Goal: Use online tool/utility: Utilize a website feature to perform a specific function

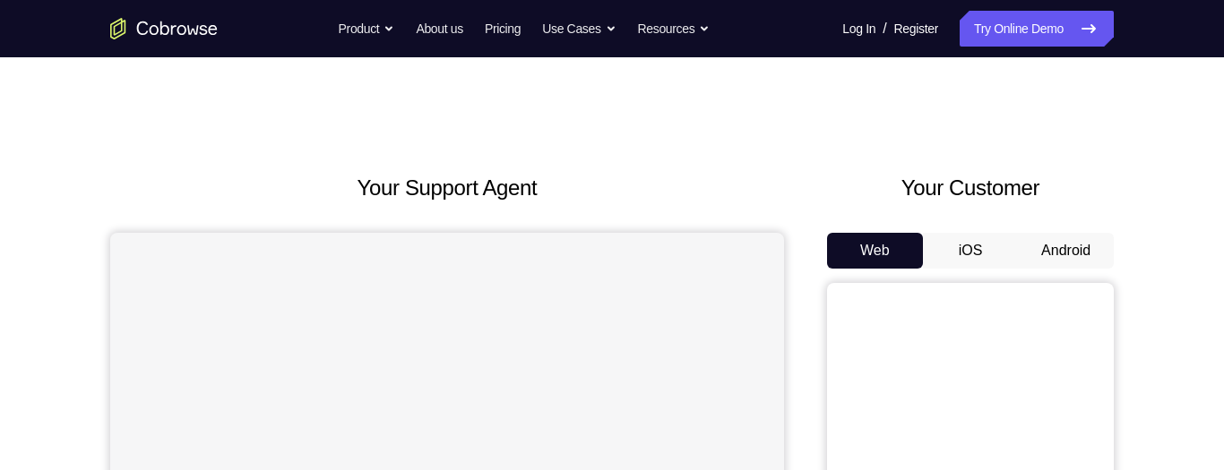
click at [1070, 257] on button "Android" at bounding box center [1066, 251] width 96 height 36
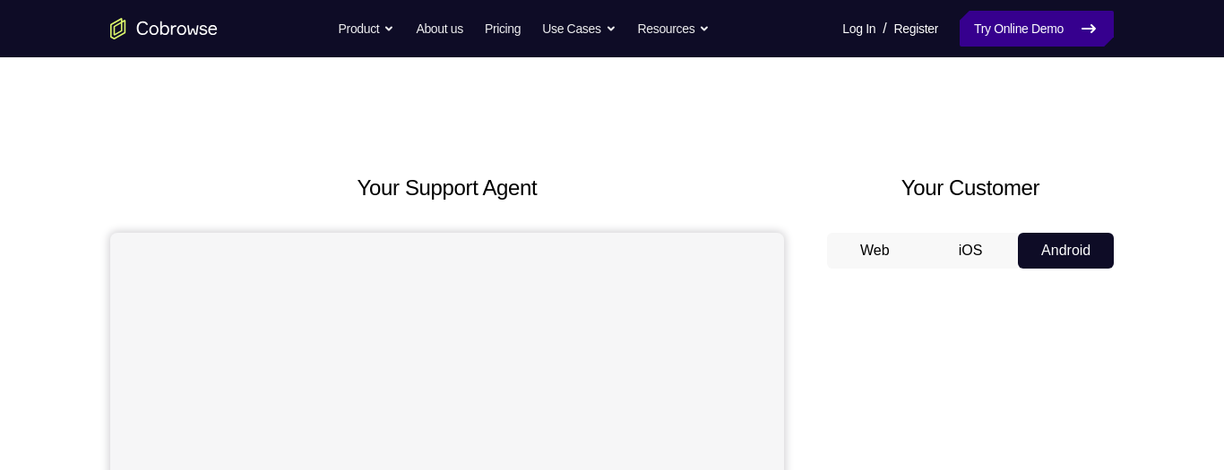
click at [1024, 35] on link "Try Online Demo" at bounding box center [1036, 29] width 154 height 36
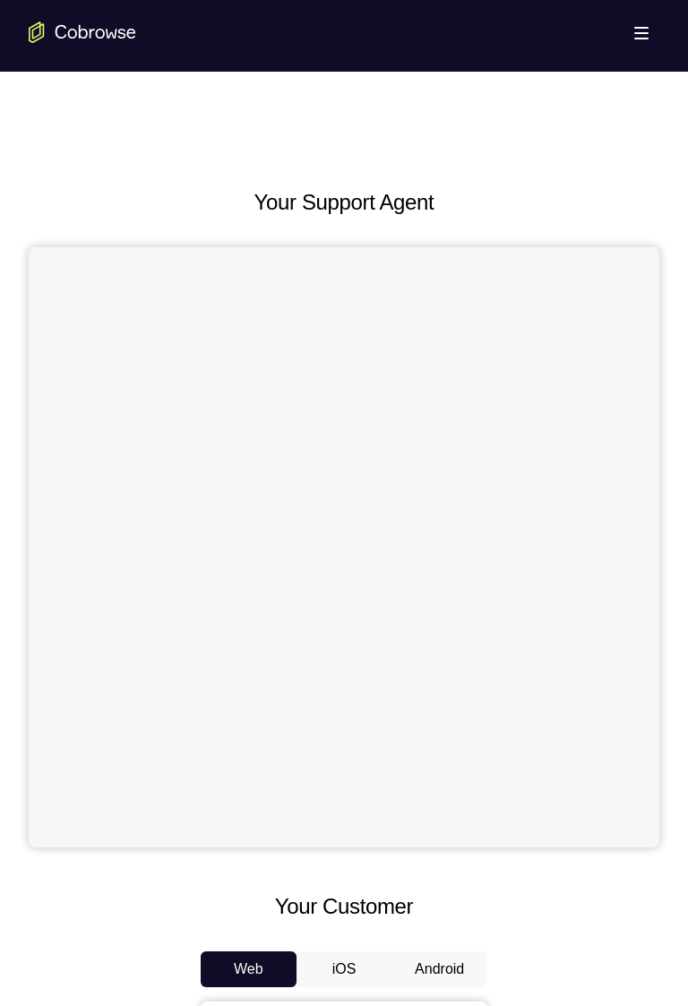
click at [455, 407] on div "Your Support Agent Your Customer Web iOS Android" at bounding box center [344, 869] width 631 height 1366
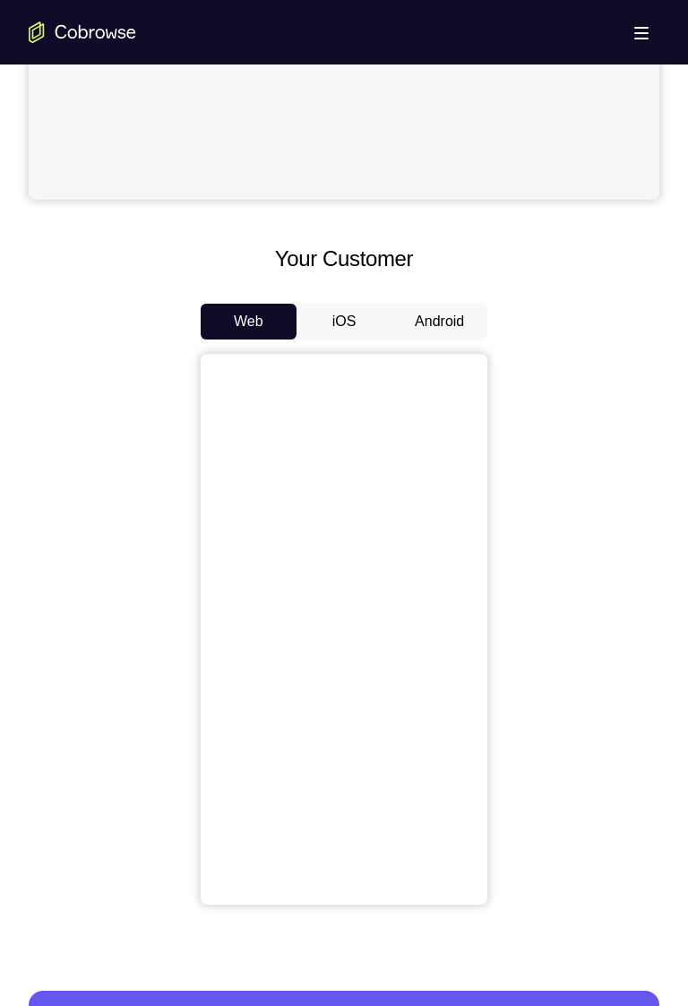
click at [467, 316] on button "Android" at bounding box center [439, 322] width 96 height 36
click at [432, 323] on button "Android" at bounding box center [439, 322] width 96 height 36
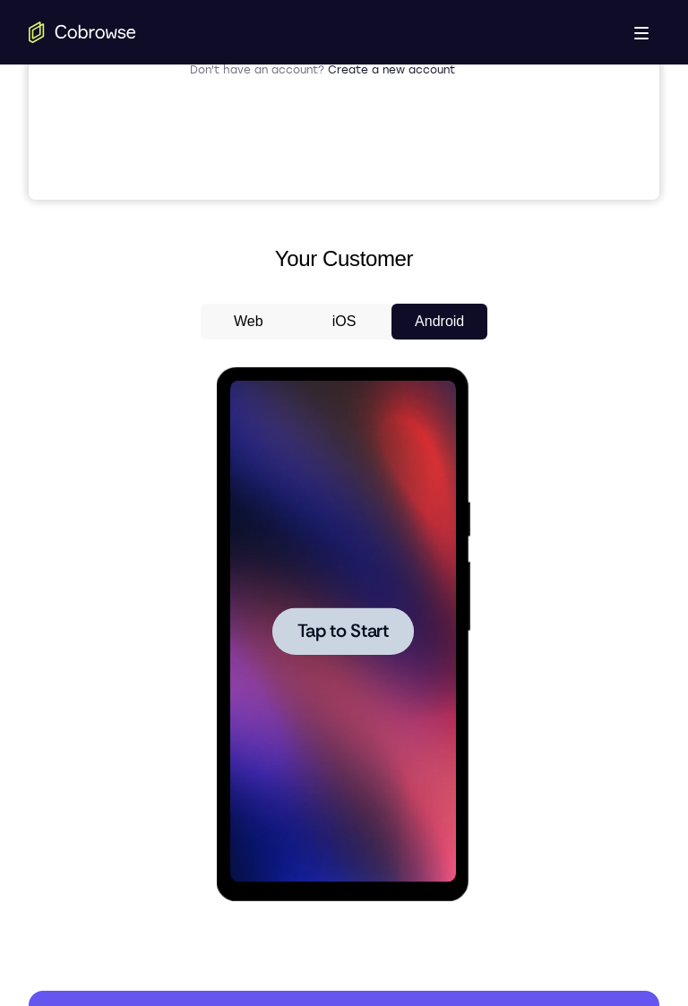
scroll to position [0, 0]
click at [376, 648] on div at bounding box center [342, 630] width 142 height 47
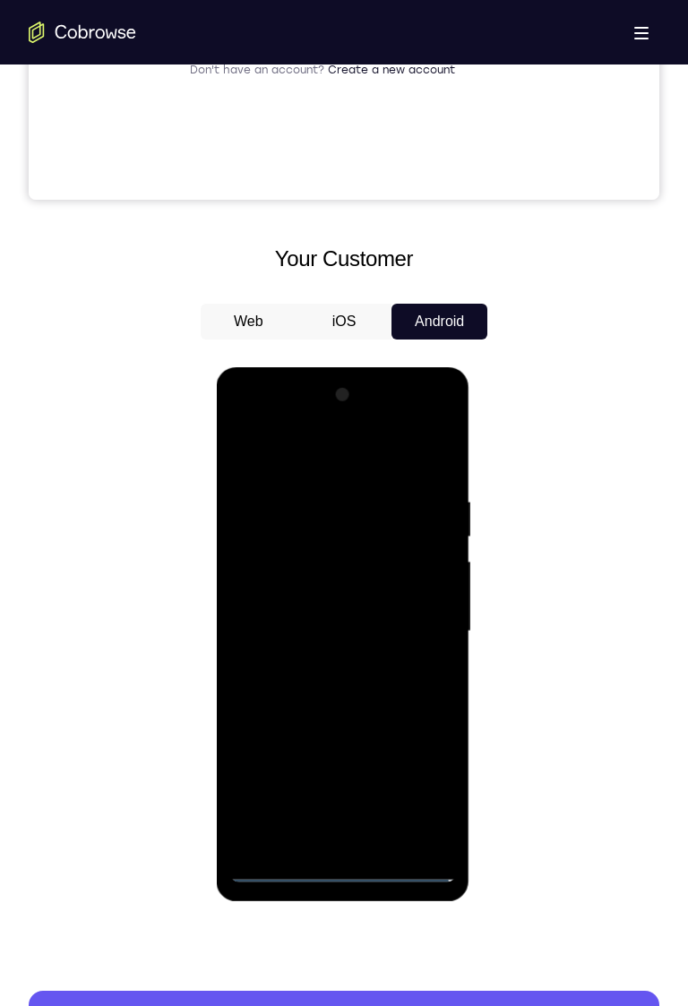
click at [340, 872] on div at bounding box center [342, 632] width 226 height 502
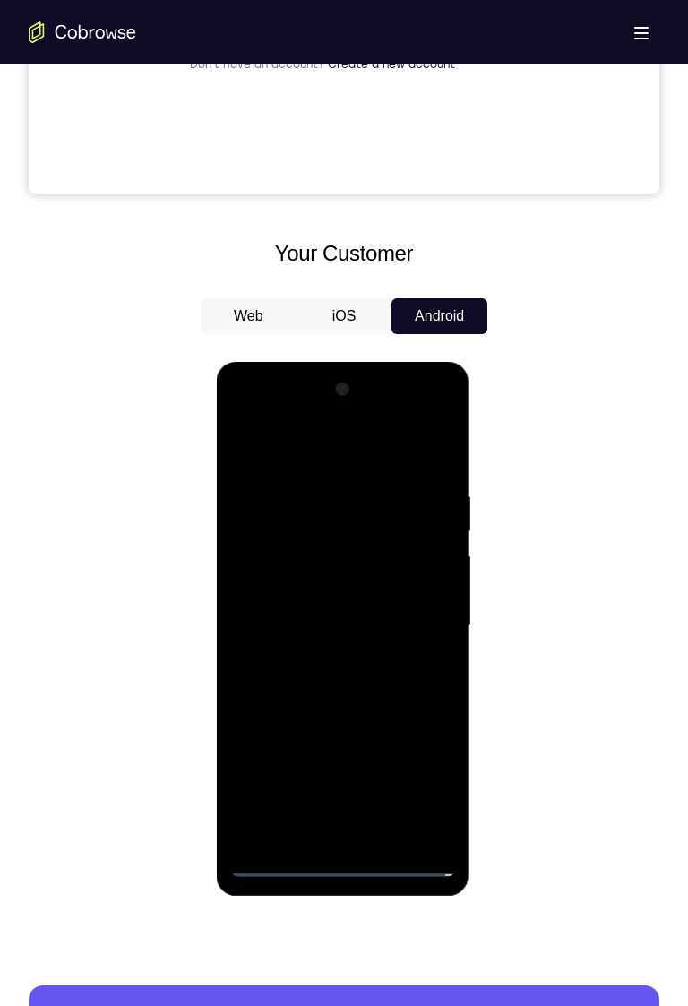
click at [340, 860] on div at bounding box center [342, 626] width 226 height 502
click at [358, 865] on div at bounding box center [342, 626] width 226 height 502
click at [434, 787] on div at bounding box center [342, 626] width 226 height 502
click at [417, 790] on div at bounding box center [342, 626] width 226 height 502
click at [415, 794] on div at bounding box center [342, 626] width 226 height 502
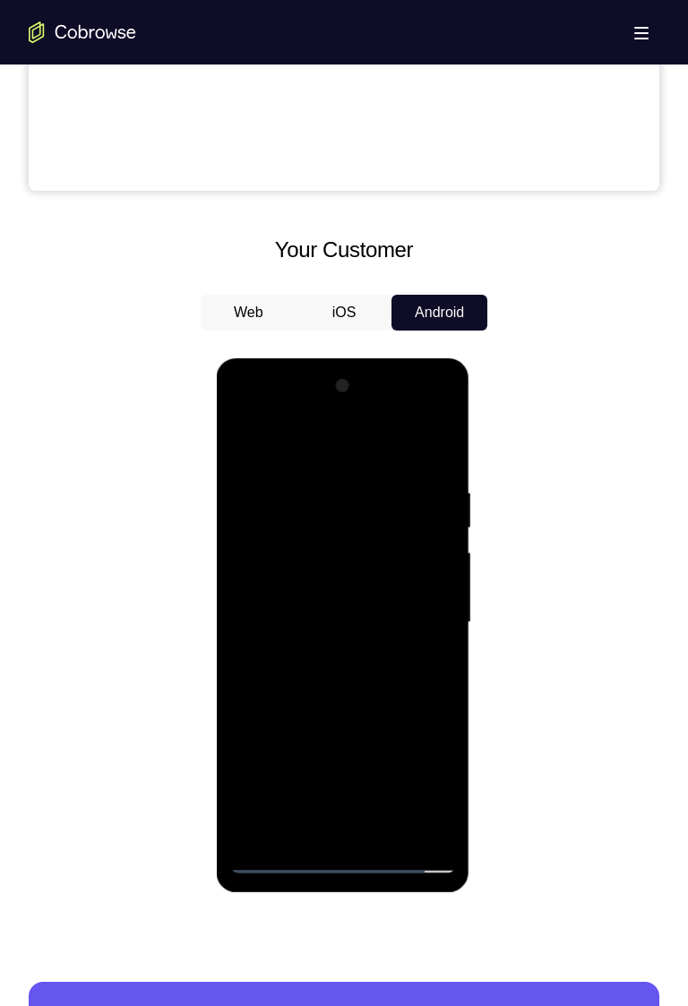
scroll to position [661, 0]
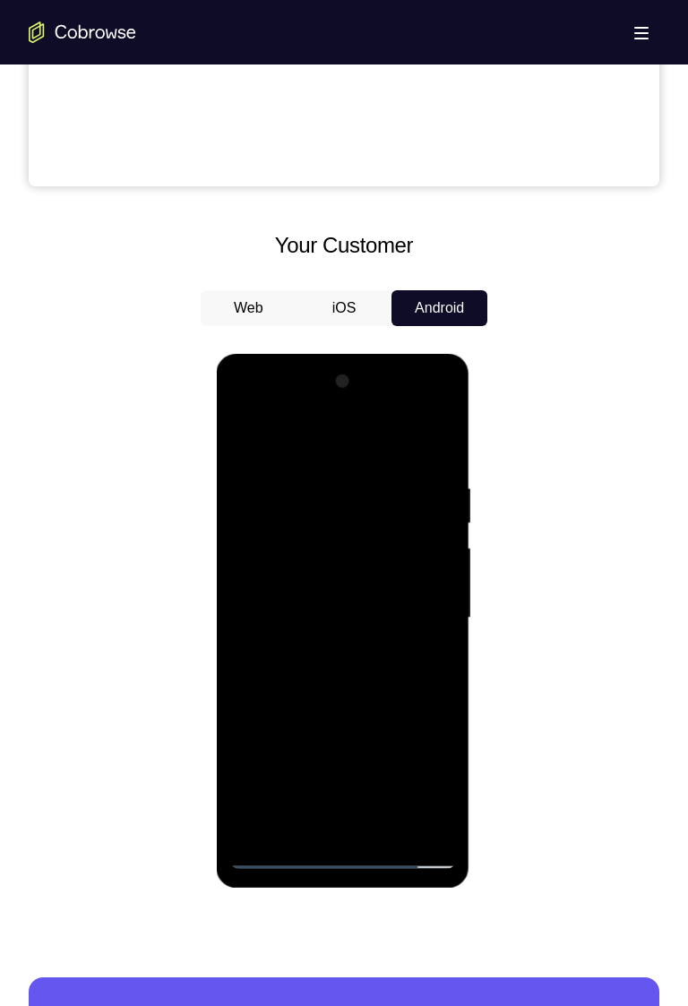
click at [436, 787] on div at bounding box center [342, 618] width 226 height 502
click at [528, 580] on div at bounding box center [344, 615] width 631 height 551
click at [352, 451] on div at bounding box center [342, 618] width 226 height 502
click at [302, 443] on div at bounding box center [342, 618] width 226 height 502
click at [415, 615] on div at bounding box center [342, 618] width 226 height 502
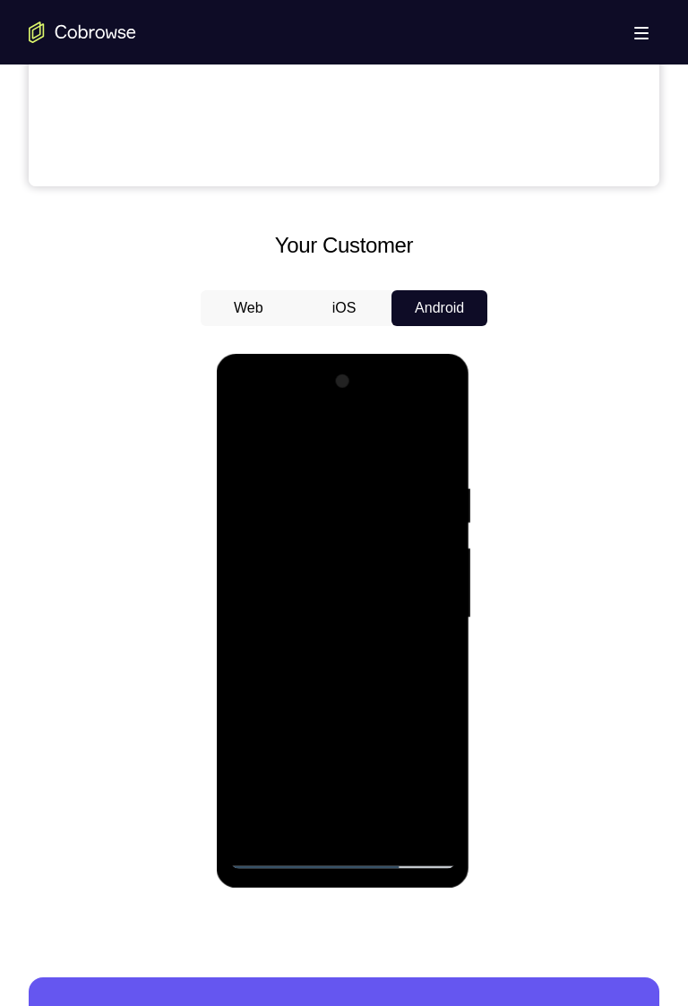
click at [419, 616] on div at bounding box center [342, 618] width 226 height 502
click at [430, 611] on div at bounding box center [342, 618] width 226 height 502
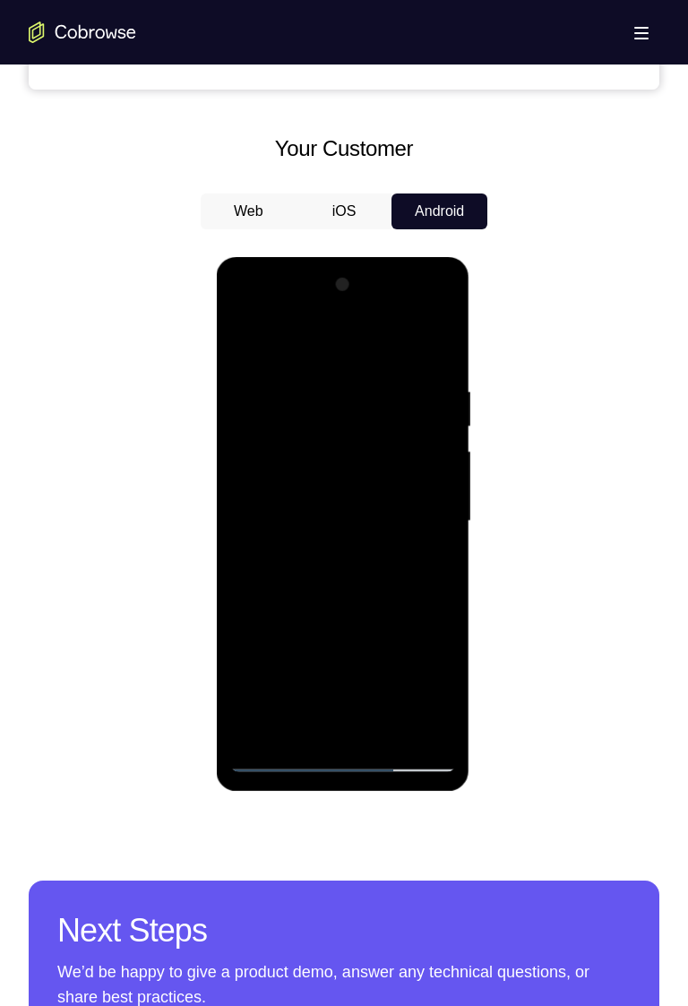
scroll to position [756, 0]
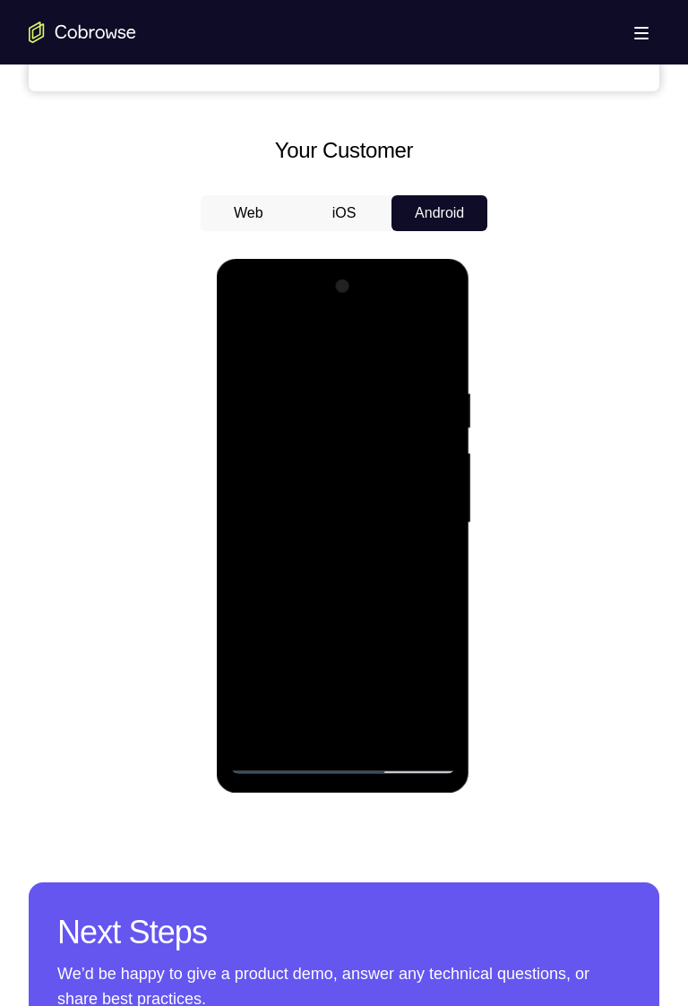
click at [314, 554] on div at bounding box center [342, 523] width 226 height 502
click at [424, 484] on div at bounding box center [342, 523] width 226 height 502
click at [409, 506] on div at bounding box center [342, 523] width 226 height 502
click at [367, 511] on div at bounding box center [342, 523] width 226 height 502
click at [369, 505] on div at bounding box center [342, 523] width 226 height 502
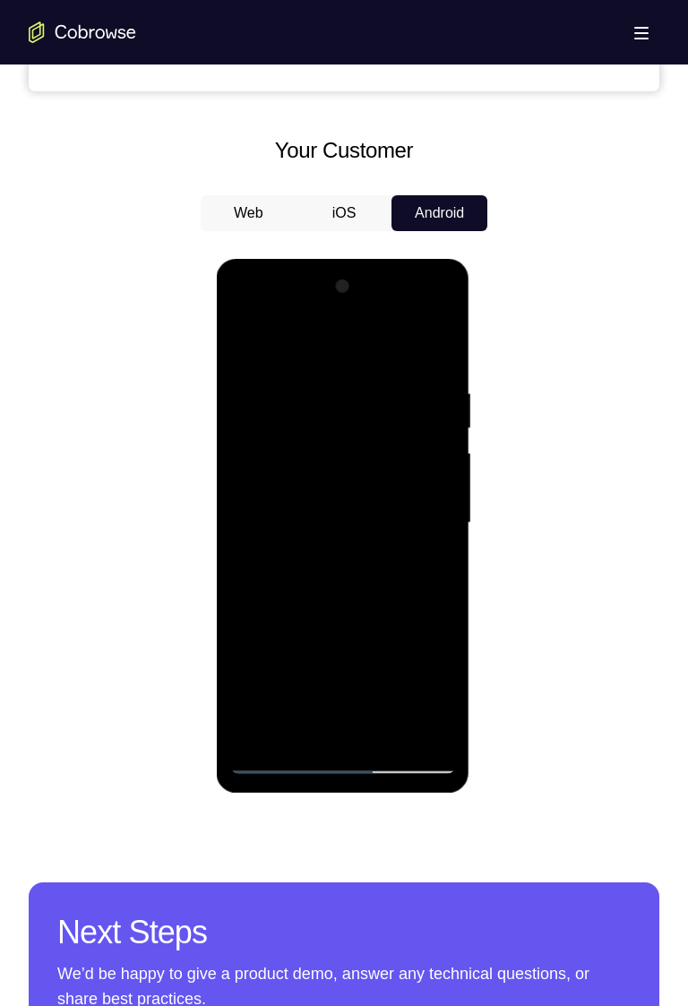
click at [382, 493] on div at bounding box center [342, 523] width 226 height 502
click at [337, 477] on div at bounding box center [342, 523] width 226 height 502
click at [337, 478] on div at bounding box center [342, 523] width 226 height 502
click at [343, 477] on div at bounding box center [342, 523] width 226 height 502
click at [364, 440] on div at bounding box center [342, 523] width 226 height 502
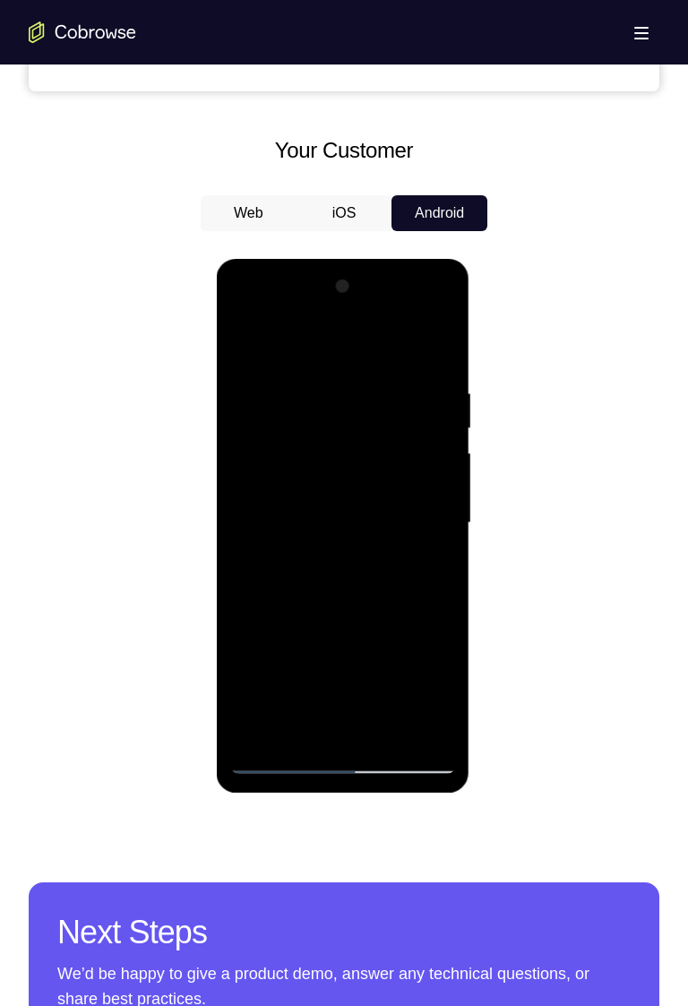
click at [422, 444] on div at bounding box center [342, 523] width 226 height 502
click at [426, 448] on div at bounding box center [342, 523] width 226 height 502
click at [426, 447] on div at bounding box center [342, 523] width 226 height 502
click at [402, 436] on div at bounding box center [342, 523] width 226 height 502
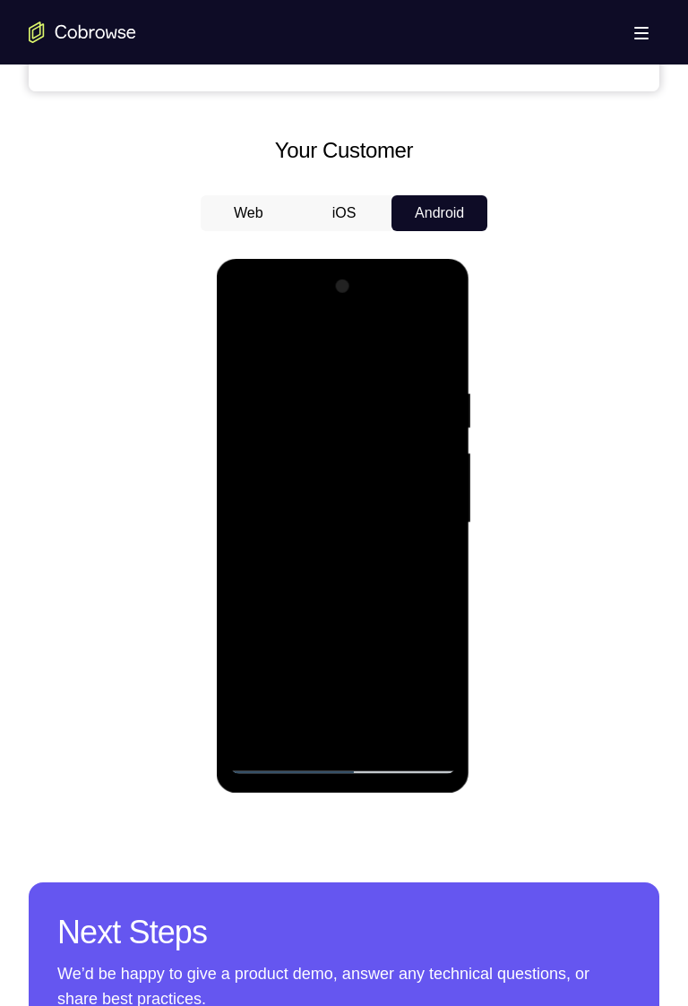
click at [400, 443] on div at bounding box center [342, 523] width 226 height 502
click at [402, 449] on div at bounding box center [342, 523] width 226 height 502
click at [410, 453] on div at bounding box center [342, 523] width 226 height 502
click at [410, 451] on div at bounding box center [342, 523] width 226 height 502
click at [409, 451] on div at bounding box center [342, 523] width 226 height 502
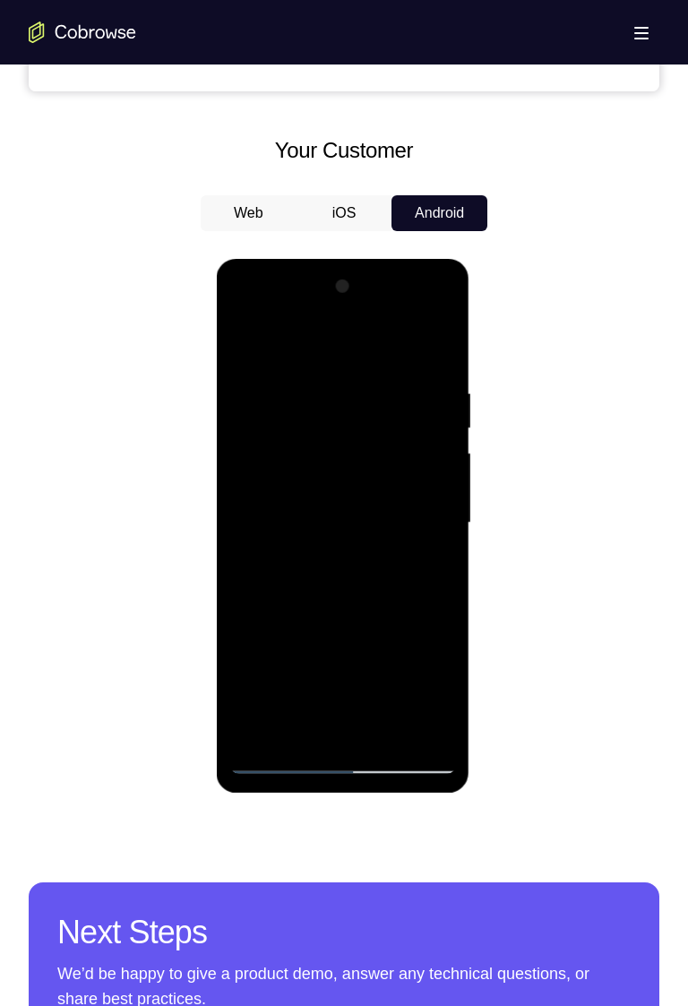
click at [408, 447] on div at bounding box center [342, 523] width 226 height 502
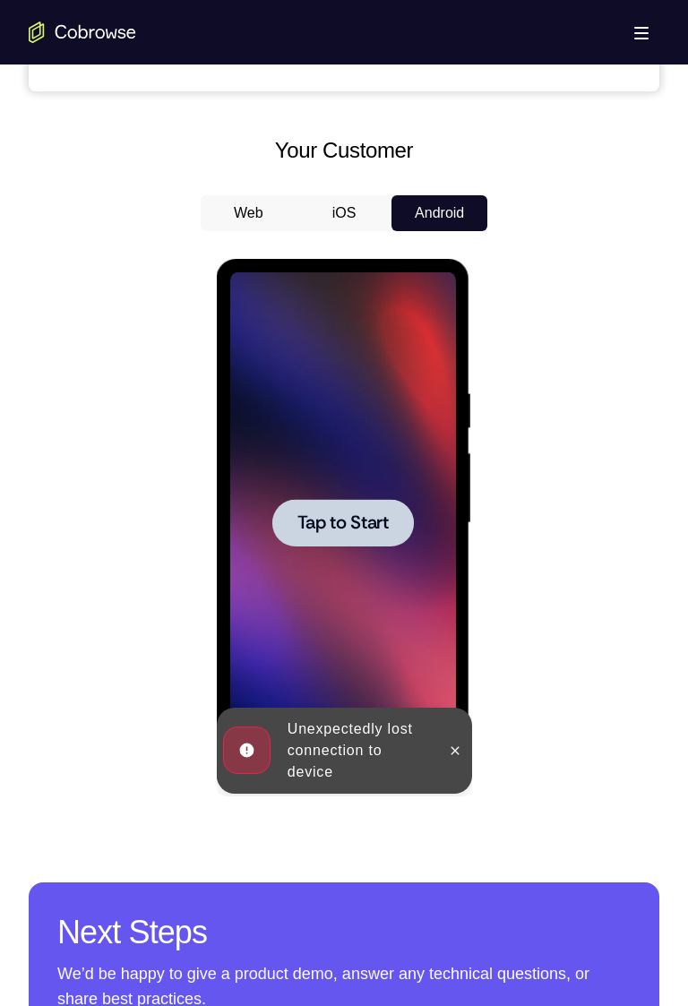
click at [348, 514] on span "Tap to Start" at bounding box center [342, 523] width 91 height 18
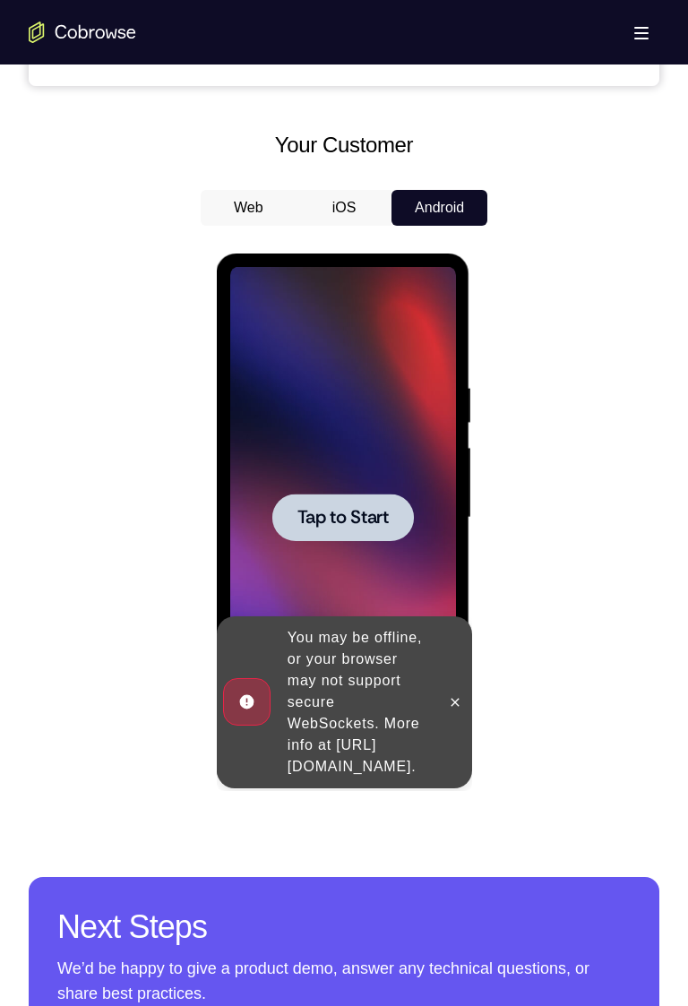
click at [609, 851] on div "Your Support Agent Your Customer Web iOS Android Next Steps We’d be happy to gi…" at bounding box center [344, 265] width 688 height 1911
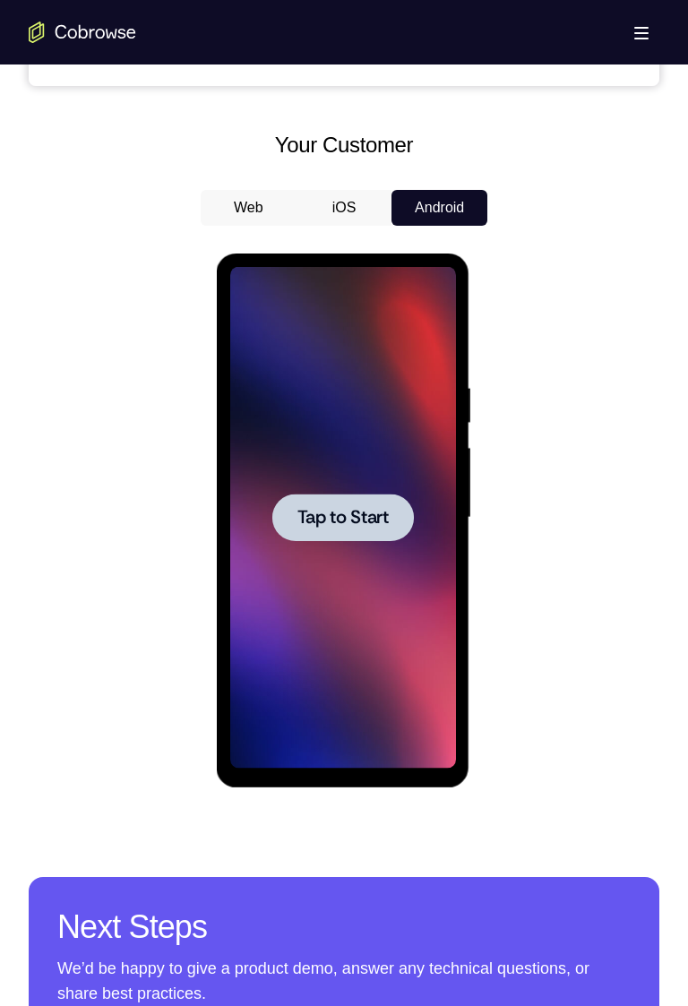
click at [365, 524] on span "Tap to Start" at bounding box center [342, 518] width 91 height 18
click at [345, 509] on span "Tap to Start" at bounding box center [342, 518] width 91 height 18
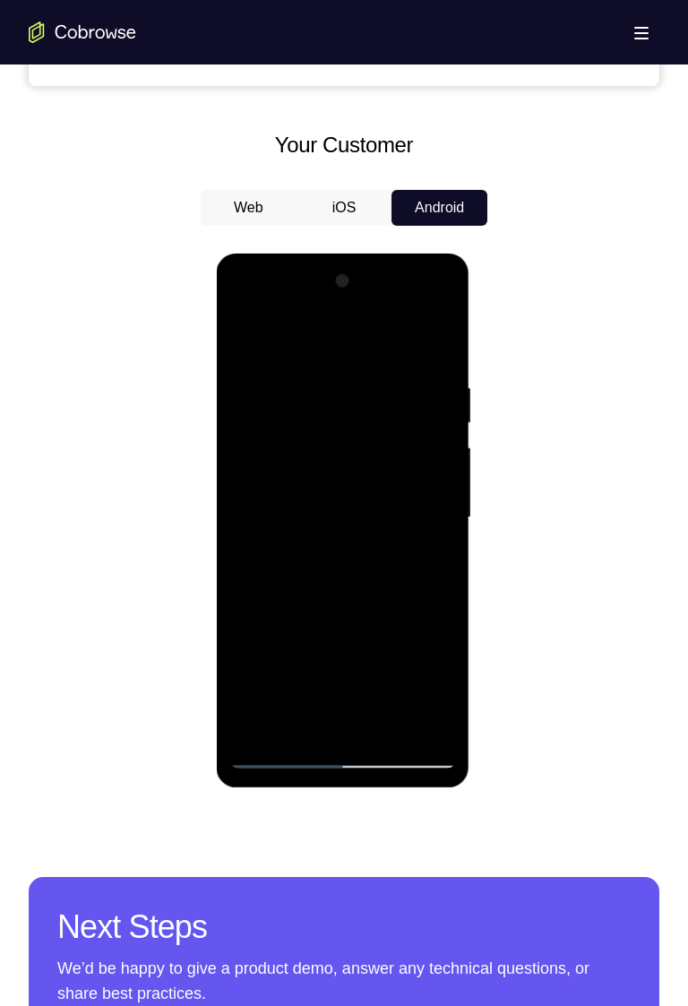
scroll to position [761, 0]
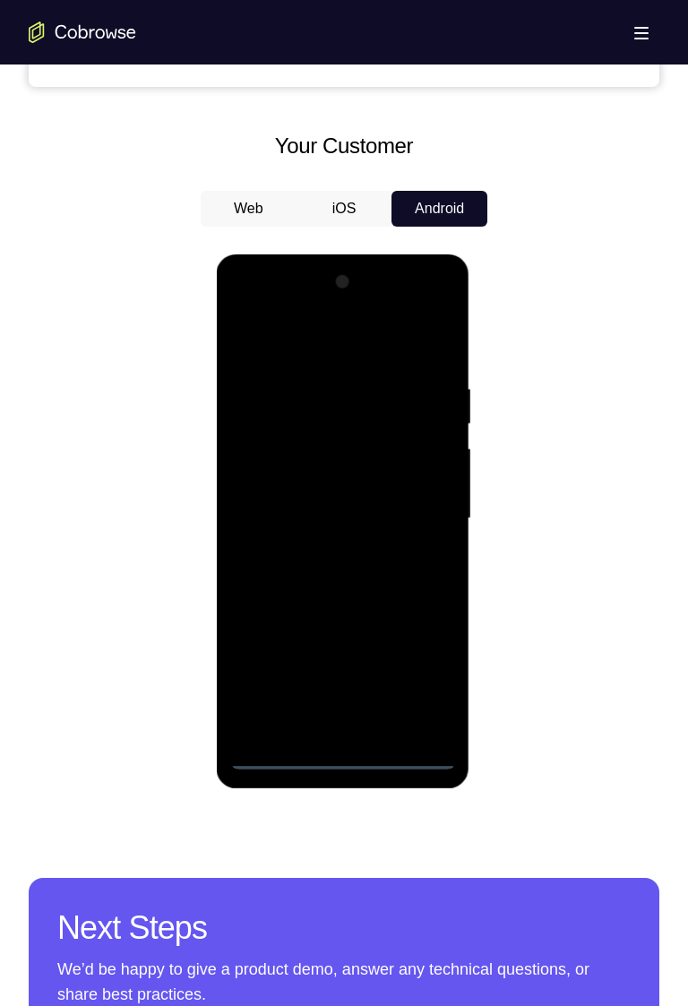
click at [353, 759] on div at bounding box center [342, 519] width 226 height 502
click at [418, 675] on div at bounding box center [342, 519] width 226 height 502
click at [421, 662] on div at bounding box center [342, 519] width 226 height 502
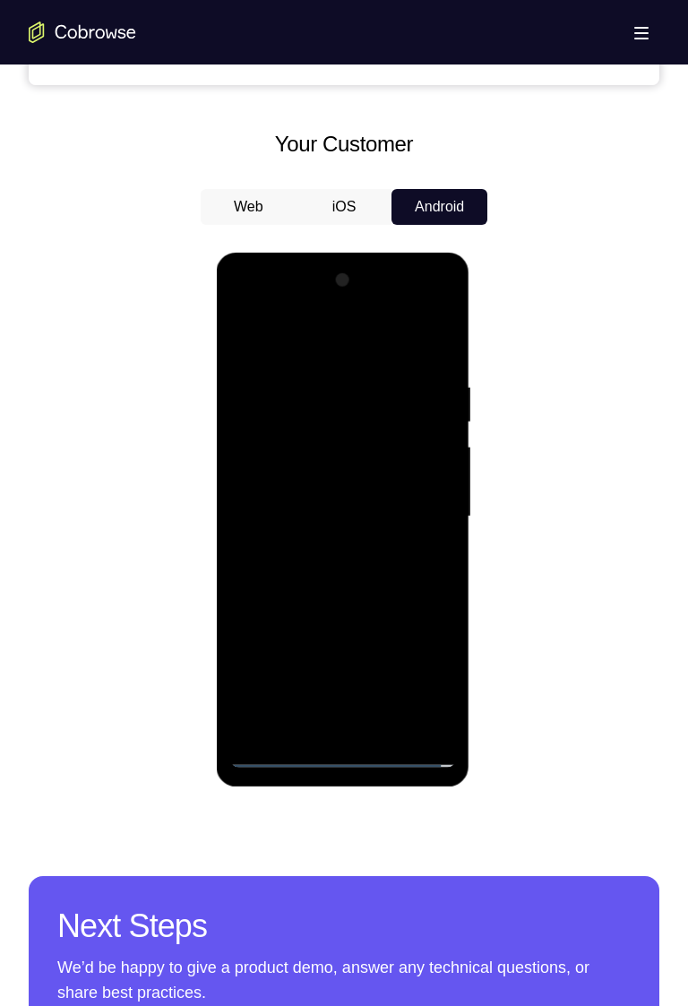
click at [436, 676] on div at bounding box center [342, 517] width 226 height 502
click at [431, 687] on div at bounding box center [342, 517] width 226 height 502
click at [399, 657] on div at bounding box center [342, 517] width 226 height 502
click at [417, 673] on div at bounding box center [342, 517] width 226 height 502
click at [428, 675] on div at bounding box center [342, 517] width 226 height 502
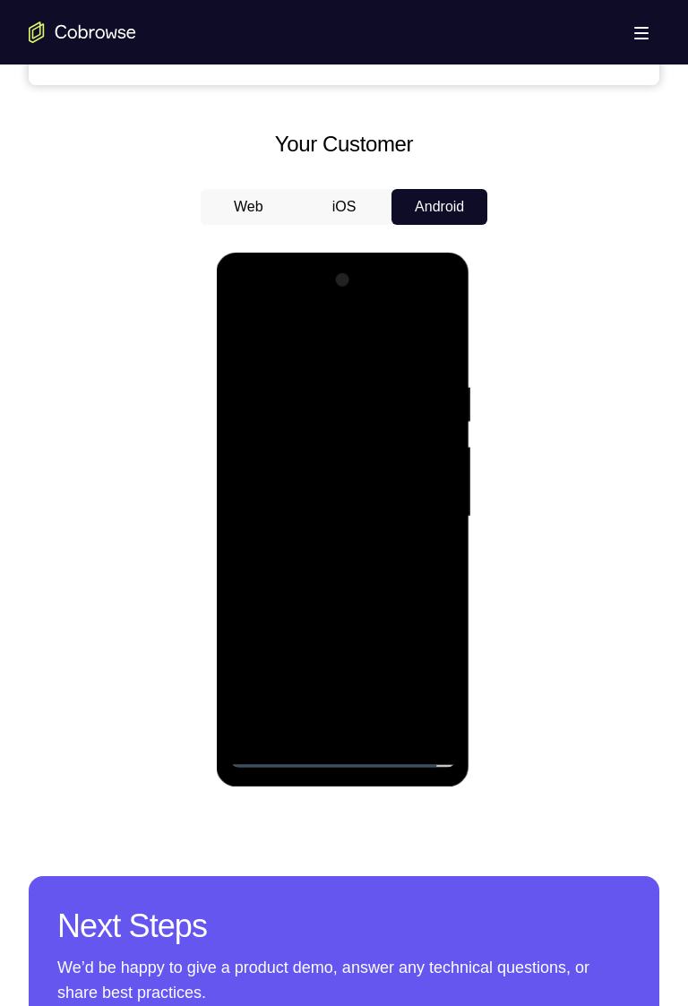
click at [427, 681] on div at bounding box center [342, 517] width 226 height 502
click at [426, 685] on div at bounding box center [342, 517] width 226 height 502
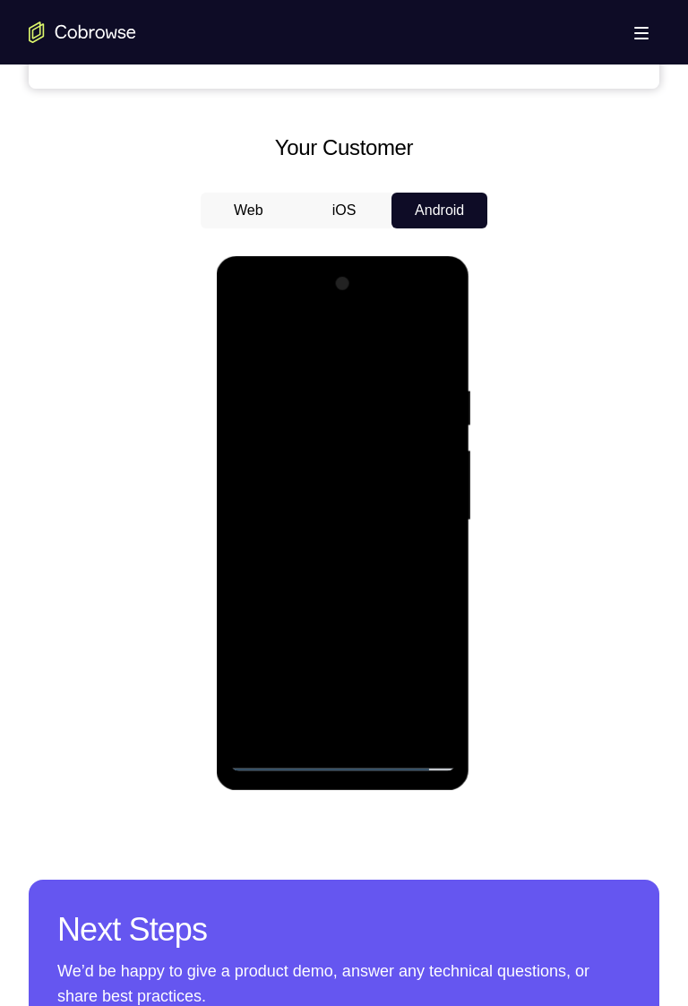
click at [312, 368] on div at bounding box center [342, 521] width 226 height 502
click at [305, 346] on div at bounding box center [342, 521] width 226 height 502
click at [427, 508] on div at bounding box center [342, 521] width 226 height 502
click at [423, 526] on div at bounding box center [342, 521] width 226 height 502
click at [324, 555] on div at bounding box center [342, 521] width 226 height 502
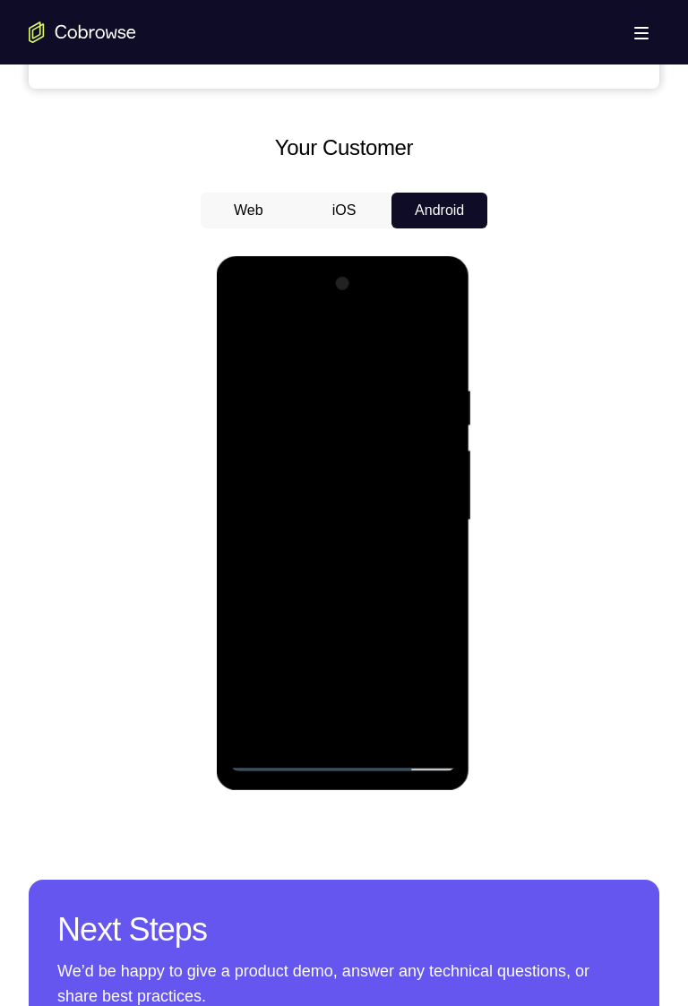
click at [294, 500] on div at bounding box center [342, 521] width 226 height 502
click at [285, 482] on div at bounding box center [342, 521] width 226 height 502
click at [298, 486] on div at bounding box center [342, 521] width 226 height 502
click at [299, 486] on div at bounding box center [342, 521] width 226 height 502
click at [418, 524] on div at bounding box center [342, 521] width 226 height 502
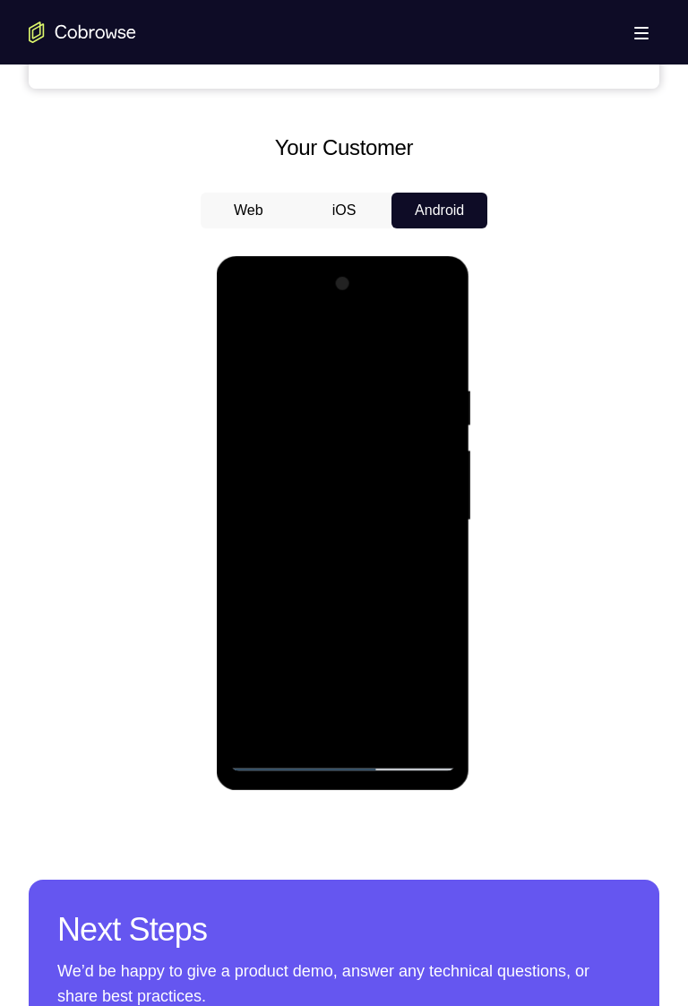
click at [351, 578] on div at bounding box center [342, 521] width 226 height 502
click at [388, 606] on div at bounding box center [342, 521] width 226 height 502
click at [379, 563] on div at bounding box center [342, 521] width 226 height 502
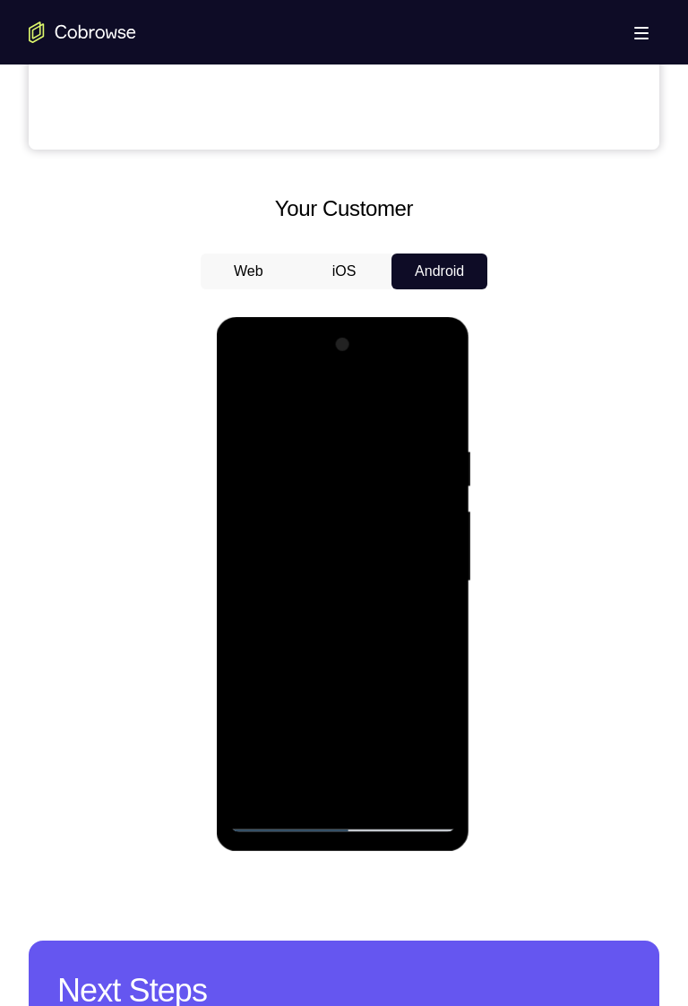
scroll to position [796, 0]
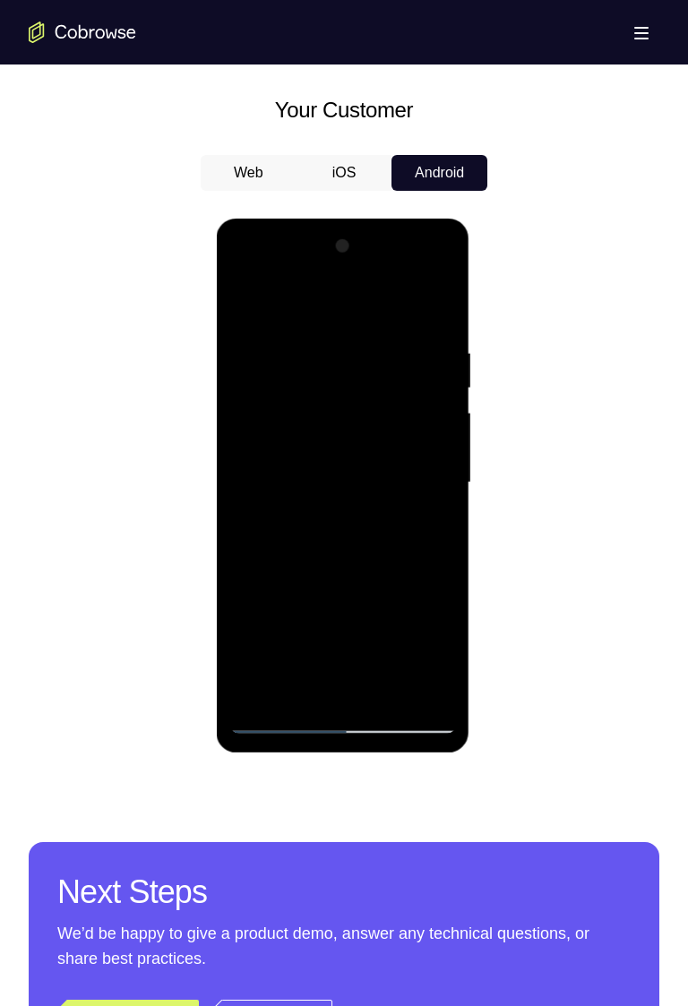
click at [395, 575] on div at bounding box center [342, 483] width 226 height 502
click at [412, 529] on div at bounding box center [342, 483] width 226 height 502
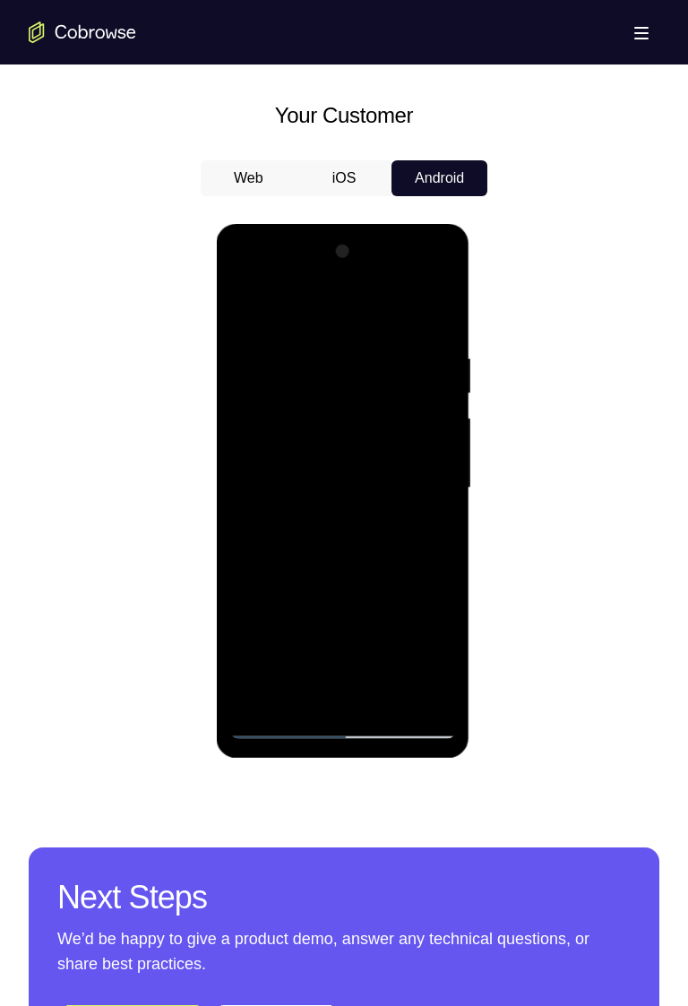
click at [402, 578] on div at bounding box center [342, 488] width 226 height 502
click at [419, 530] on div at bounding box center [342, 488] width 226 height 502
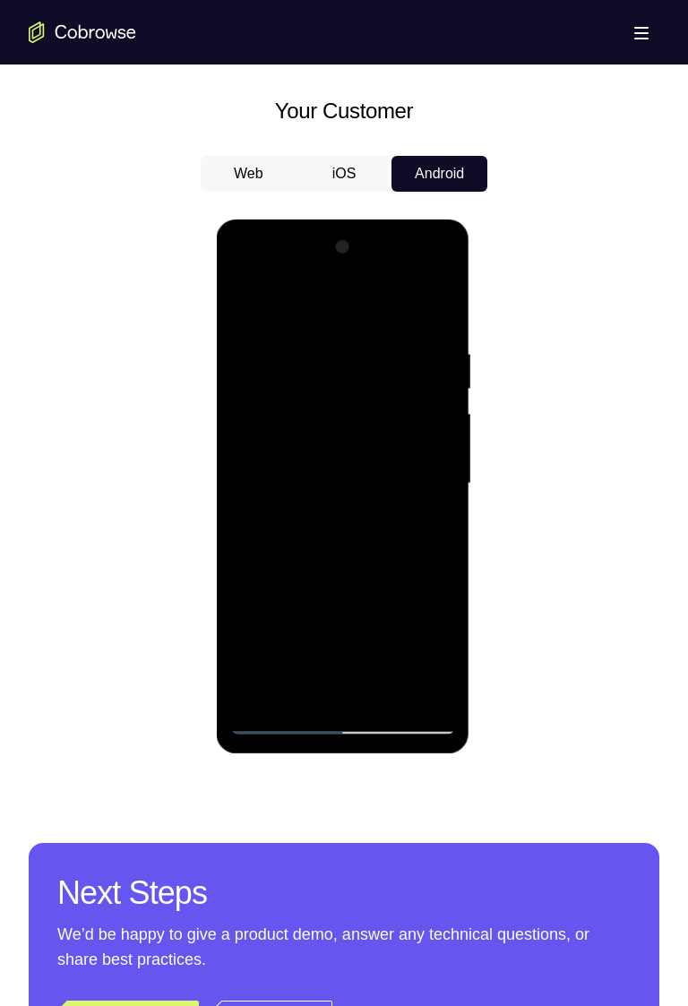
scroll to position [790, 0]
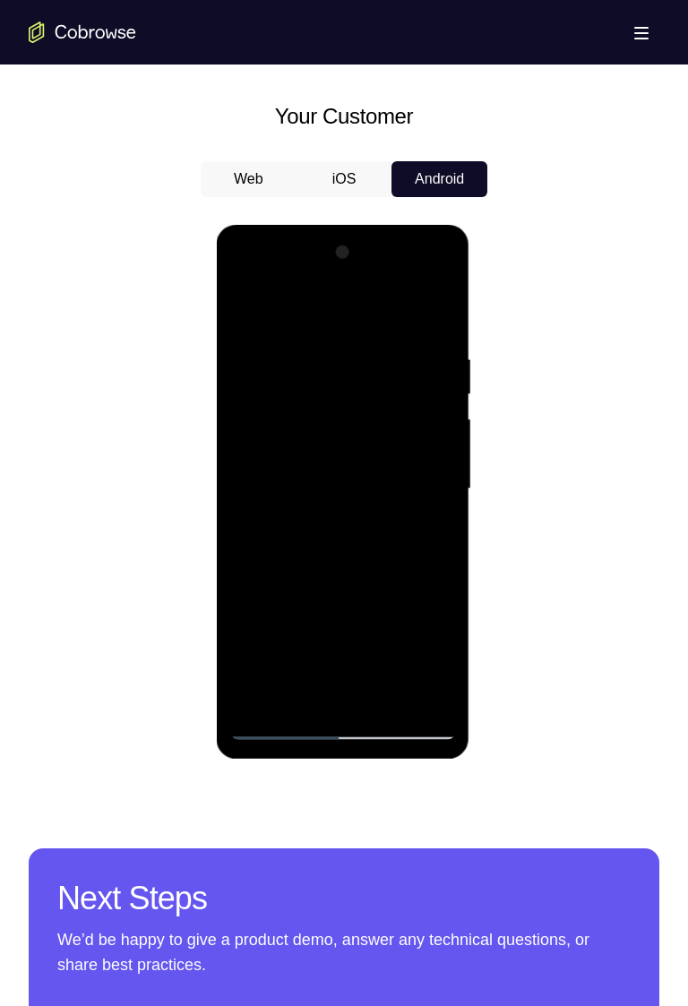
click at [300, 355] on div at bounding box center [342, 489] width 226 height 502
click at [389, 694] on div at bounding box center [342, 489] width 226 height 502
click at [391, 697] on div at bounding box center [342, 489] width 226 height 502
click at [389, 697] on div at bounding box center [342, 489] width 226 height 502
click at [390, 698] on div at bounding box center [342, 489] width 226 height 502
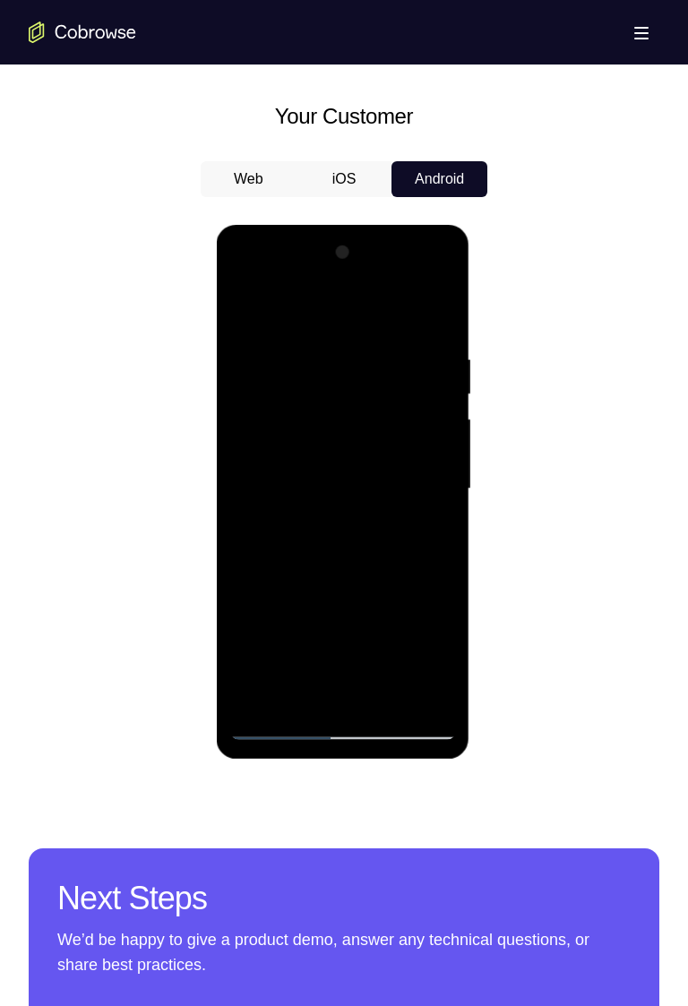
click at [391, 699] on div at bounding box center [342, 489] width 226 height 502
click at [391, 701] on div at bounding box center [342, 489] width 226 height 502
click at [389, 697] on div at bounding box center [342, 489] width 226 height 502
click at [391, 700] on div at bounding box center [342, 489] width 226 height 502
click at [391, 701] on div at bounding box center [342, 489] width 226 height 502
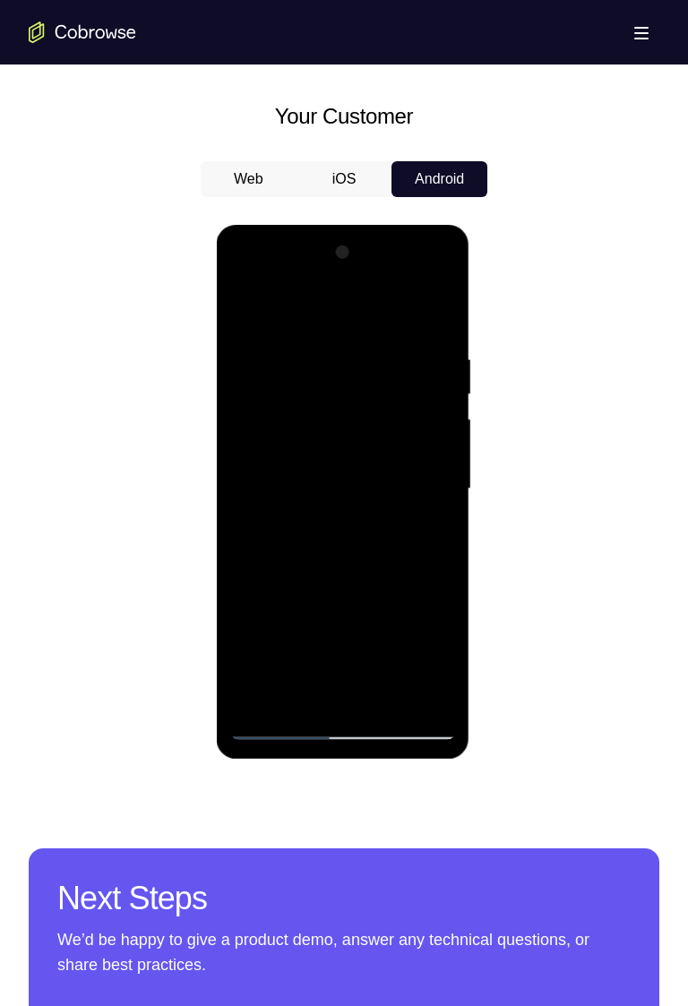
click at [392, 698] on div at bounding box center [342, 489] width 226 height 502
click at [388, 693] on div at bounding box center [342, 489] width 226 height 502
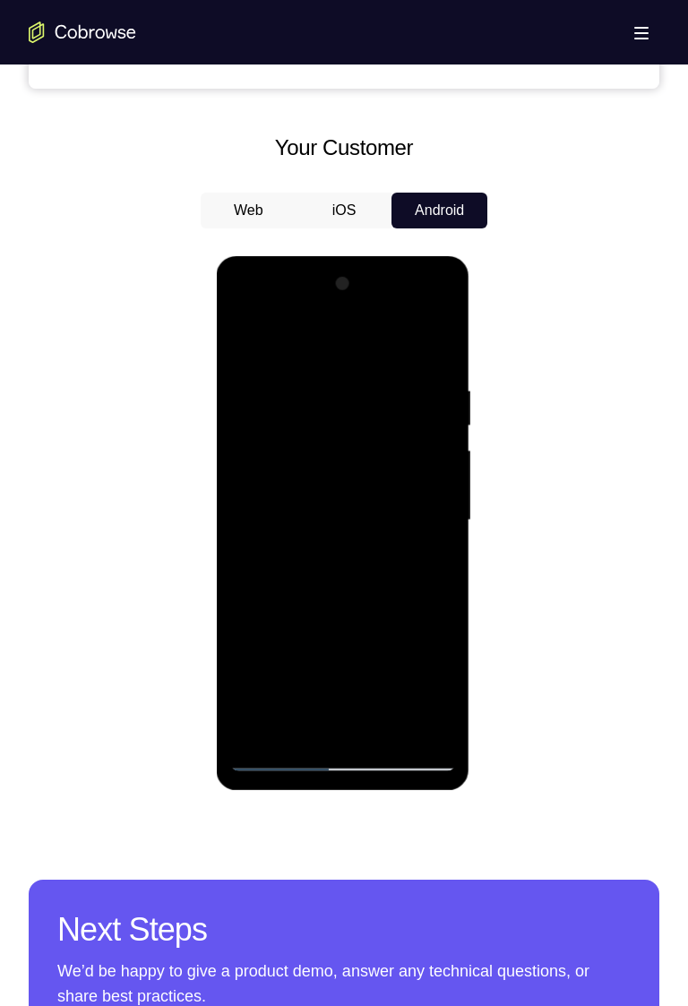
scroll to position [757, 0]
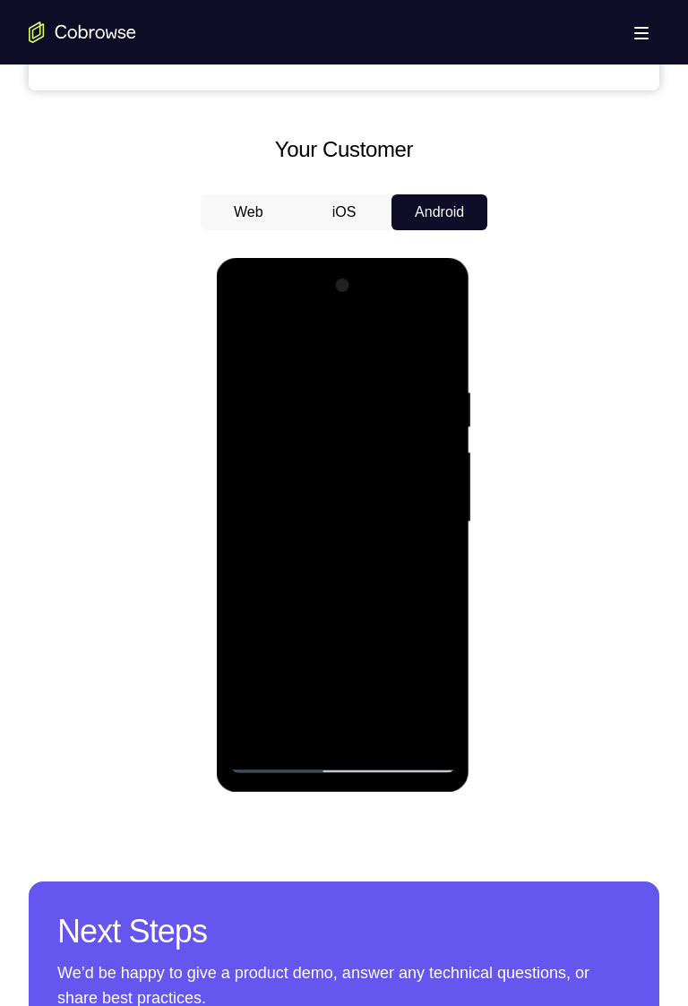
click at [307, 384] on div at bounding box center [342, 522] width 226 height 502
click at [316, 385] on div at bounding box center [342, 522] width 226 height 502
click at [319, 390] on div at bounding box center [342, 522] width 226 height 502
click at [322, 387] on div at bounding box center [342, 522] width 226 height 502
click at [322, 394] on div at bounding box center [342, 522] width 226 height 502
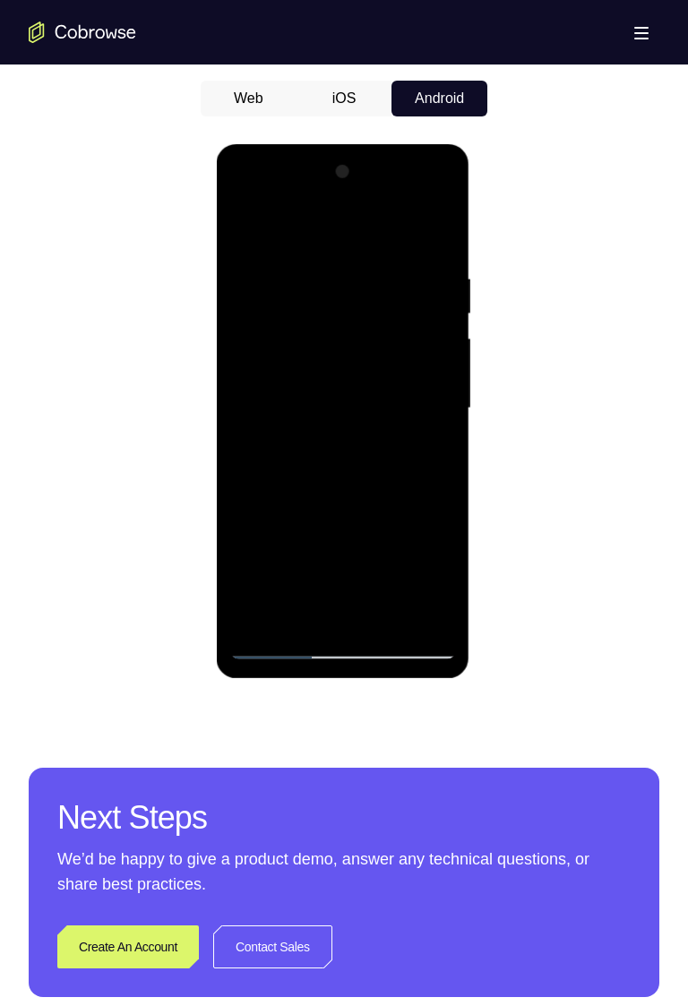
scroll to position [888, 0]
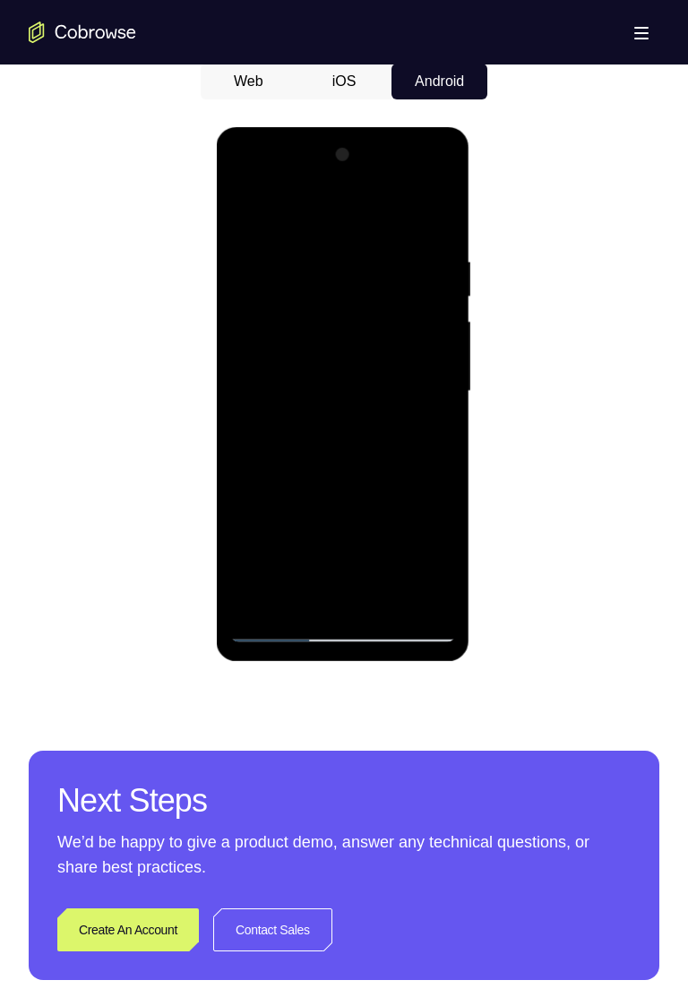
click at [389, 599] on div at bounding box center [342, 392] width 226 height 502
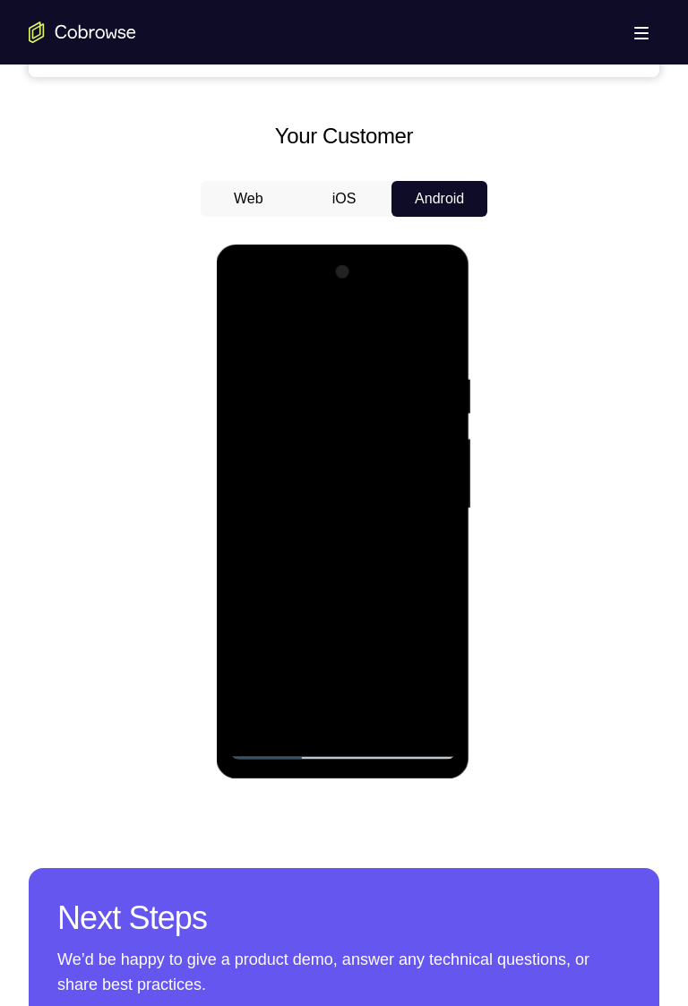
scroll to position [795, 0]
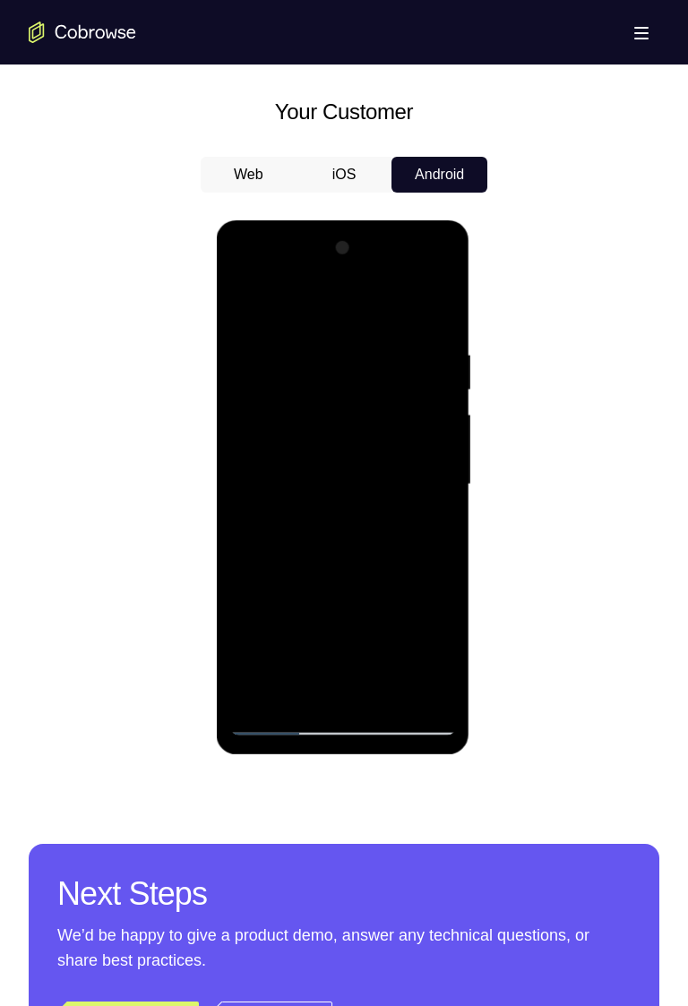
click at [395, 693] on div at bounding box center [342, 485] width 226 height 502
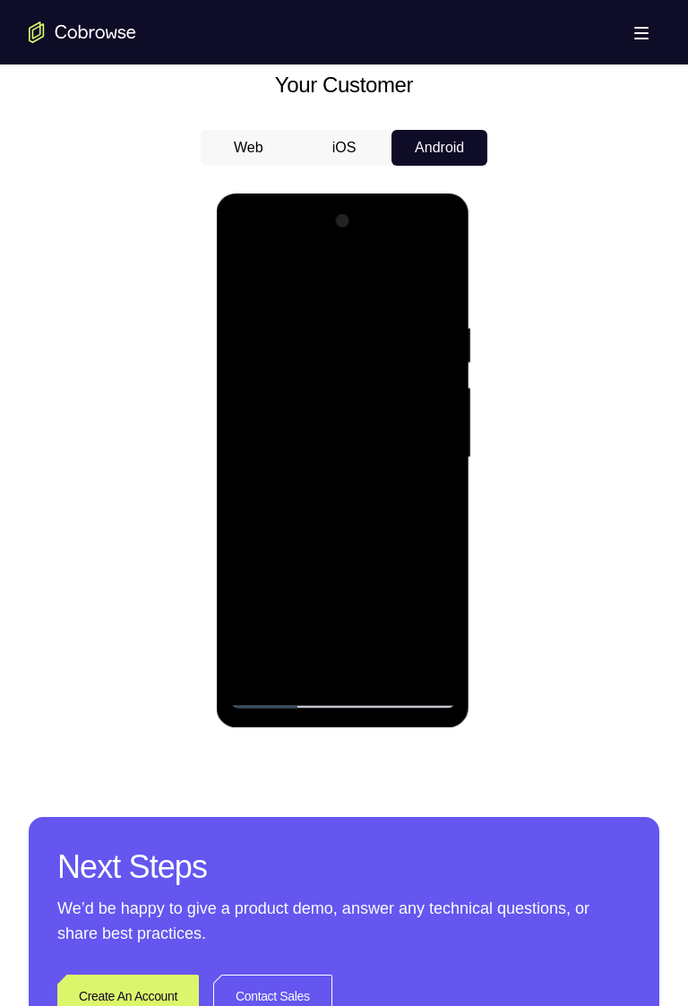
click at [386, 666] on div at bounding box center [342, 458] width 226 height 502
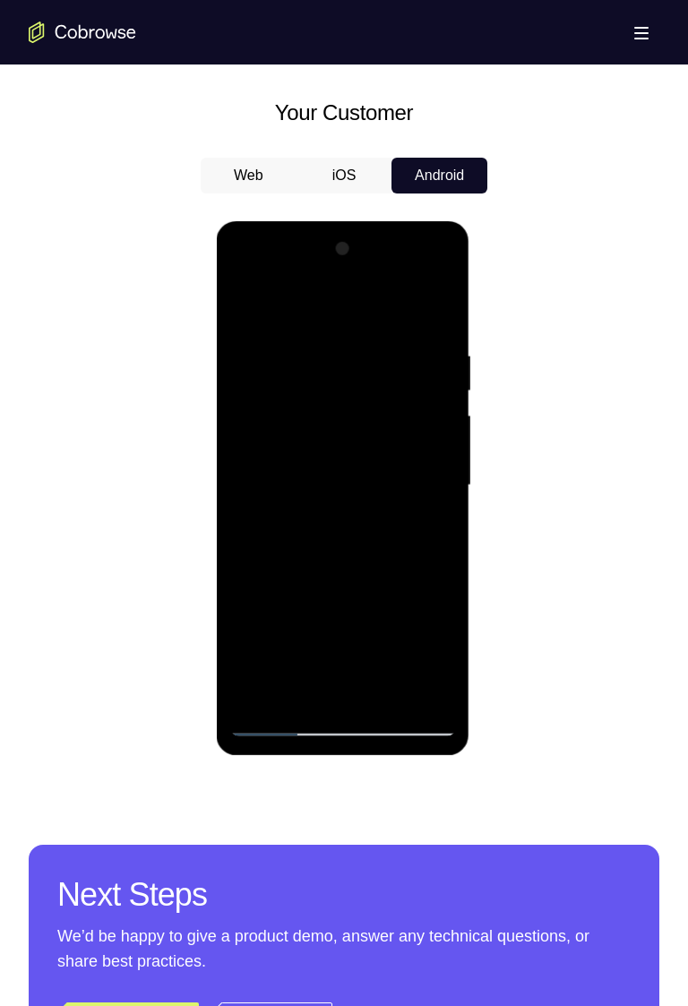
scroll to position [771, 0]
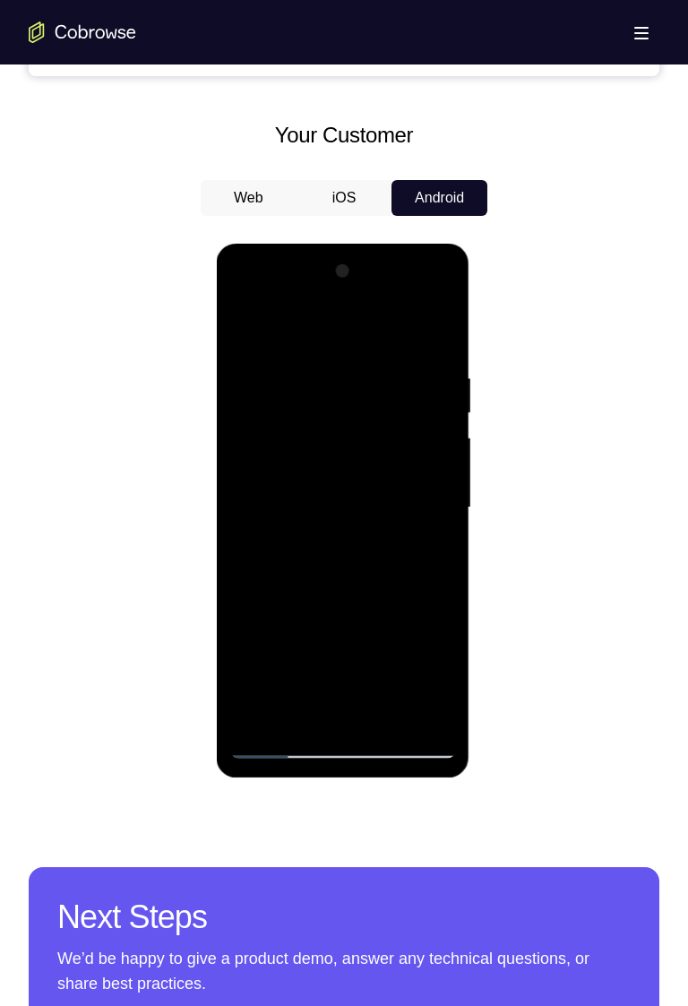
click at [430, 337] on div at bounding box center [342, 508] width 226 height 502
click at [438, 338] on div at bounding box center [342, 508] width 226 height 502
click at [437, 333] on div at bounding box center [342, 508] width 226 height 502
click at [431, 338] on div at bounding box center [342, 508] width 226 height 502
click at [291, 400] on div at bounding box center [342, 508] width 226 height 502
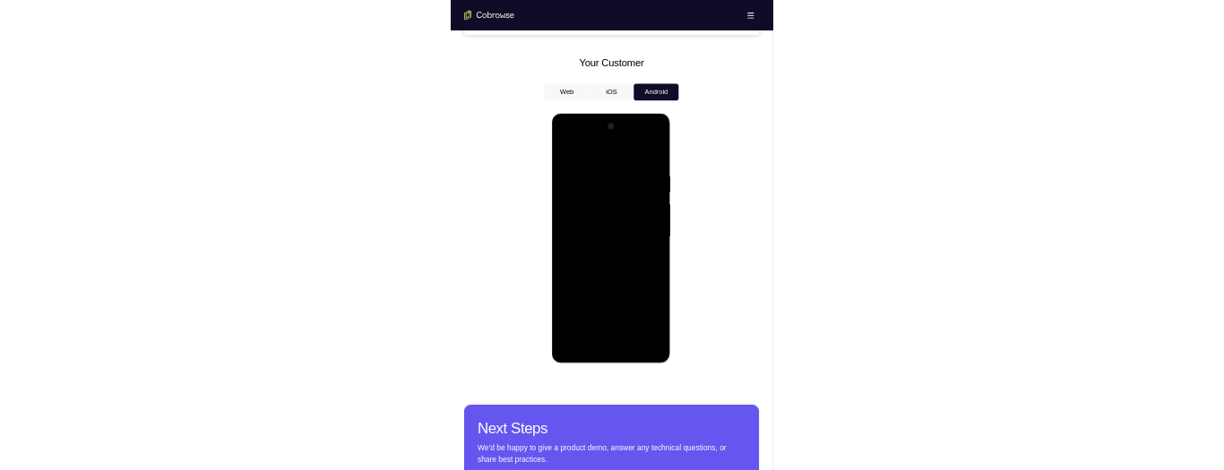
scroll to position [768, 0]
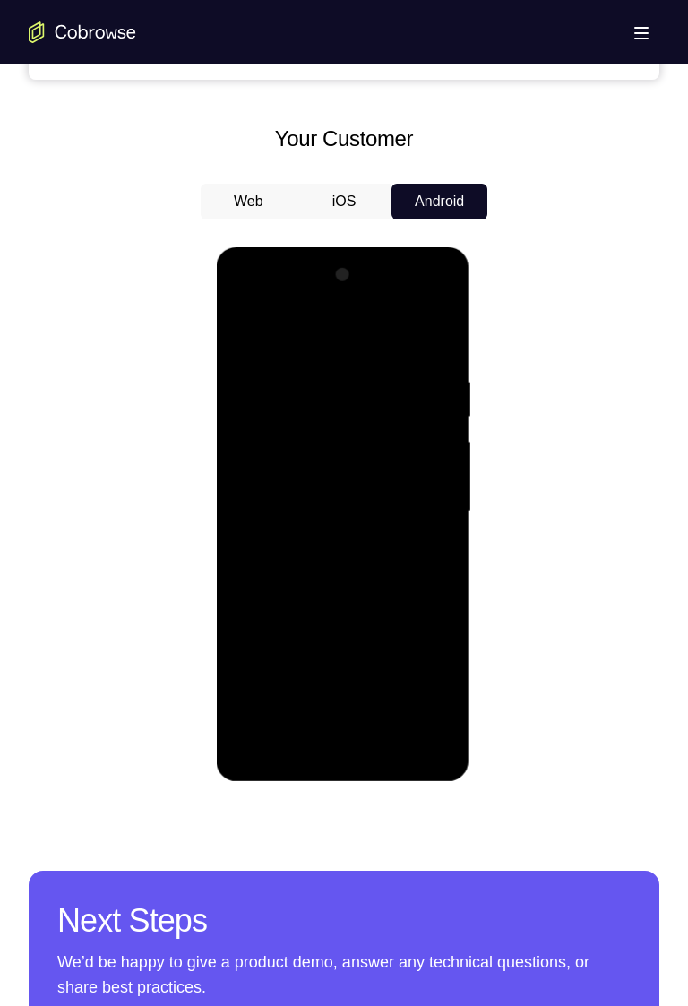
click at [439, 339] on div at bounding box center [342, 512] width 226 height 502
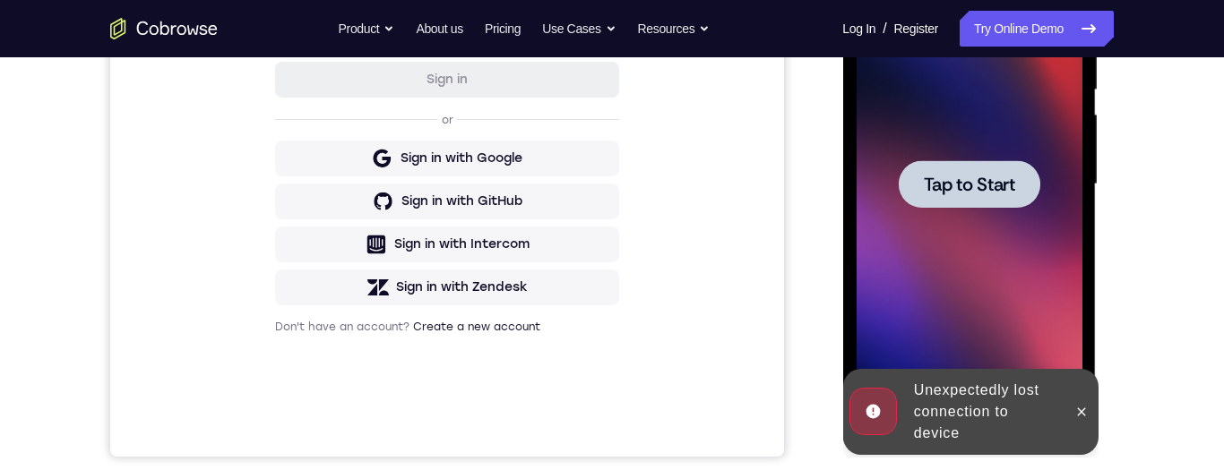
scroll to position [395, 0]
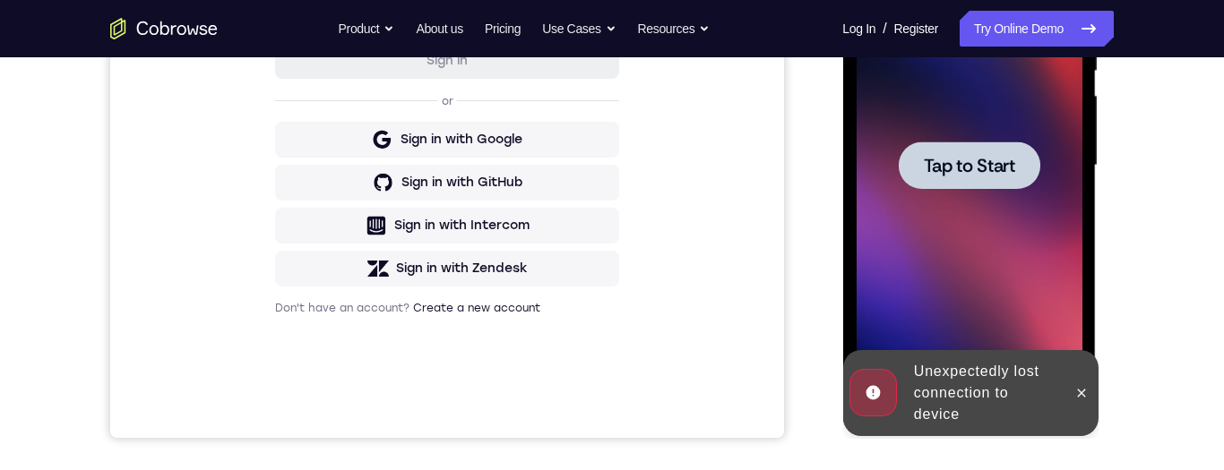
click at [687, 169] on span "Tap to Start" at bounding box center [968, 166] width 91 height 18
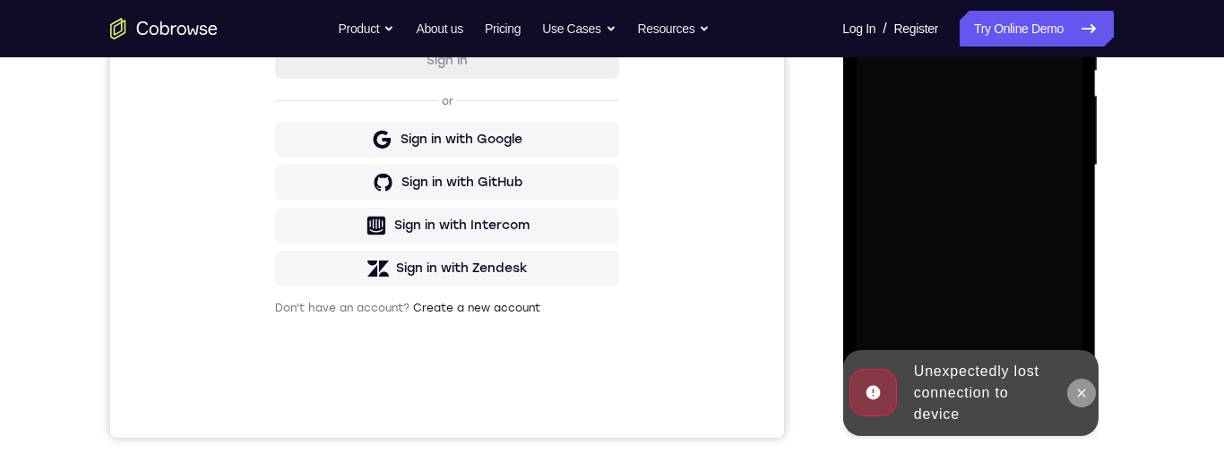
click at [687, 394] on icon at bounding box center [1080, 393] width 14 height 14
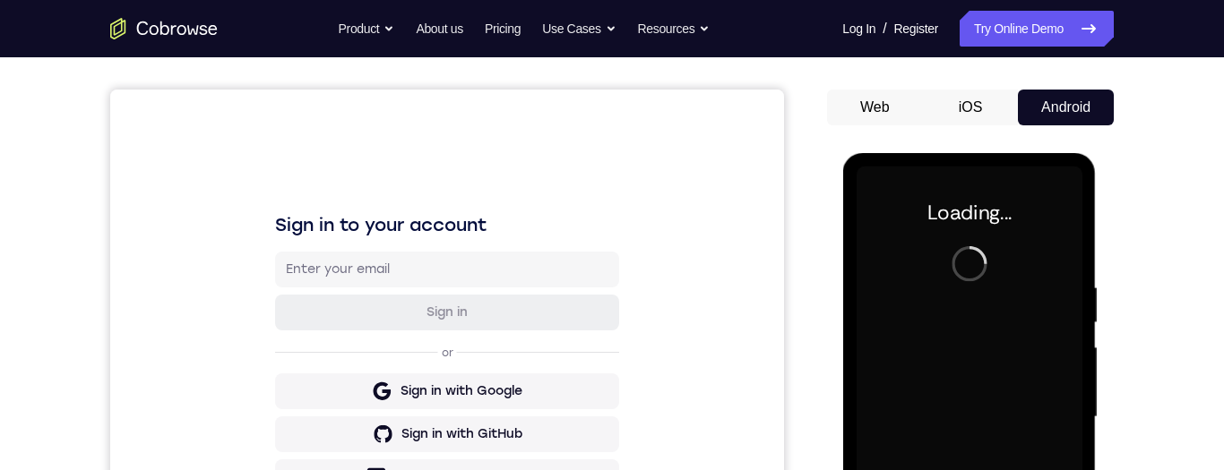
scroll to position [144, 0]
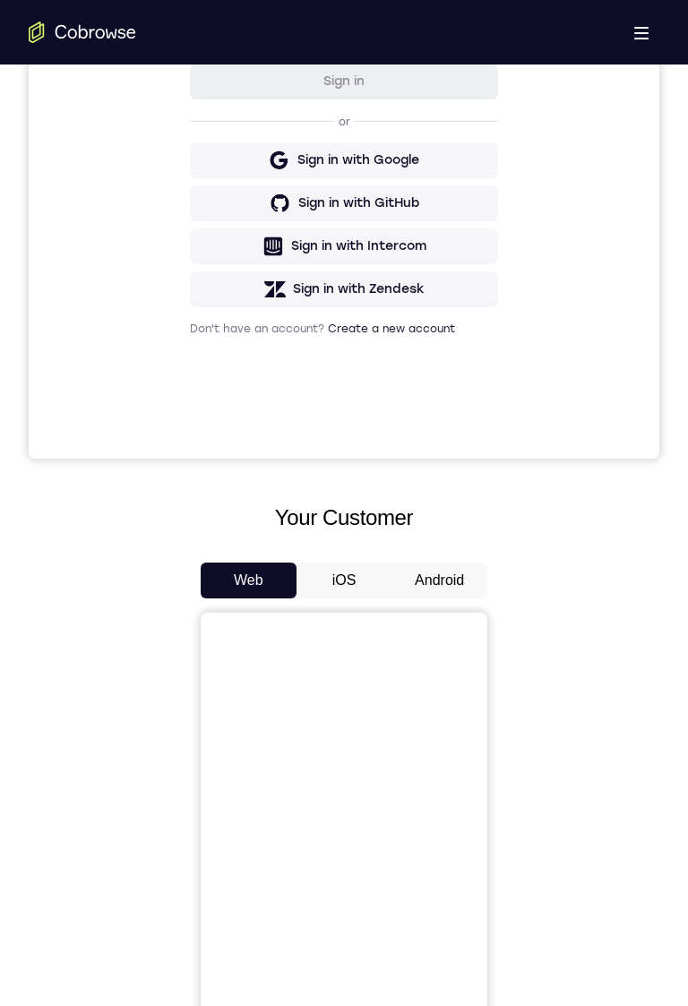
click at [428, 586] on button "Android" at bounding box center [439, 581] width 96 height 36
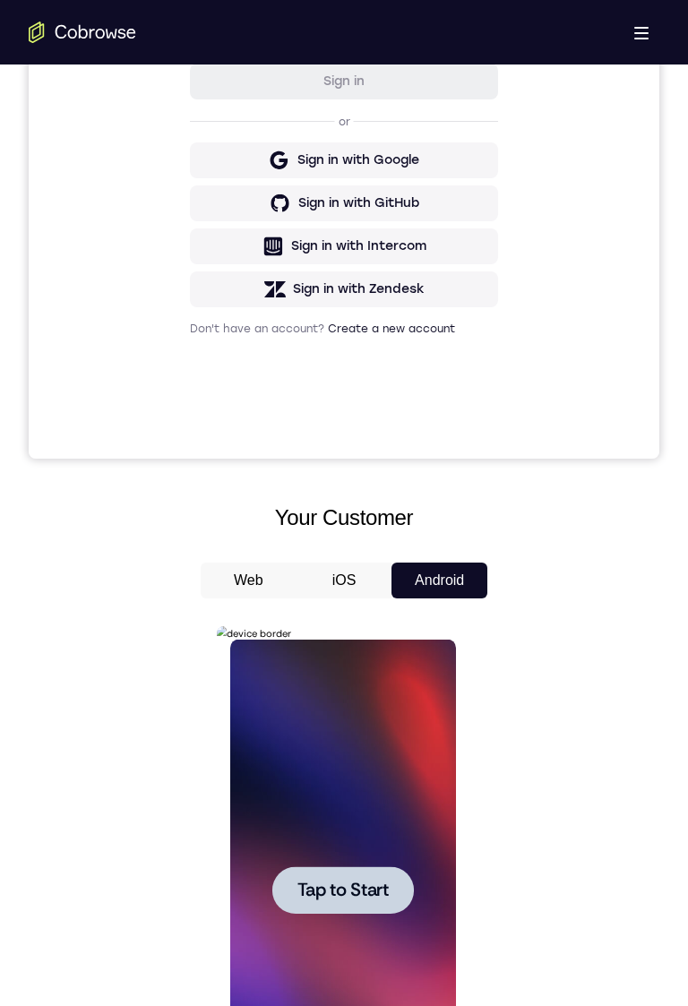
click at [408, 879] on div at bounding box center [342, 889] width 142 height 47
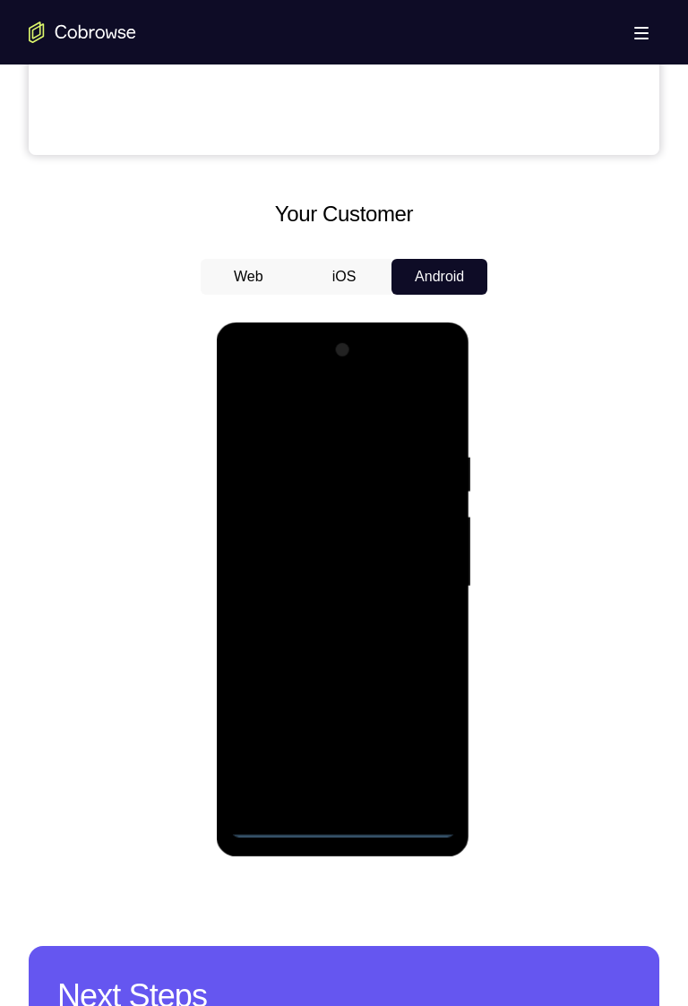
click at [580, 848] on div at bounding box center [344, 584] width 631 height 551
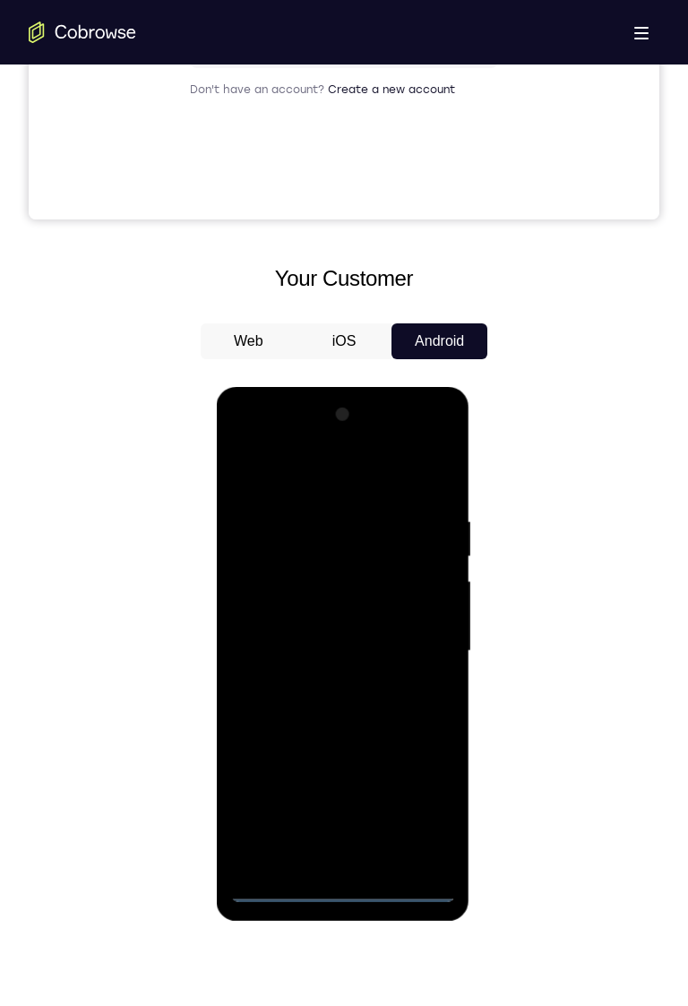
scroll to position [643, 0]
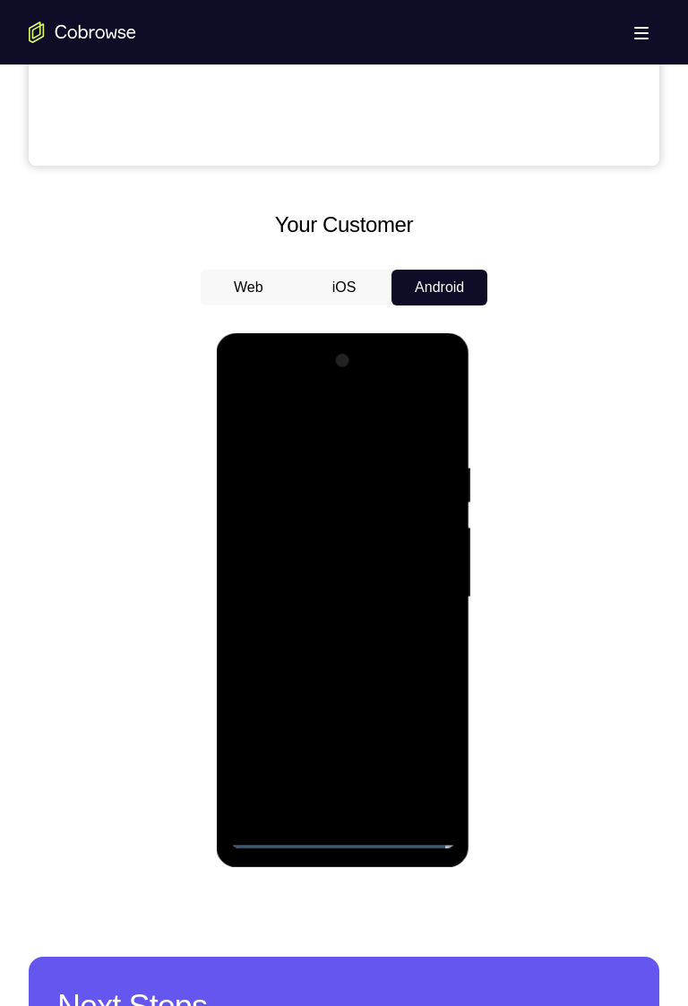
click at [350, 831] on div at bounding box center [342, 598] width 226 height 502
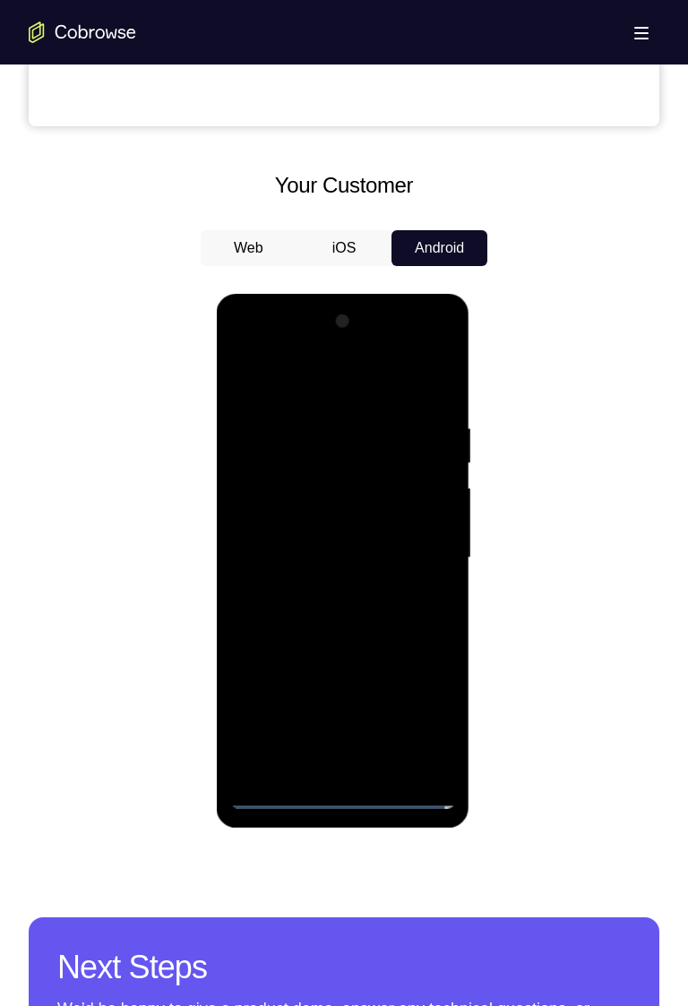
scroll to position [709, 0]
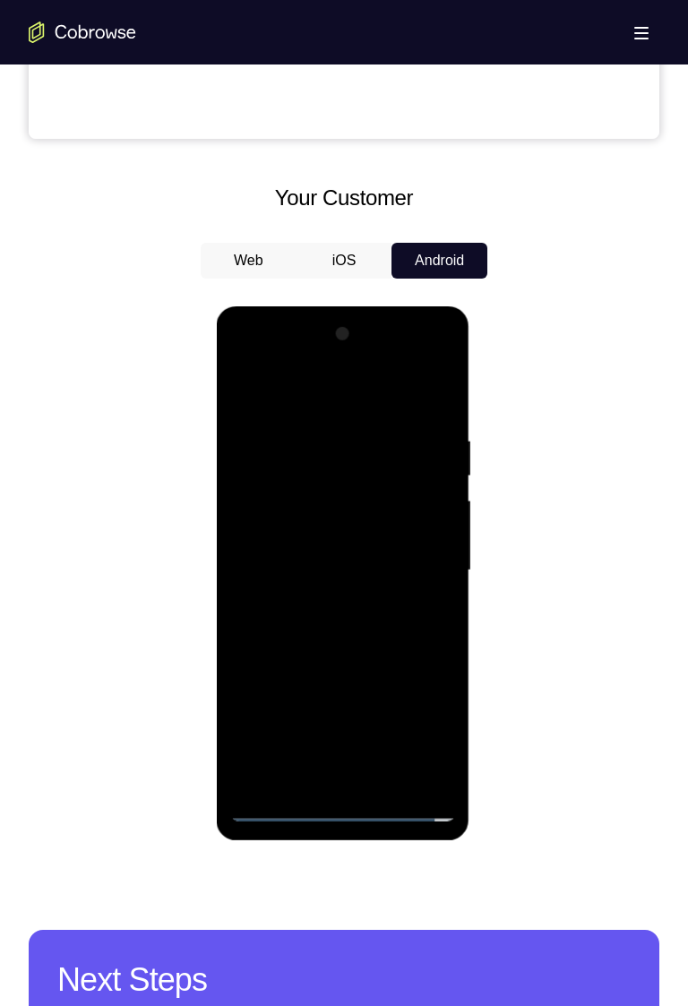
click at [344, 804] on div at bounding box center [342, 571] width 226 height 502
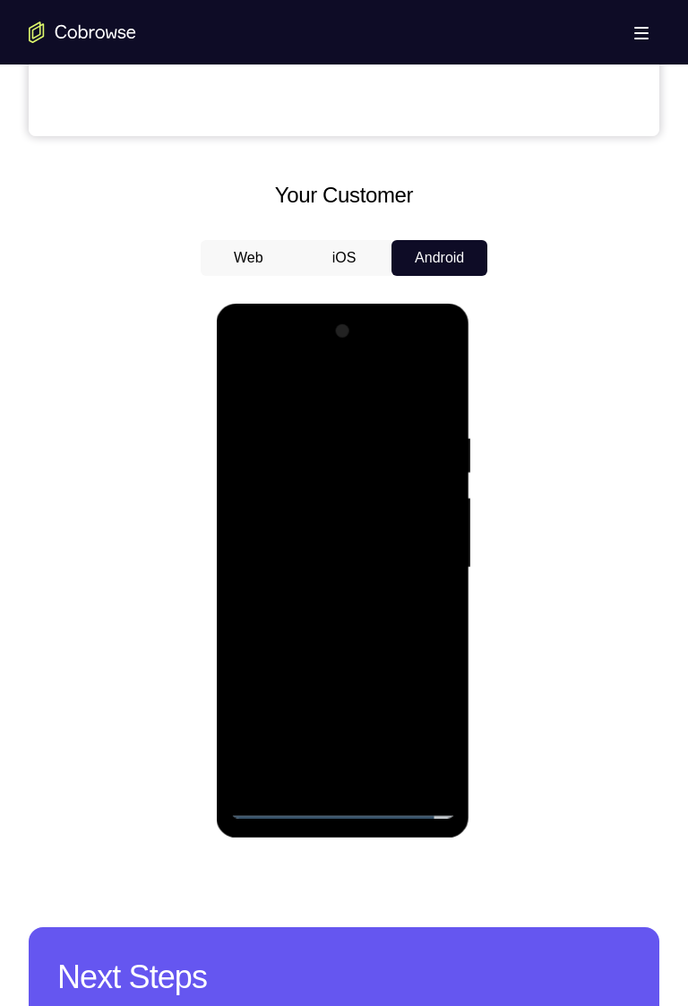
click at [348, 805] on div at bounding box center [342, 568] width 226 height 502
click at [425, 722] on div at bounding box center [342, 568] width 226 height 502
click at [434, 726] on div at bounding box center [342, 568] width 226 height 502
click at [428, 714] on div at bounding box center [342, 568] width 226 height 502
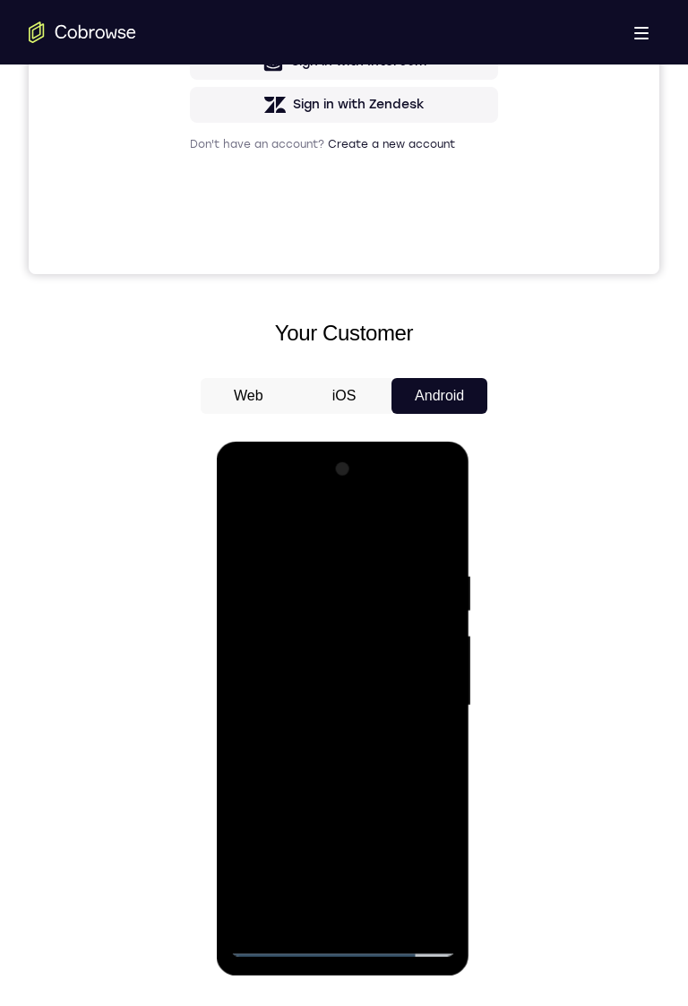
click at [322, 537] on div at bounding box center [342, 706] width 226 height 502
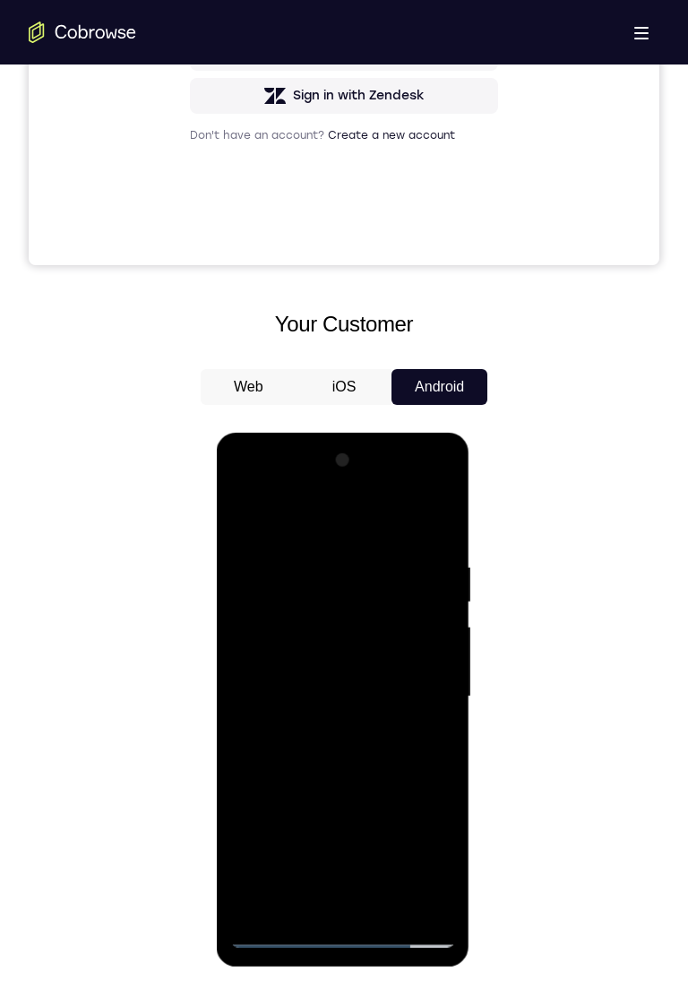
click at [420, 681] on div at bounding box center [342, 697] width 226 height 502
click at [431, 683] on div at bounding box center [342, 697] width 226 height 502
click at [328, 725] on div at bounding box center [342, 697] width 226 height 502
click at [327, 674] on div at bounding box center [342, 697] width 226 height 502
click at [385, 658] on div at bounding box center [342, 697] width 226 height 502
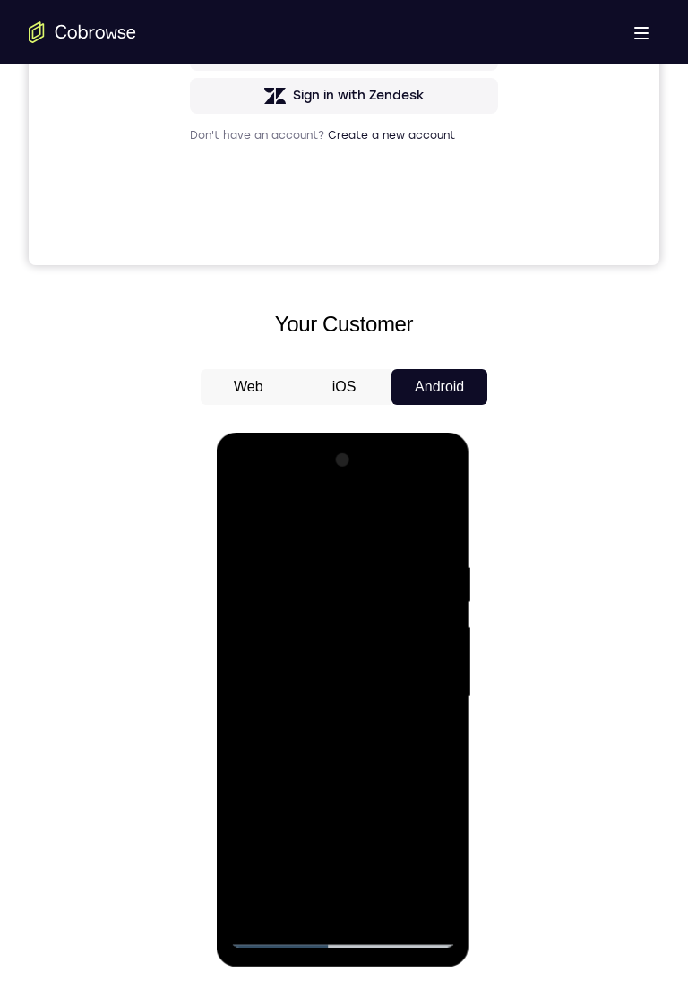
click at [399, 698] on div at bounding box center [342, 697] width 226 height 502
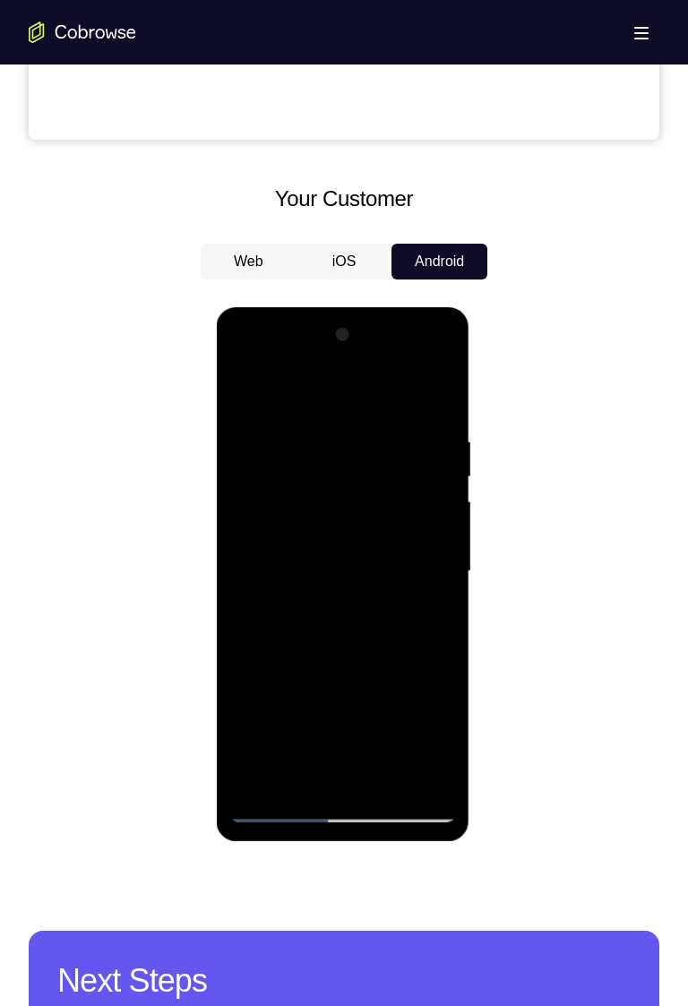
scroll to position [728, 0]
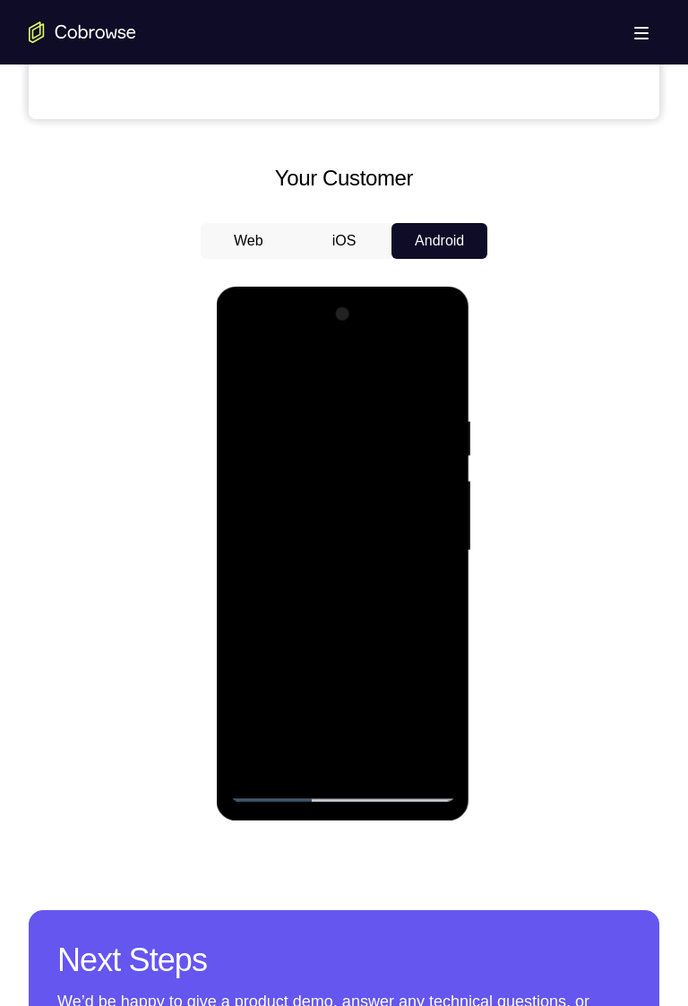
click at [366, 634] on div at bounding box center [342, 551] width 226 height 502
click at [335, 643] on div at bounding box center [342, 551] width 226 height 502
click at [323, 630] on div at bounding box center [342, 551] width 226 height 502
click at [331, 634] on div at bounding box center [342, 551] width 226 height 502
click at [331, 635] on div at bounding box center [342, 551] width 226 height 502
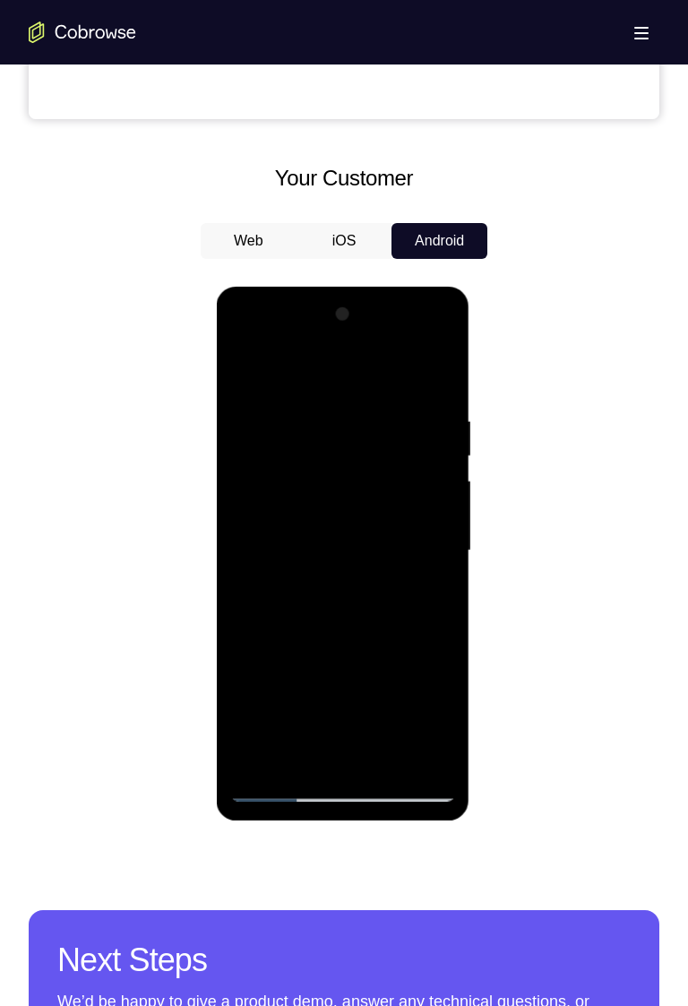
click at [384, 761] on div at bounding box center [342, 551] width 226 height 502
click at [384, 764] on div at bounding box center [342, 551] width 226 height 502
click at [379, 763] on div at bounding box center [342, 551] width 226 height 502
click at [356, 646] on div at bounding box center [342, 551] width 226 height 502
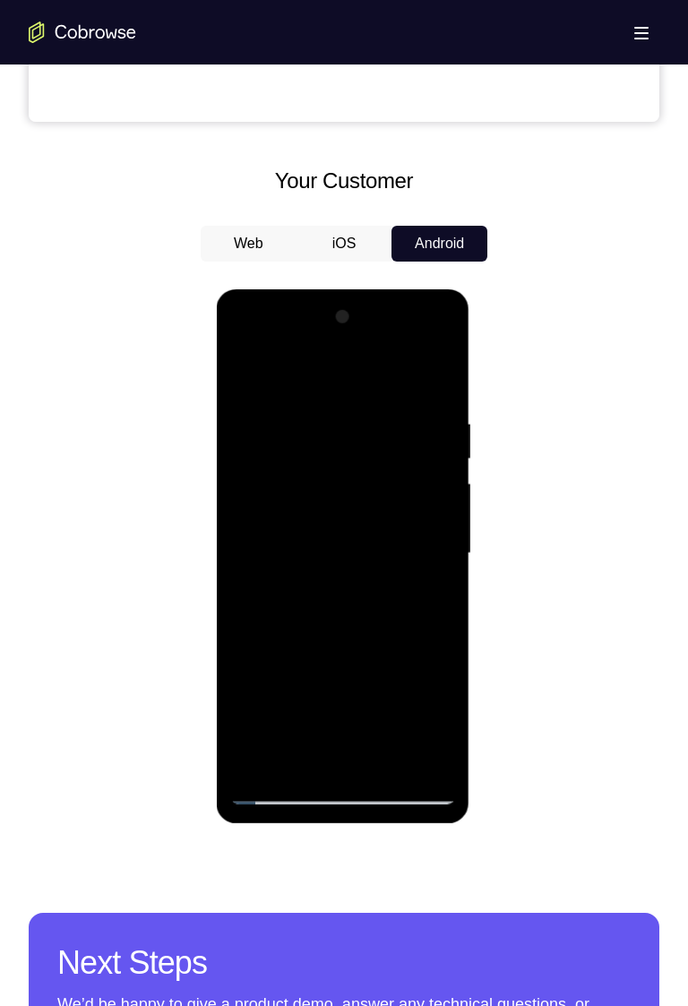
click at [391, 611] on div at bounding box center [342, 554] width 226 height 502
click at [337, 623] on div at bounding box center [342, 554] width 226 height 502
click at [342, 619] on div at bounding box center [342, 554] width 226 height 502
click at [328, 623] on div at bounding box center [342, 554] width 226 height 502
click at [327, 615] on div at bounding box center [342, 554] width 226 height 502
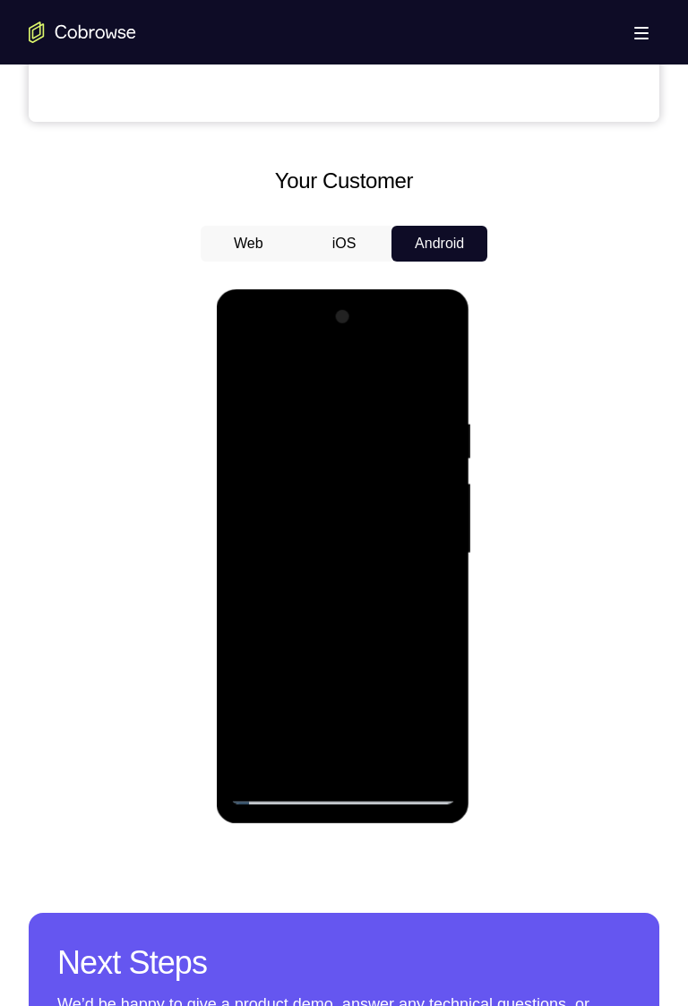
click at [334, 621] on div at bounding box center [342, 554] width 226 height 502
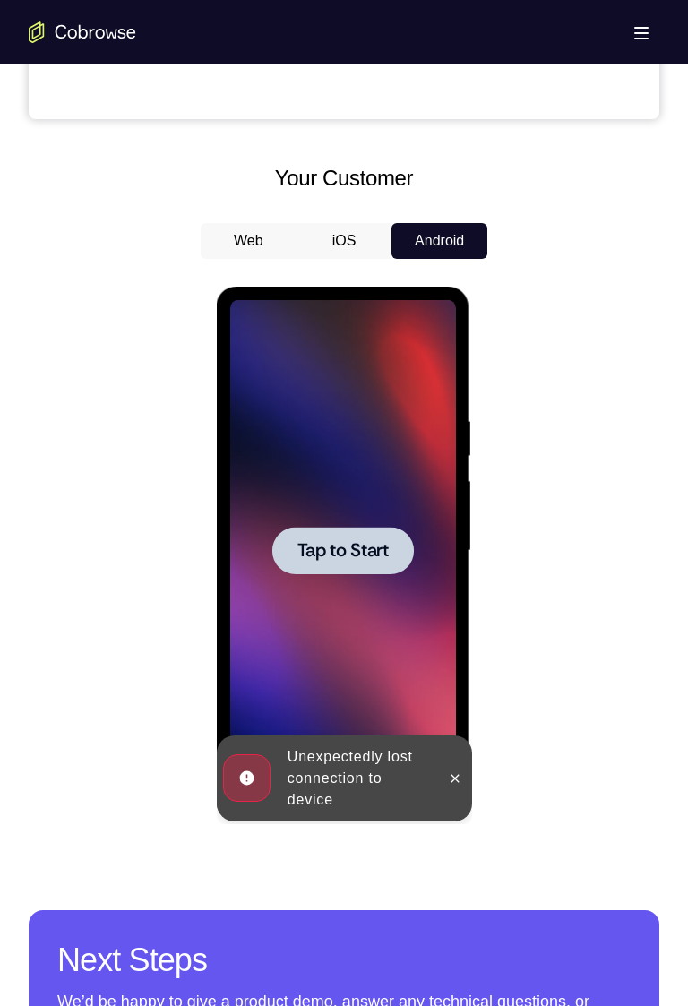
click at [347, 586] on div at bounding box center [342, 551] width 226 height 502
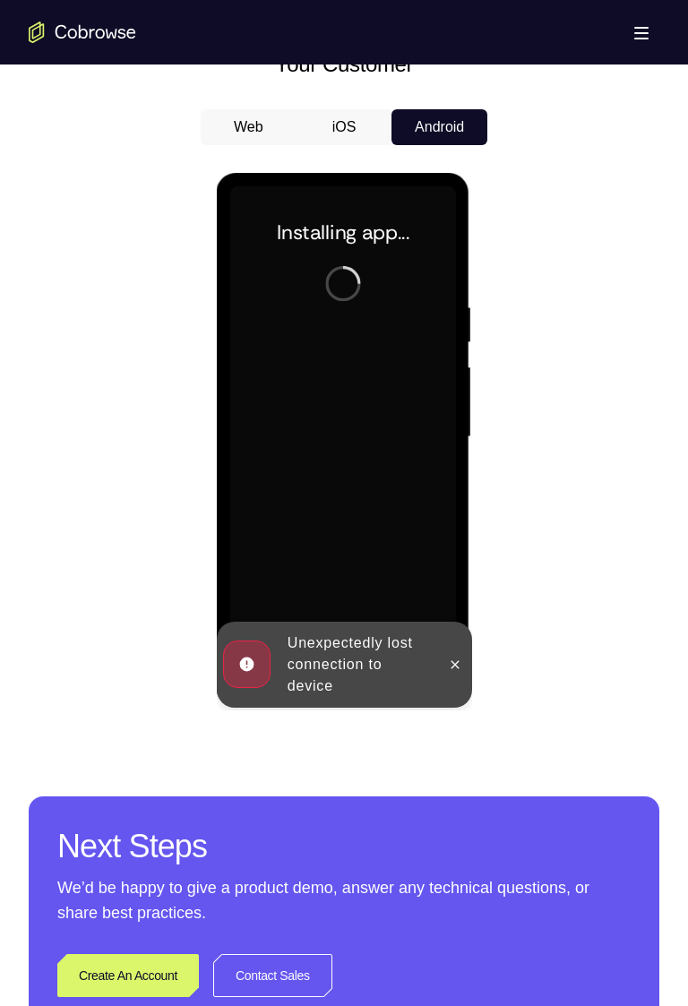
scroll to position [869, 0]
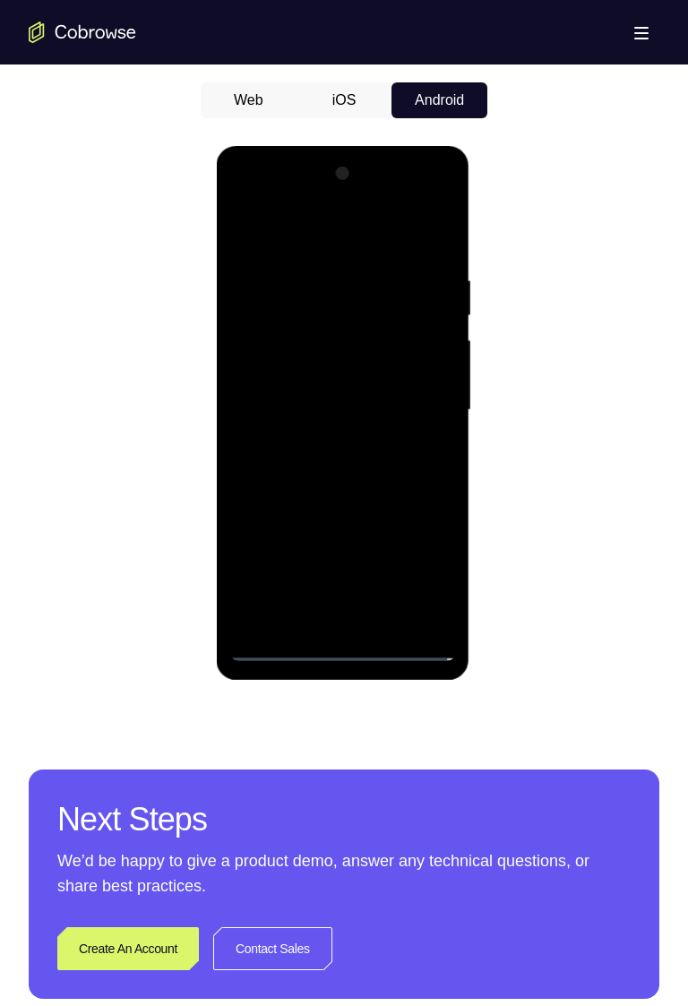
click at [357, 647] on div at bounding box center [342, 410] width 226 height 502
click at [424, 558] on div at bounding box center [342, 410] width 226 height 502
click at [285, 220] on div at bounding box center [342, 410] width 226 height 502
click at [312, 235] on div at bounding box center [342, 410] width 226 height 502
drag, startPoint x: 312, startPoint y: 235, endPoint x: 392, endPoint y: 708, distance: 479.8
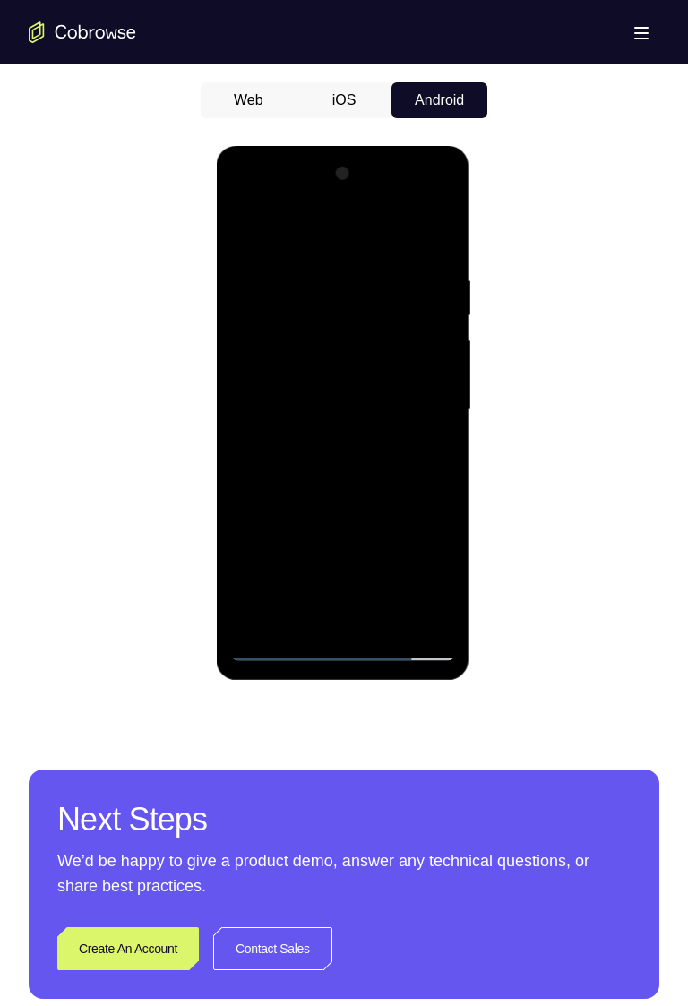
click at [223, 586] on div at bounding box center [343, 413] width 254 height 534
click at [417, 398] on div at bounding box center [342, 410] width 226 height 502
click at [319, 617] on div at bounding box center [342, 410] width 226 height 502
click at [383, 394] on div at bounding box center [342, 410] width 226 height 502
click at [389, 385] on div at bounding box center [342, 410] width 226 height 502
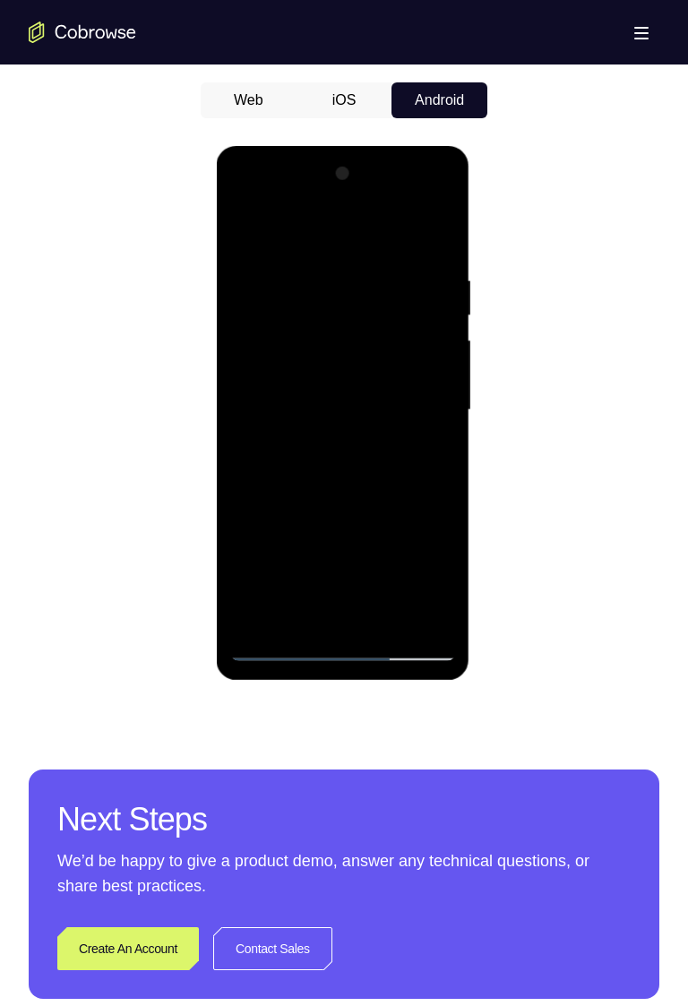
click at [390, 388] on div at bounding box center [342, 410] width 226 height 502
click at [386, 392] on div at bounding box center [342, 410] width 226 height 502
click at [406, 324] on div at bounding box center [342, 410] width 226 height 502
click at [402, 322] on div at bounding box center [342, 410] width 226 height 502
click at [395, 337] on div at bounding box center [342, 410] width 226 height 502
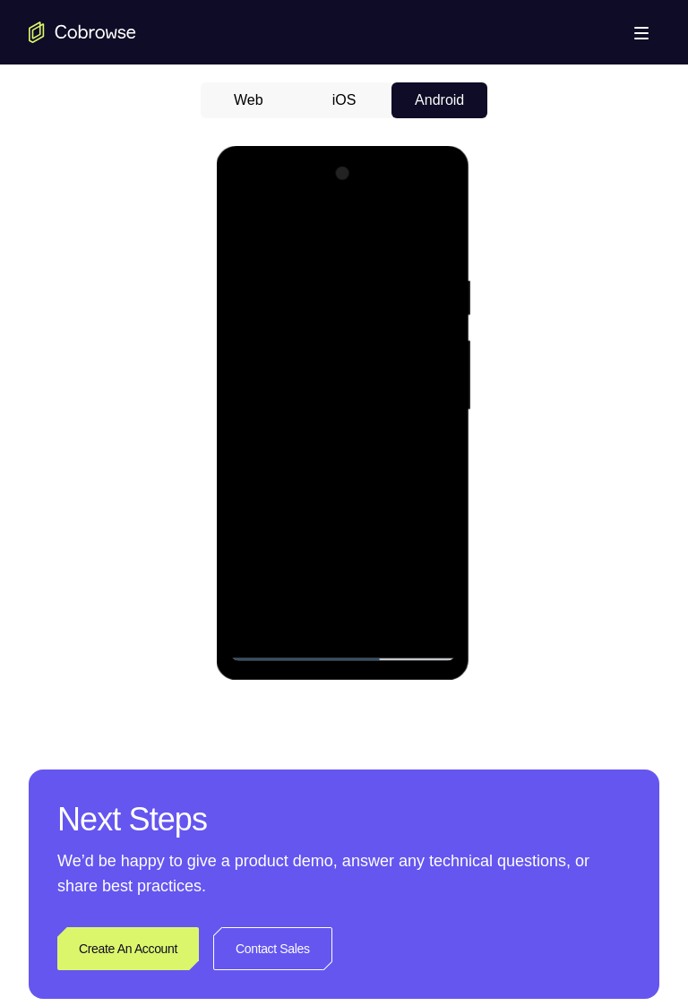
click at [399, 334] on div at bounding box center [342, 410] width 226 height 502
click at [398, 337] on div at bounding box center [342, 410] width 226 height 502
click at [366, 369] on div at bounding box center [342, 410] width 226 height 502
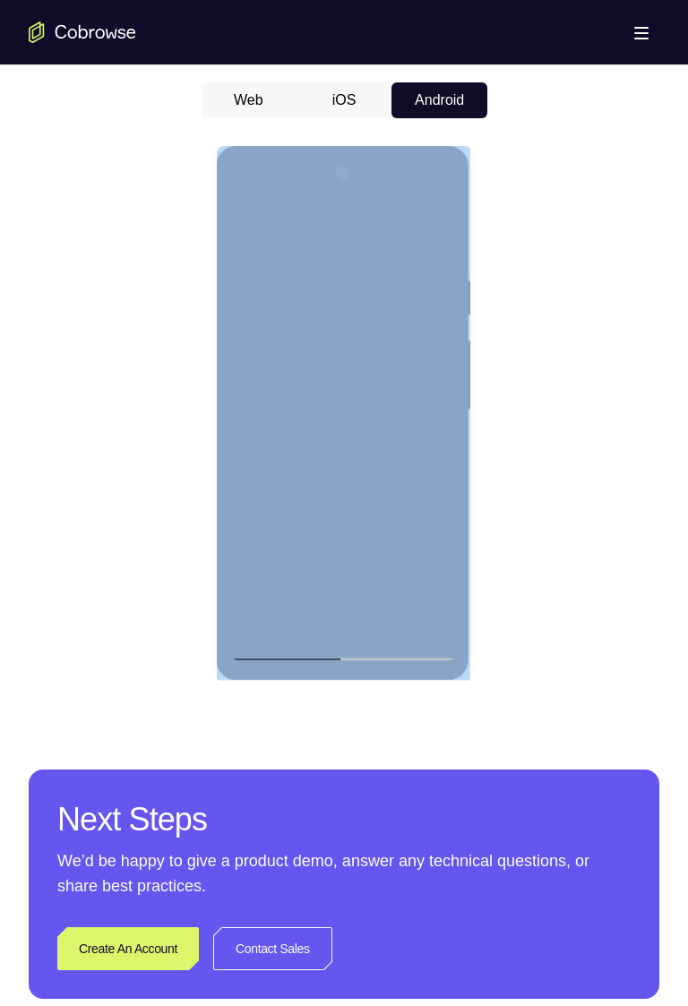
click at [409, 412] on div at bounding box center [342, 410] width 226 height 502
click at [414, 468] on div at bounding box center [342, 410] width 226 height 502
click at [388, 612] on div at bounding box center [342, 410] width 226 height 502
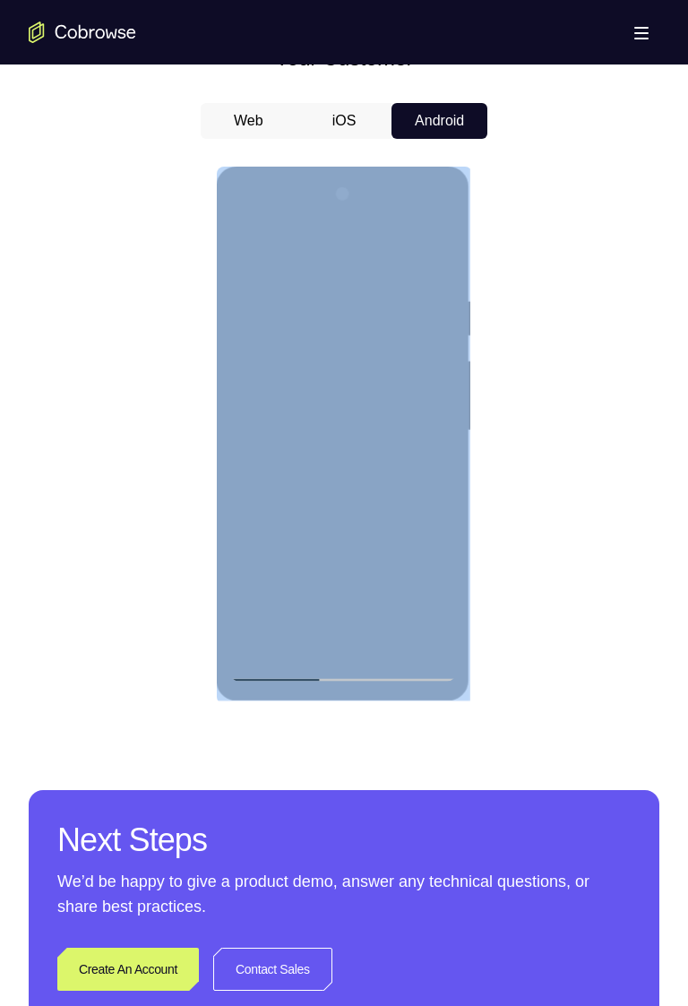
scroll to position [854, 0]
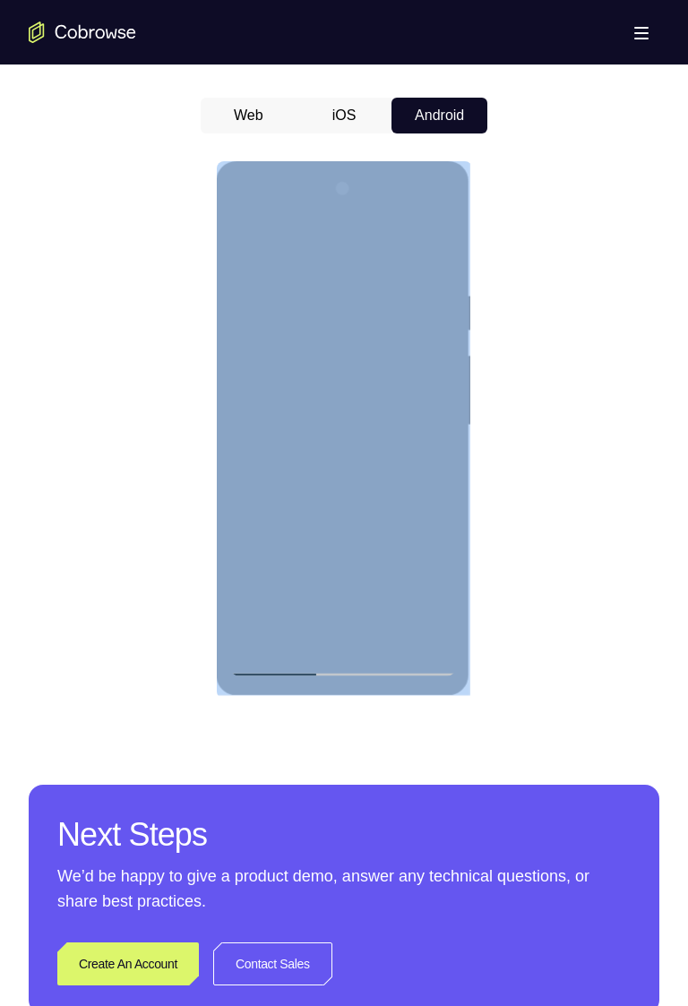
click at [413, 506] on div at bounding box center [342, 426] width 226 height 502
click at [390, 636] on div at bounding box center [342, 426] width 226 height 502
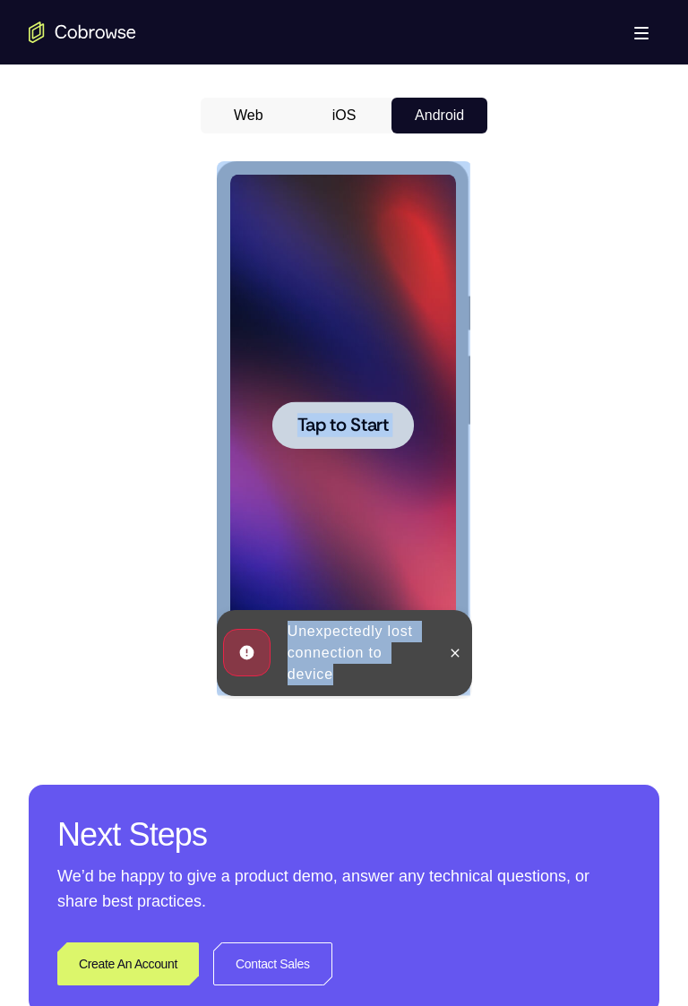
click at [440, 520] on div at bounding box center [342, 426] width 226 height 502
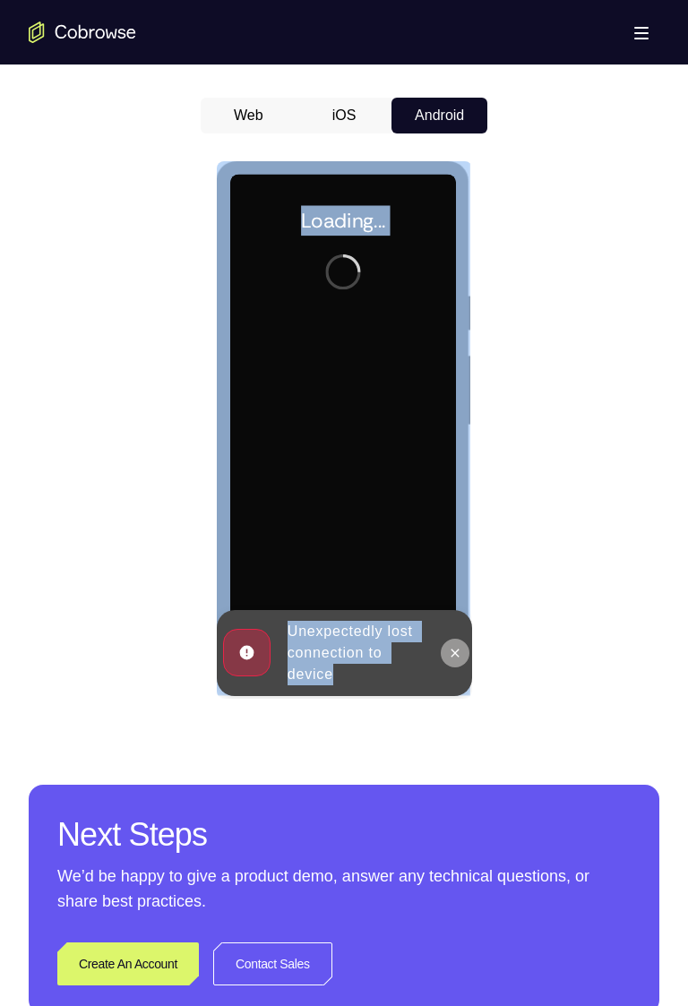
click at [454, 653] on icon at bounding box center [454, 653] width 14 height 14
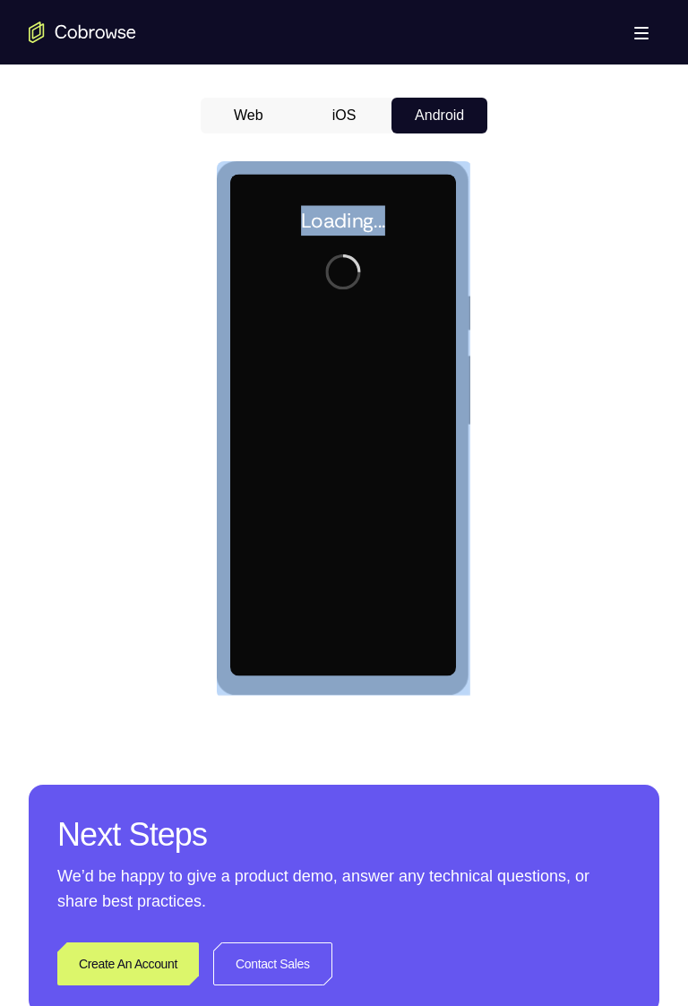
click at [441, 304] on div at bounding box center [342, 426] width 226 height 502
click at [469, 345] on div "Loading..." at bounding box center [343, 429] width 255 height 537
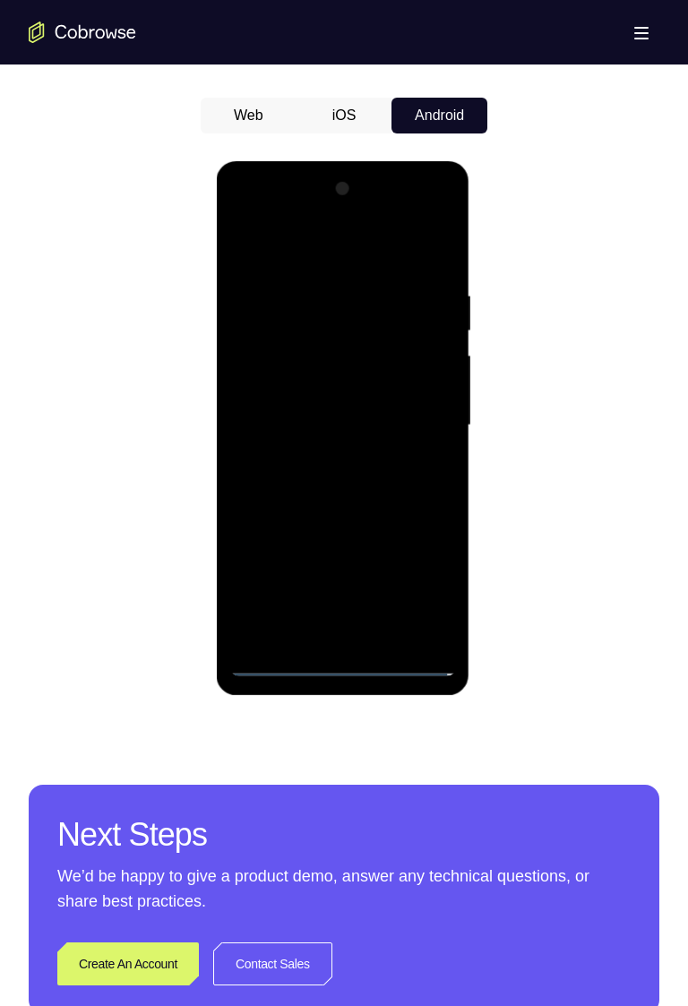
click at [354, 663] on div at bounding box center [342, 426] width 226 height 502
click at [408, 590] on div at bounding box center [342, 426] width 226 height 502
click at [413, 584] on div at bounding box center [342, 426] width 226 height 502
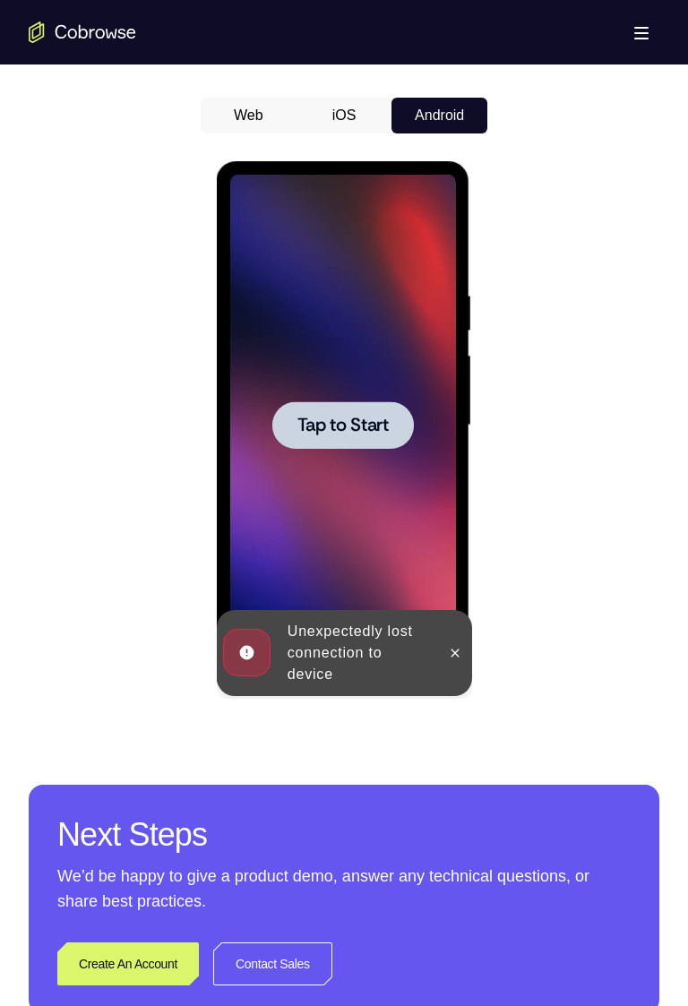
click at [359, 439] on div at bounding box center [342, 424] width 142 height 47
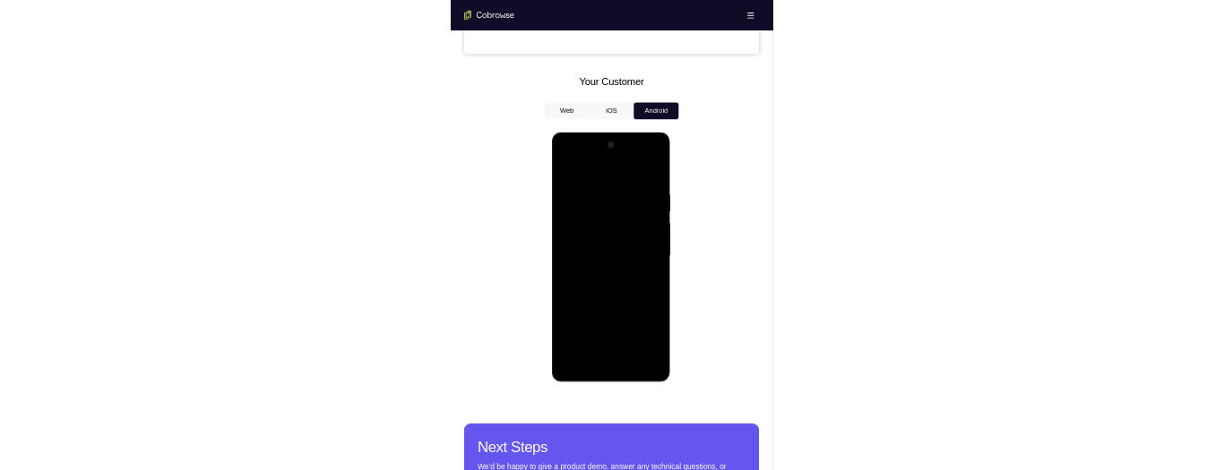
scroll to position [761, 0]
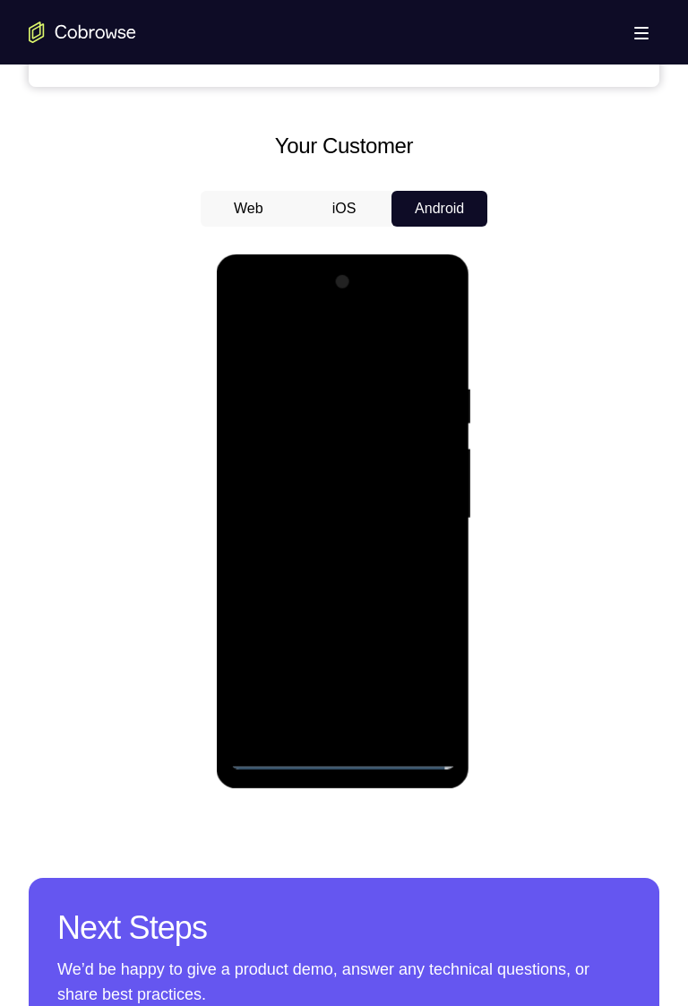
click at [339, 762] on div at bounding box center [342, 519] width 226 height 502
click at [344, 757] on div at bounding box center [342, 519] width 226 height 502
click at [422, 691] on div at bounding box center [342, 519] width 226 height 502
click at [410, 675] on div at bounding box center [342, 519] width 226 height 502
click at [429, 675] on div at bounding box center [342, 519] width 226 height 502
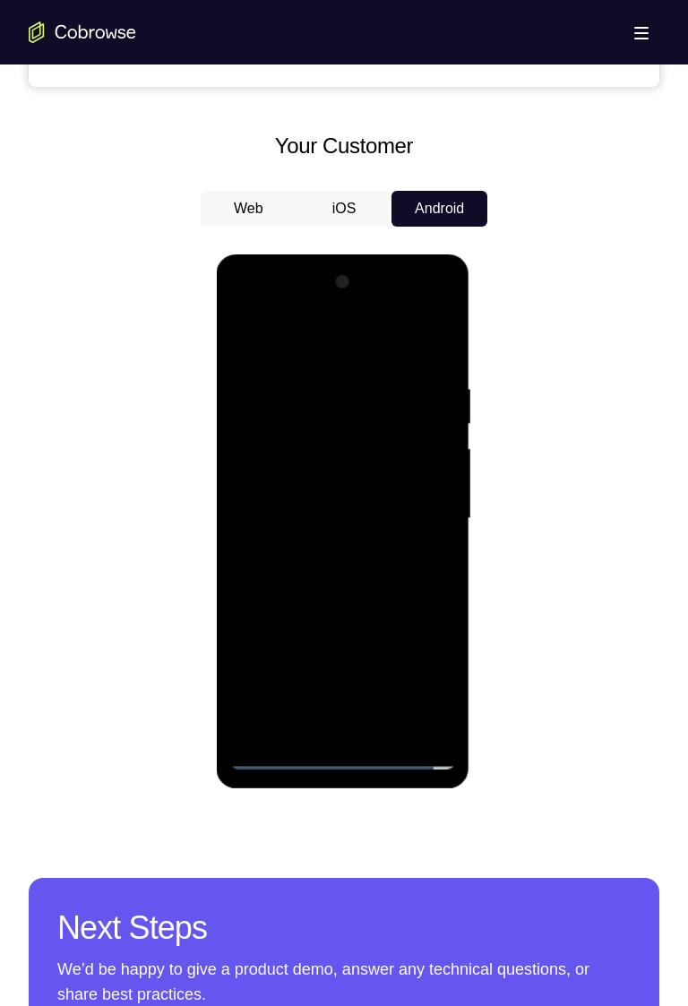
click at [421, 679] on div at bounding box center [342, 519] width 226 height 502
click at [414, 683] on div at bounding box center [342, 519] width 226 height 502
click at [426, 685] on div at bounding box center [342, 519] width 226 height 502
click at [324, 346] on div at bounding box center [342, 519] width 226 height 502
click at [269, 345] on div at bounding box center [342, 519] width 226 height 502
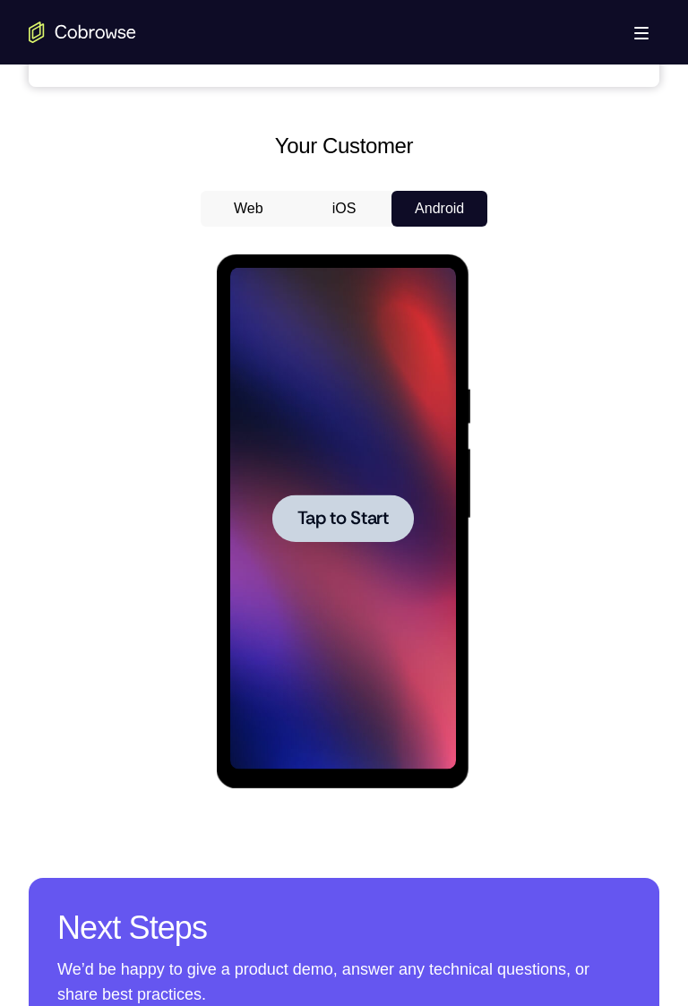
click at [380, 499] on div at bounding box center [342, 517] width 142 height 47
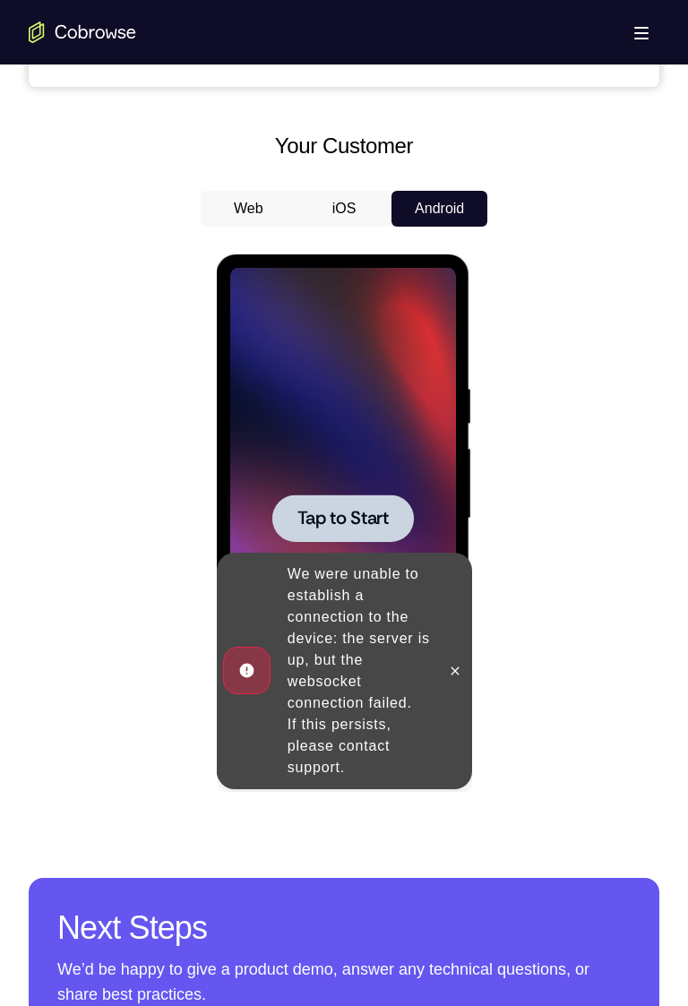
click at [449, 559] on div at bounding box center [342, 519] width 226 height 502
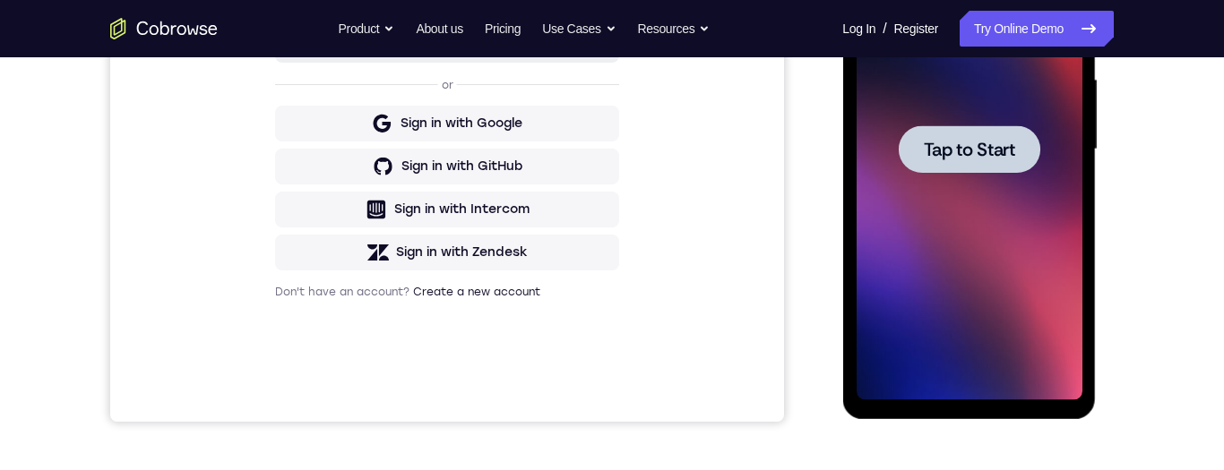
scroll to position [408, 0]
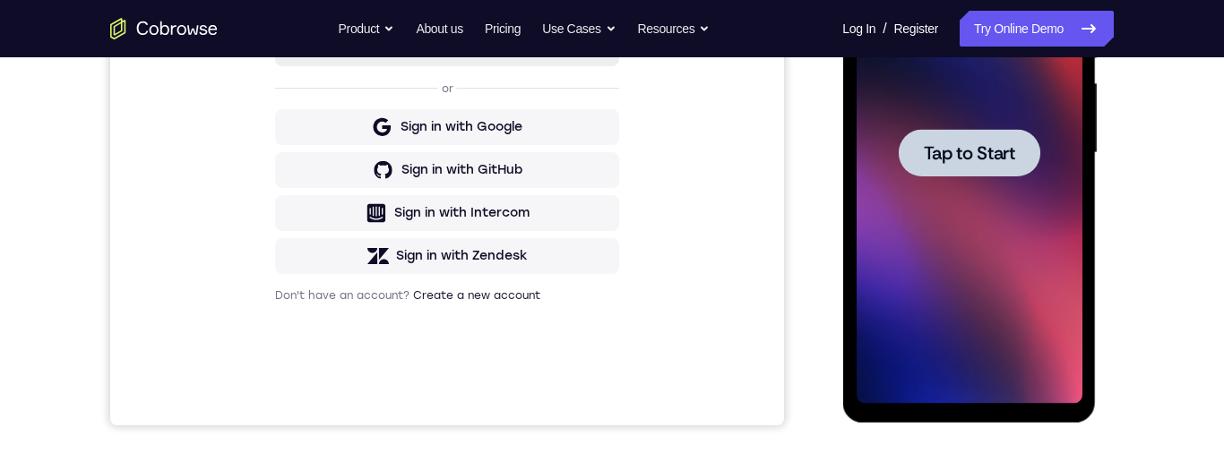
click at [687, 162] on span "Tap to Start" at bounding box center [968, 153] width 91 height 18
click at [687, 133] on div at bounding box center [969, 152] width 142 height 47
click at [687, 150] on span "Tap to Start" at bounding box center [968, 153] width 91 height 18
click at [687, 137] on div at bounding box center [969, 152] width 142 height 47
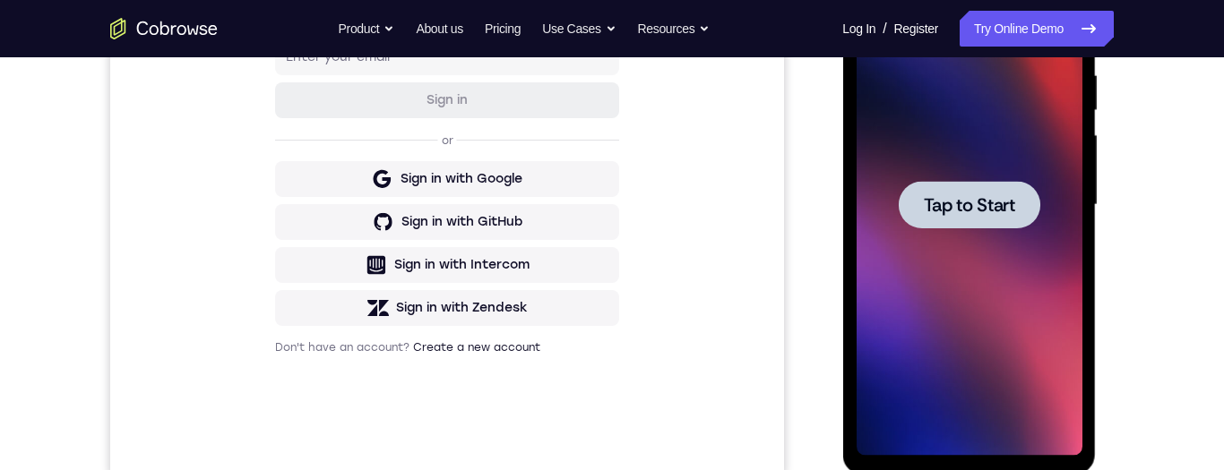
click at [687, 214] on span "Tap to Start" at bounding box center [968, 205] width 91 height 18
click at [687, 230] on div at bounding box center [968, 205] width 226 height 502
click at [687, 236] on div "Tap to Start" at bounding box center [969, 208] width 254 height 534
click at [687, 253] on div at bounding box center [968, 205] width 226 height 502
click at [687, 232] on div at bounding box center [968, 205] width 226 height 502
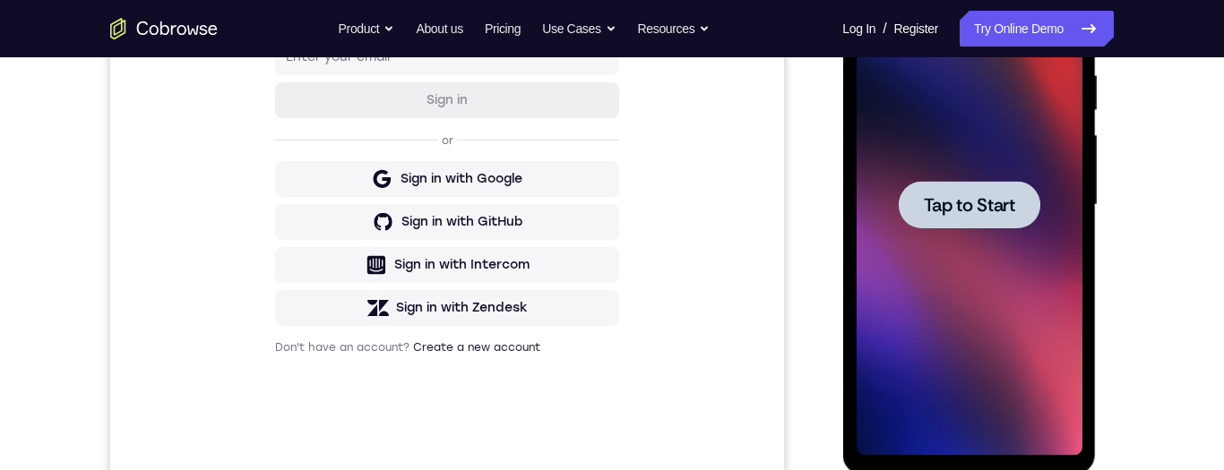
click at [687, 68] on div at bounding box center [968, 205] width 226 height 502
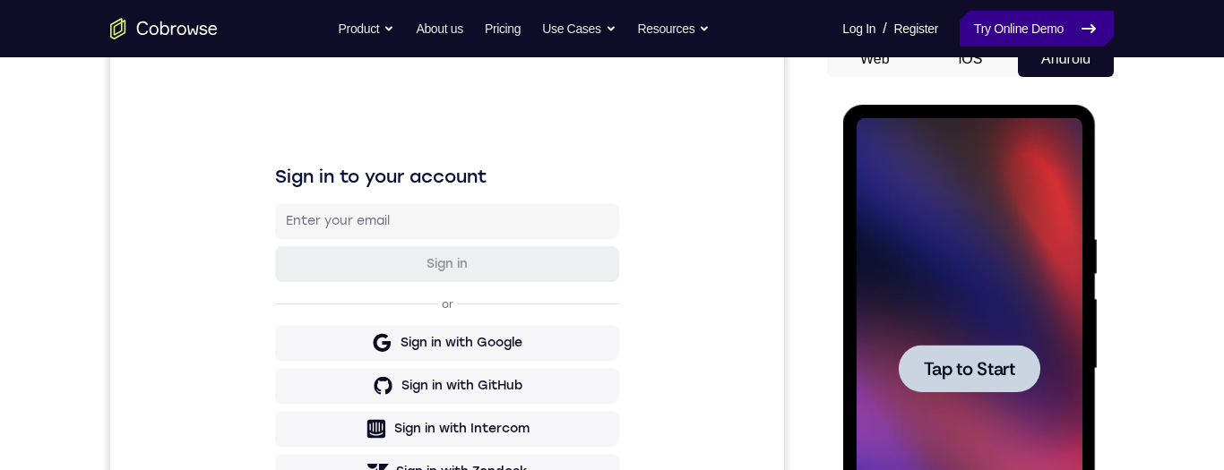
click at [687, 22] on link "Try Online Demo" at bounding box center [1036, 29] width 154 height 36
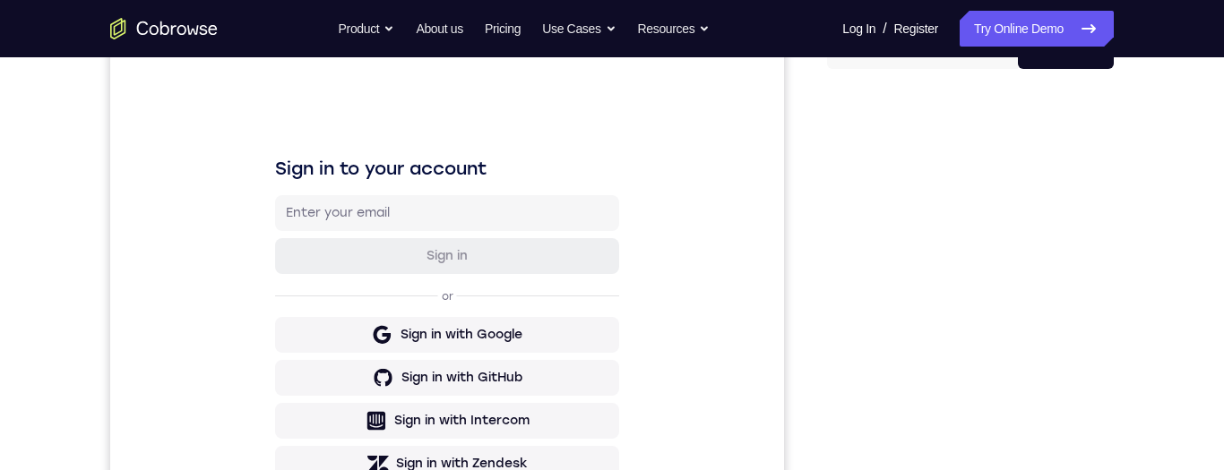
scroll to position [213, 0]
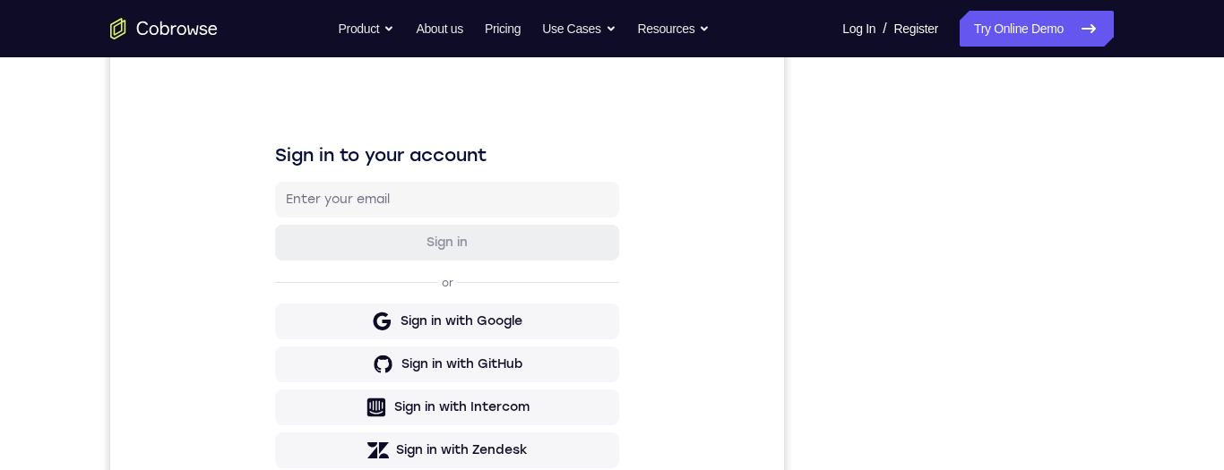
click at [1179, 353] on div "Your Support Agent Your Customer Web iOS Android Next Steps We’d be happy to gi…" at bounding box center [612, 435] width 1147 height 1182
click at [1183, 331] on div "Your Support Agent Your Customer Web iOS Android Next Steps We’d be happy to gi…" at bounding box center [612, 435] width 1147 height 1182
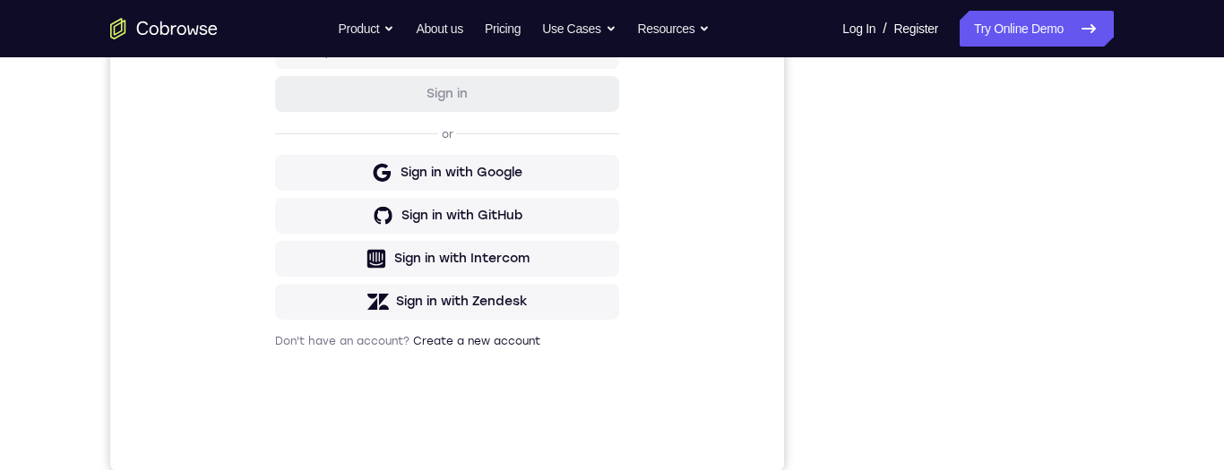
scroll to position [355, 0]
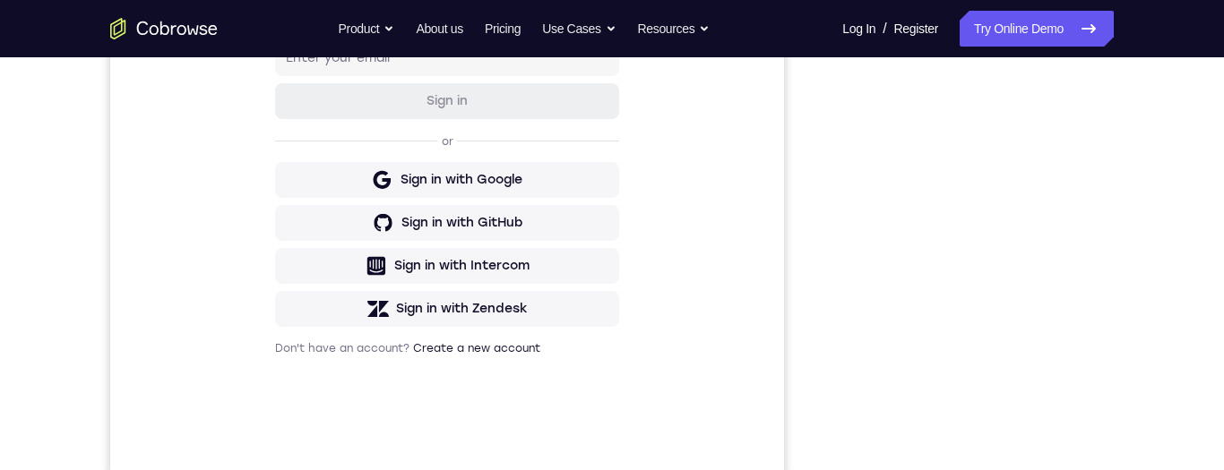
click at [1143, 220] on div "Your Support Agent Your Customer Web iOS Android Next Steps We’d be happy to gi…" at bounding box center [612, 294] width 1147 height 1182
click at [1146, 238] on div "Your Support Agent Your Customer Web iOS Android Next Steps We’d be happy to gi…" at bounding box center [612, 294] width 1147 height 1182
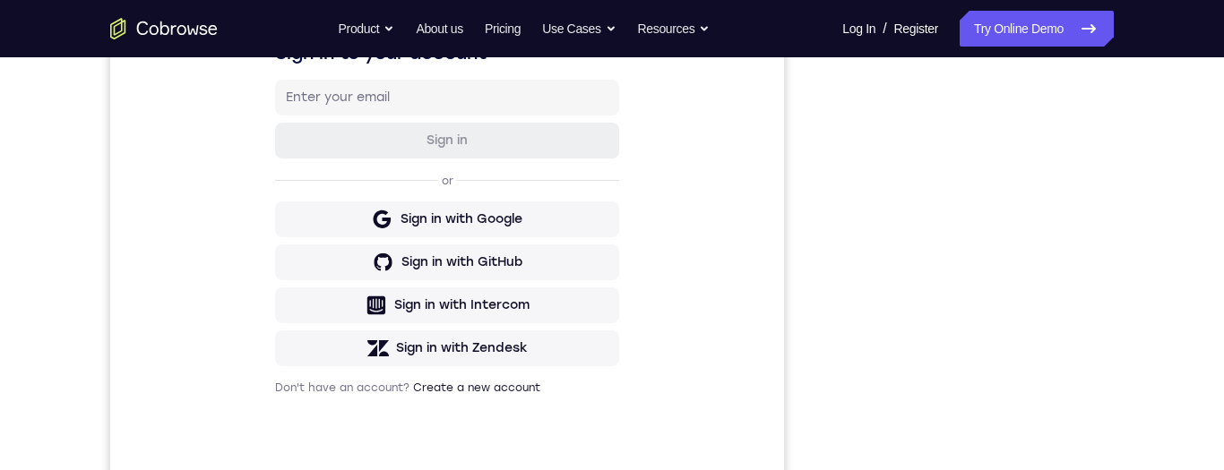
click at [1148, 257] on div "Your Support Agent Your Customer Web iOS Android Next Steps We’d be happy to gi…" at bounding box center [612, 333] width 1147 height 1182
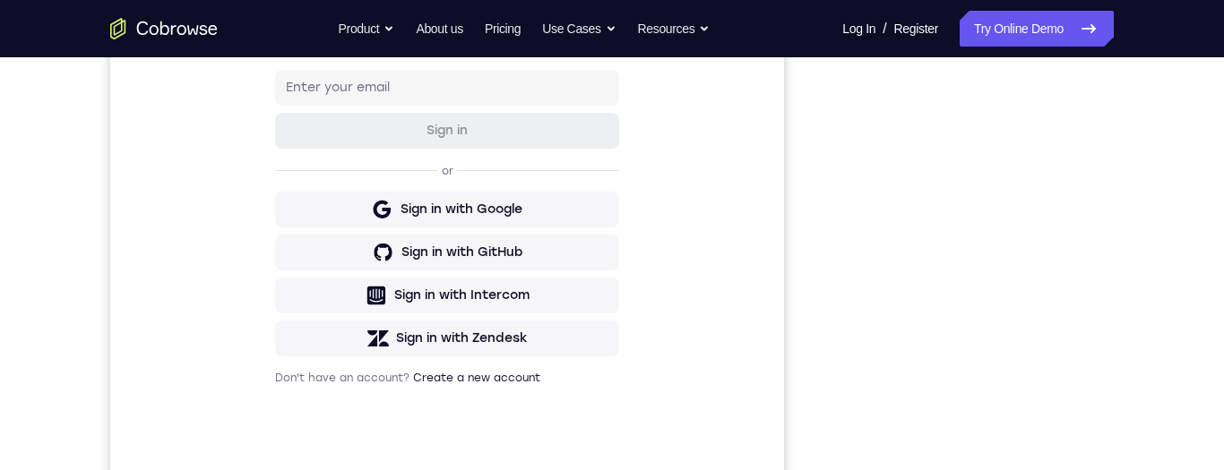
scroll to position [287, 0]
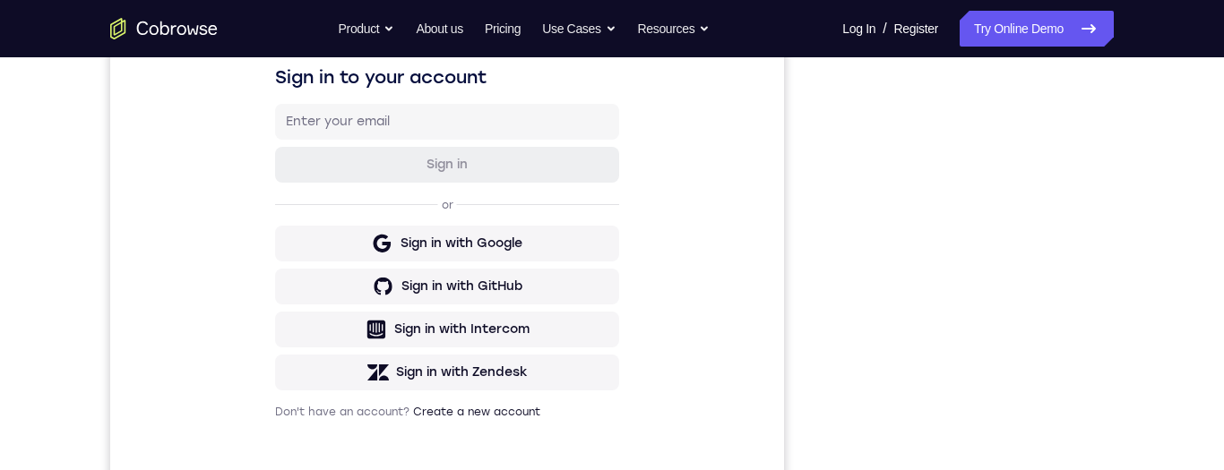
click at [1153, 245] on div "Your Support Agent Your Customer Web iOS Android Next Steps We’d be happy to gi…" at bounding box center [612, 357] width 1147 height 1182
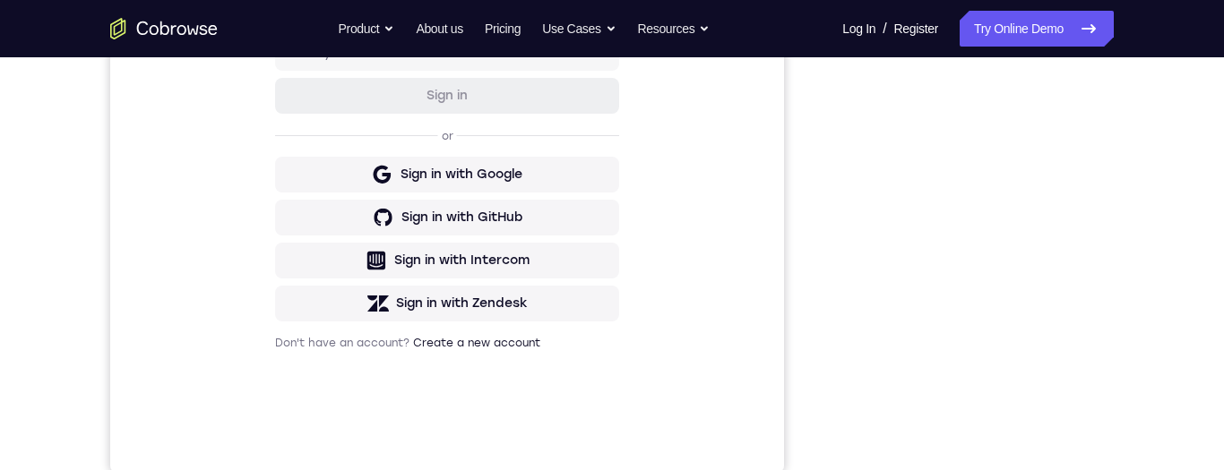
click at [1148, 271] on div "Your Support Agent Your Customer Web iOS Android Next Steps We’d be happy to gi…" at bounding box center [612, 288] width 1147 height 1182
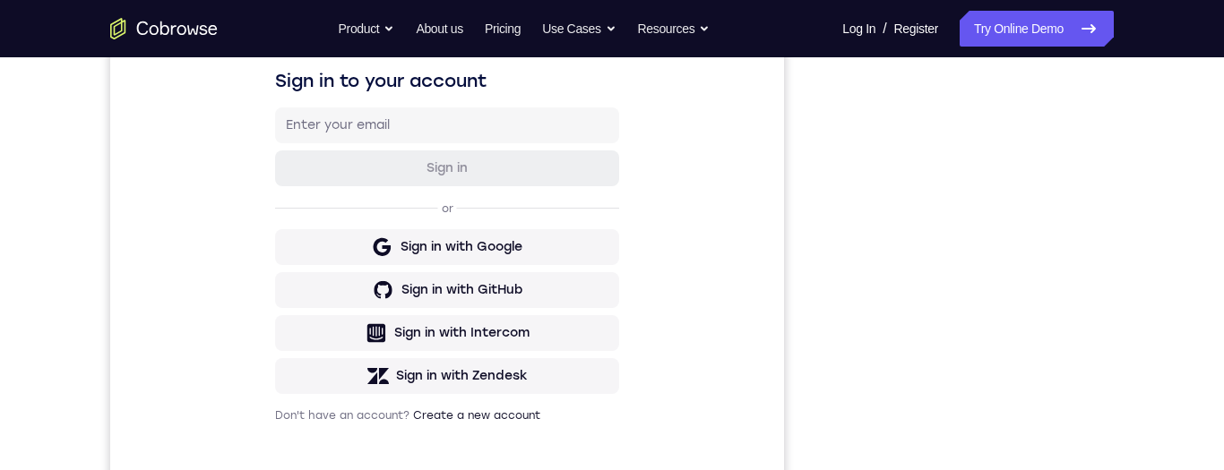
scroll to position [316, 0]
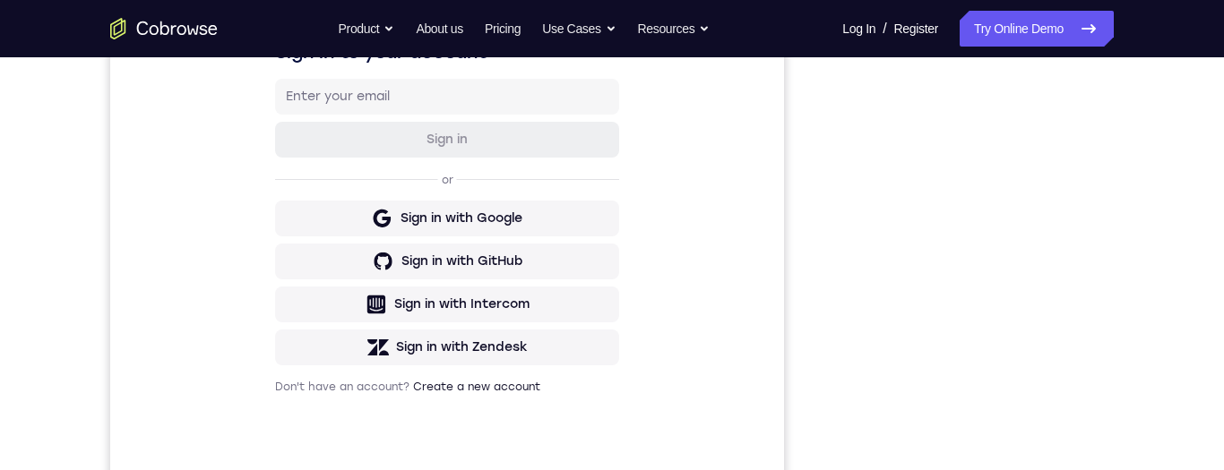
click at [1135, 282] on div "Your Support Agent Your Customer Web iOS Android Next Steps We’d be happy to gi…" at bounding box center [612, 332] width 1147 height 1182
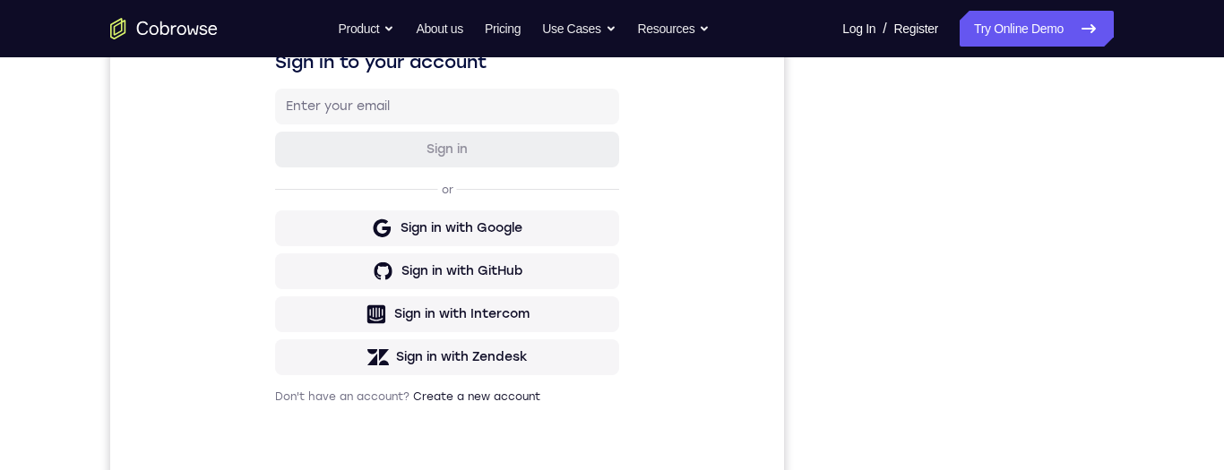
scroll to position [239, 0]
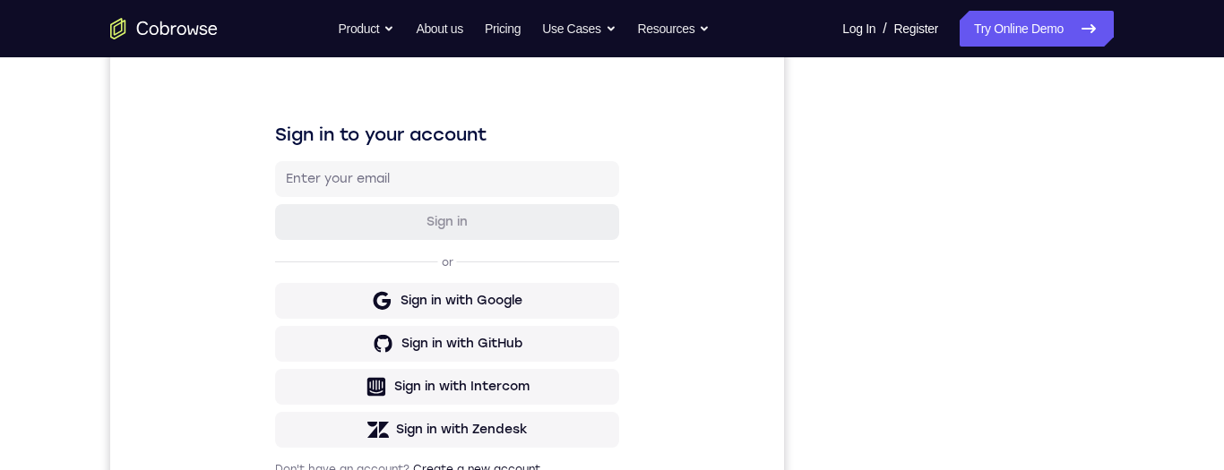
click at [1154, 250] on div "Your Support Agent Your Customer Web iOS Android Next Steps We’d be happy to gi…" at bounding box center [612, 415] width 1147 height 1182
click at [1156, 256] on div "Your Support Agent Your Customer Web iOS Android Next Steps We’d be happy to gi…" at bounding box center [612, 415] width 1147 height 1182
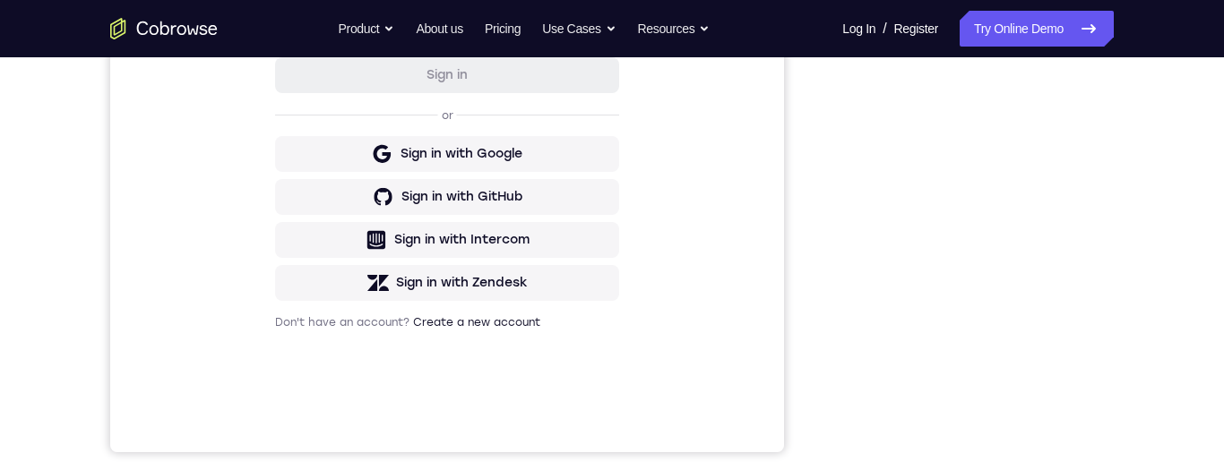
scroll to position [378, 0]
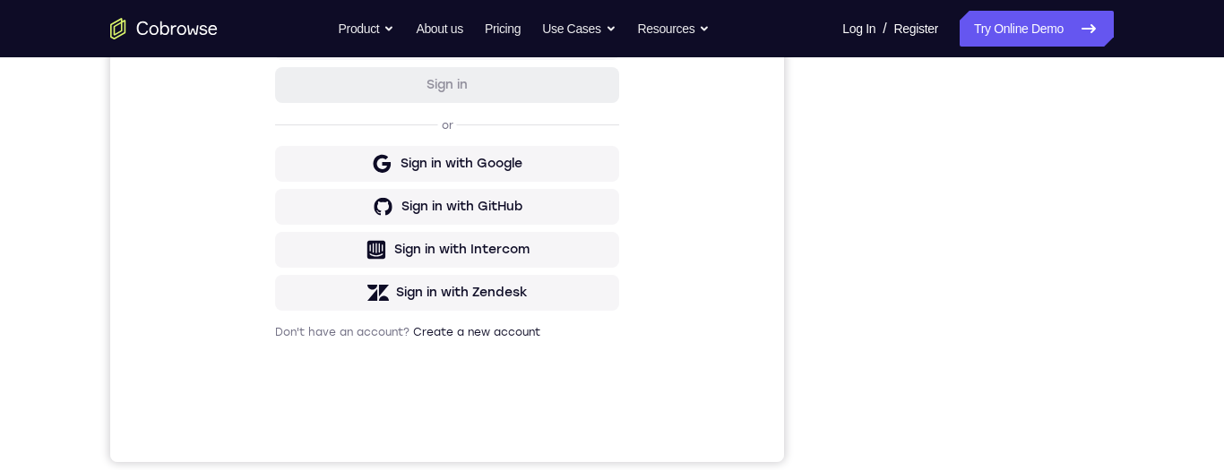
click at [1136, 273] on div "Your Support Agent Your Customer Web iOS Android Next Steps We’d be happy to gi…" at bounding box center [612, 277] width 1147 height 1182
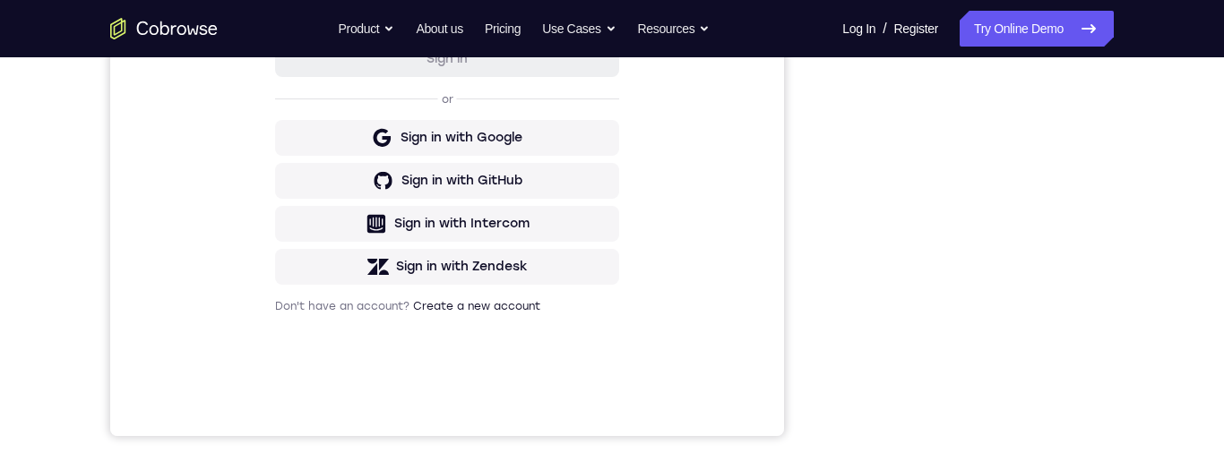
scroll to position [338, 0]
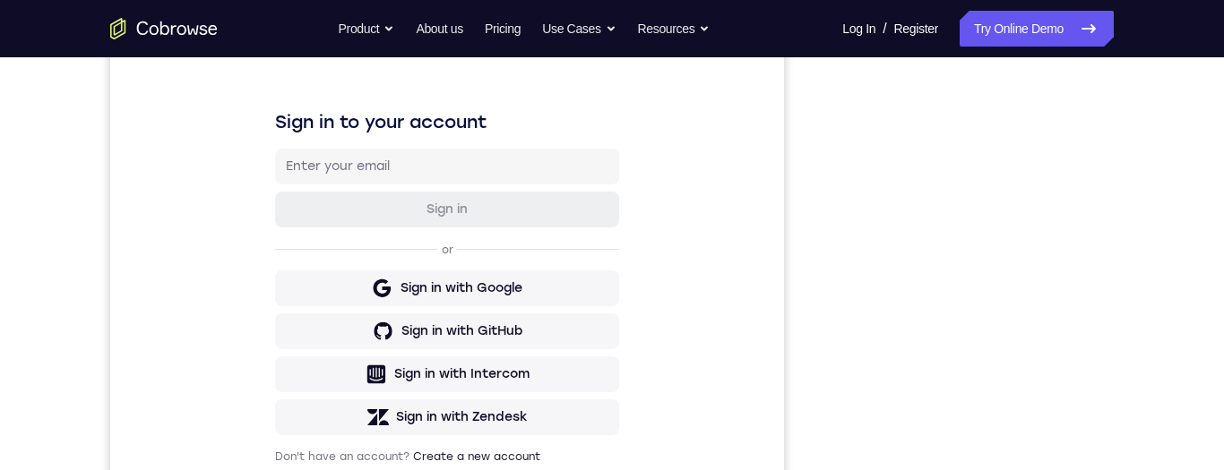
click at [1125, 384] on div "Your Support Agent Your Customer Web iOS Android Next Steps We’d be happy to gi…" at bounding box center [612, 402] width 1147 height 1182
click at [1125, 391] on div "Your Support Agent Your Customer Web iOS Android Next Steps We’d be happy to gi…" at bounding box center [612, 402] width 1147 height 1182
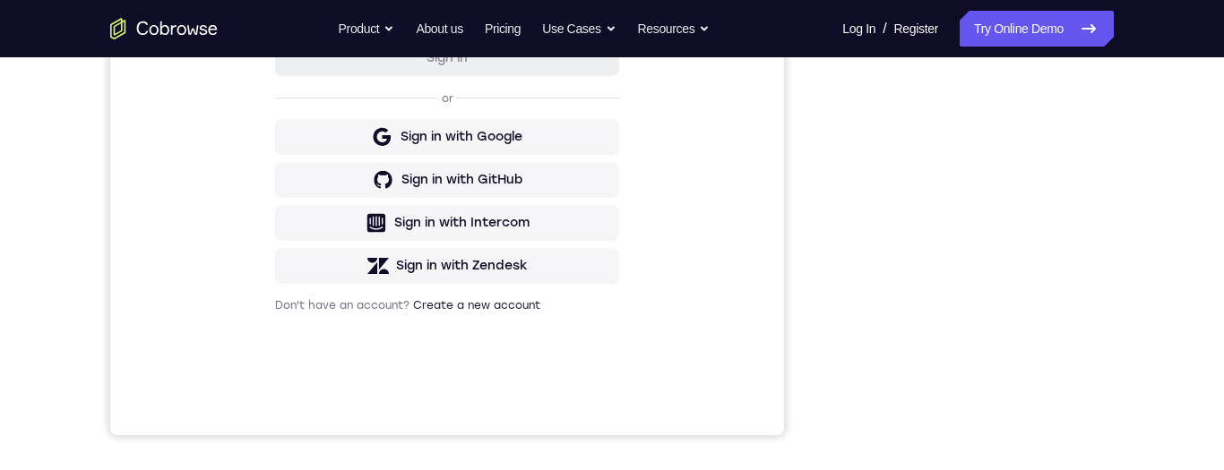
scroll to position [391, 0]
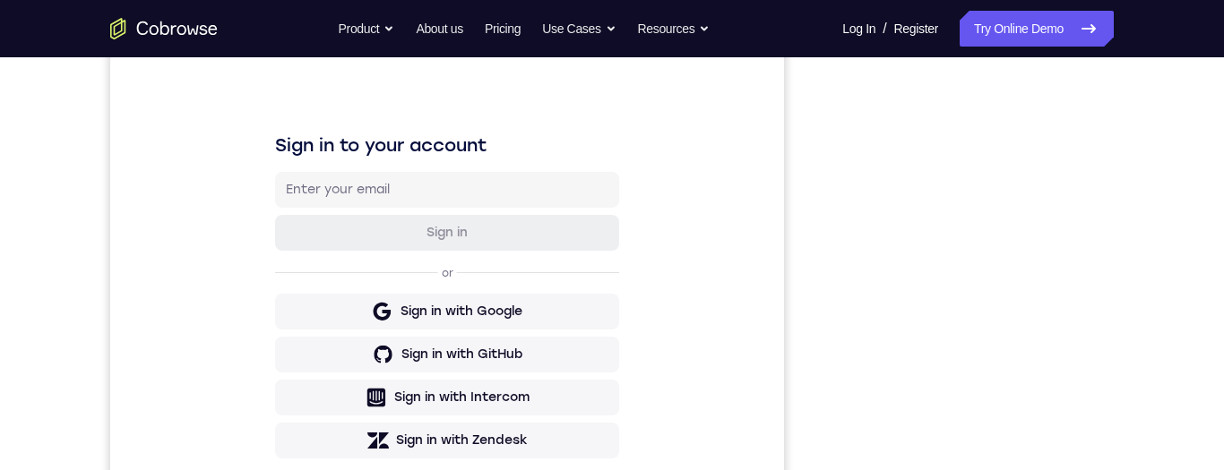
click at [1116, 307] on div "Your Support Agent Your Customer Web iOS Android Next Steps We’d be happy to gi…" at bounding box center [612, 425] width 1147 height 1182
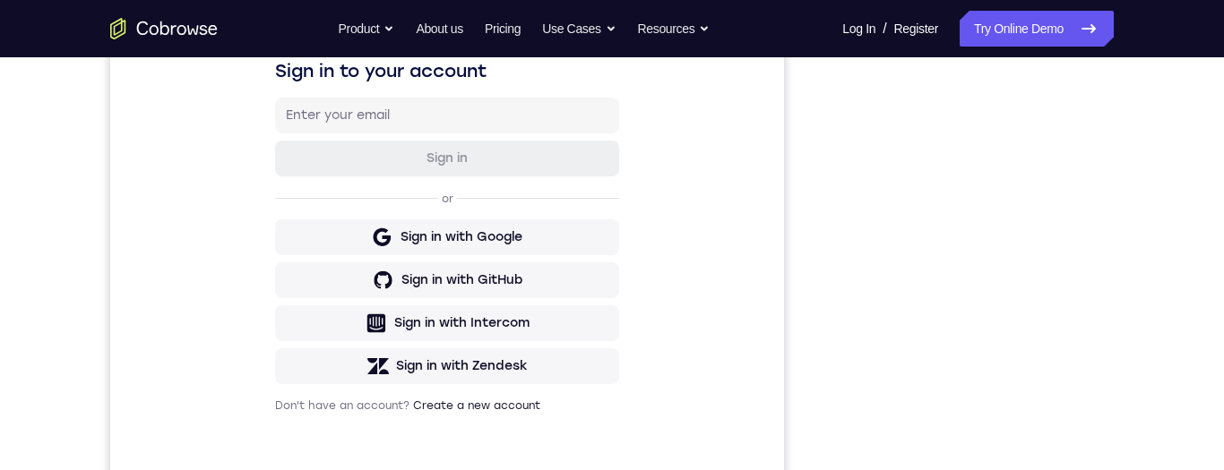
scroll to position [277, 0]
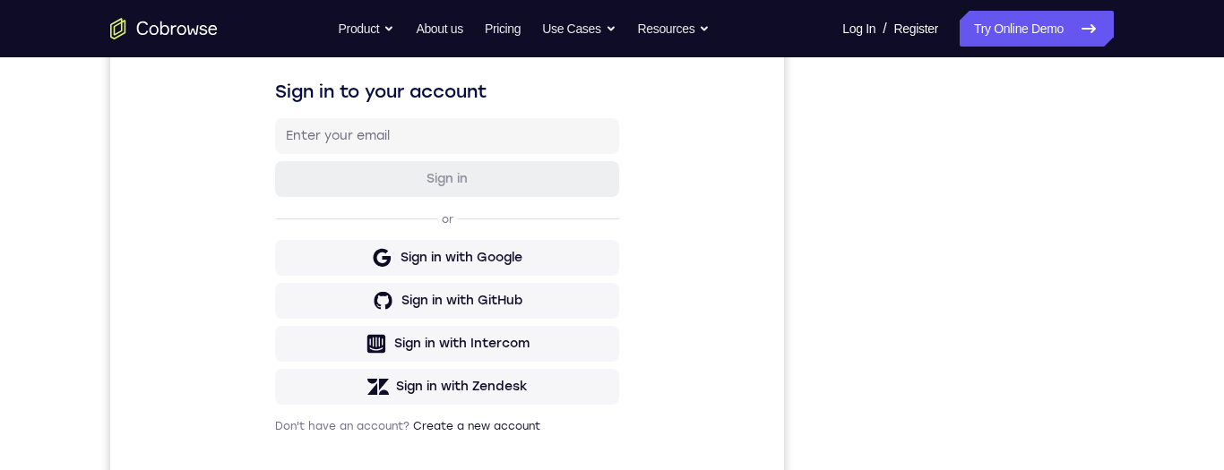
click at [1118, 254] on div "Your Support Agent Your Customer Web iOS Android Next Steps We’d be happy to gi…" at bounding box center [612, 372] width 1147 height 1182
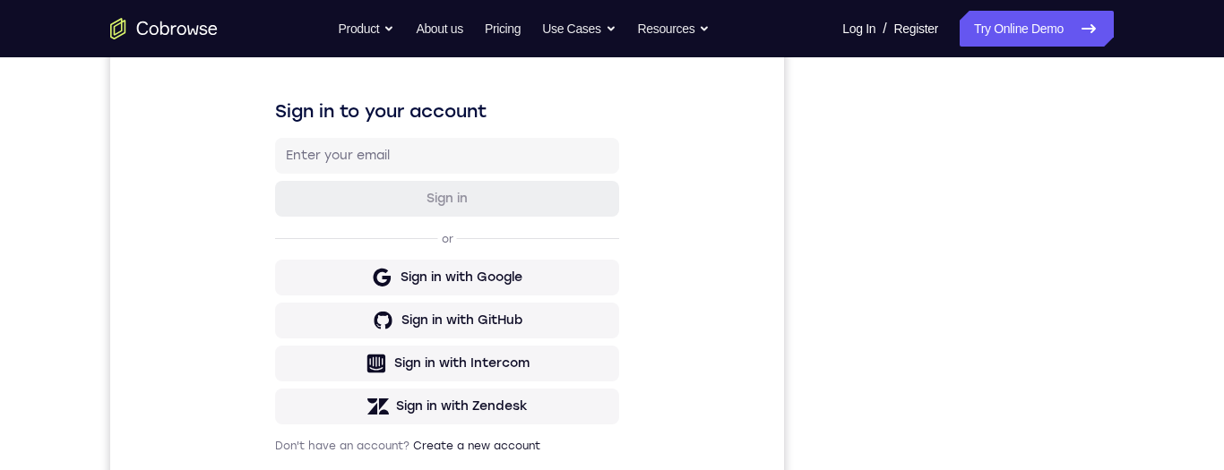
scroll to position [254, 0]
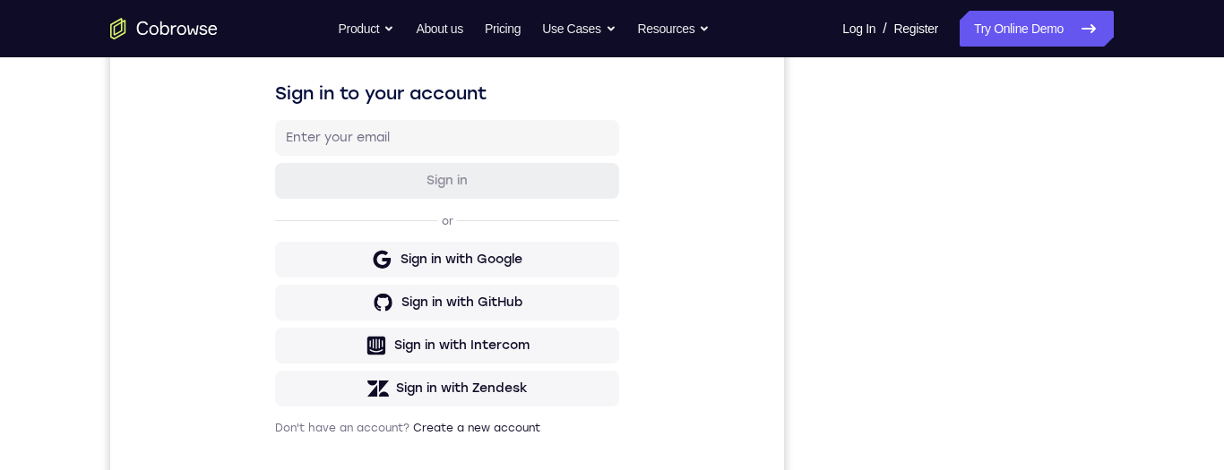
scroll to position [287, 0]
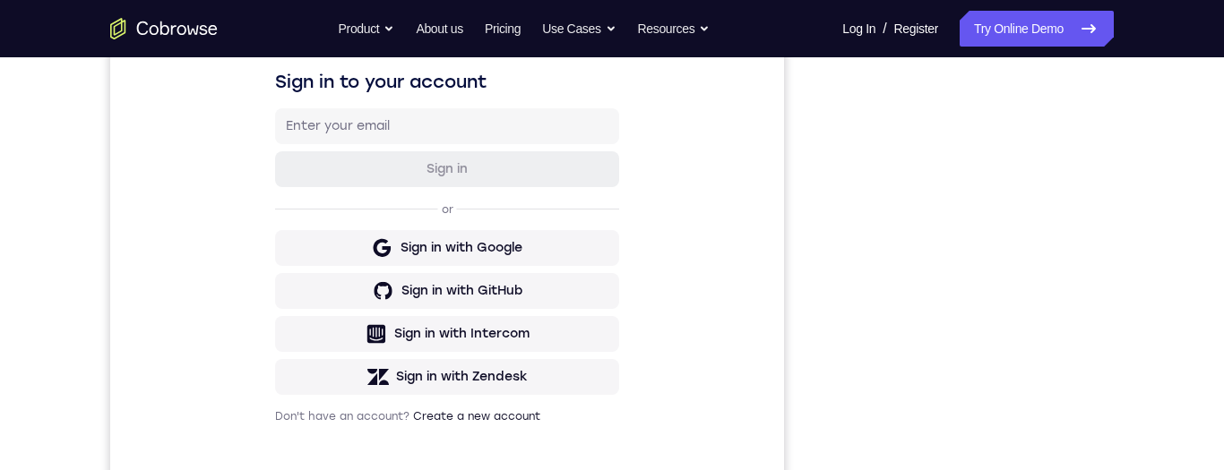
click at [1162, 274] on div "Your Support Agent Your Customer Web iOS Android Next Steps We’d be happy to gi…" at bounding box center [612, 362] width 1147 height 1182
